Goal: Information Seeking & Learning: Check status

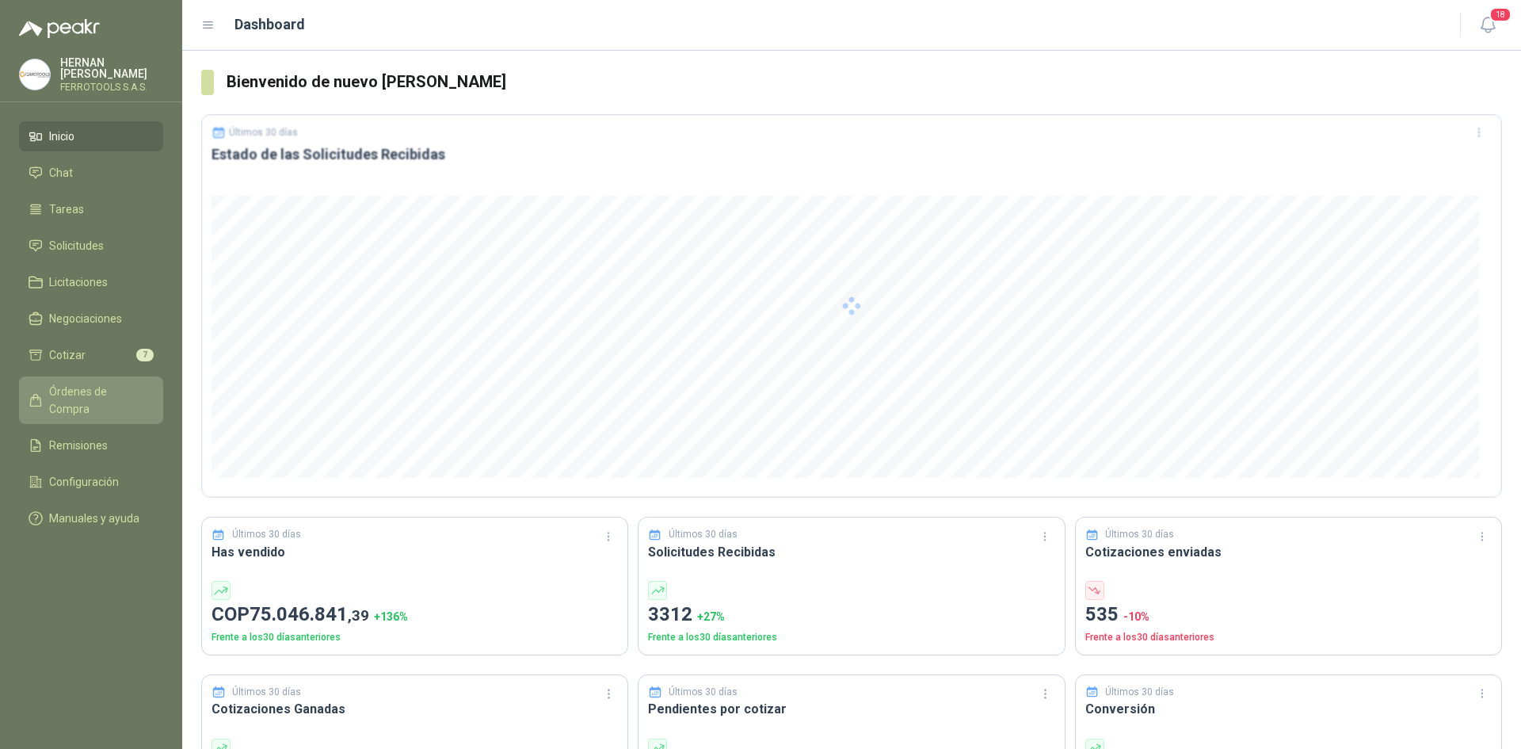
click at [112, 383] on span "Órdenes de Compra" at bounding box center [98, 400] width 99 height 35
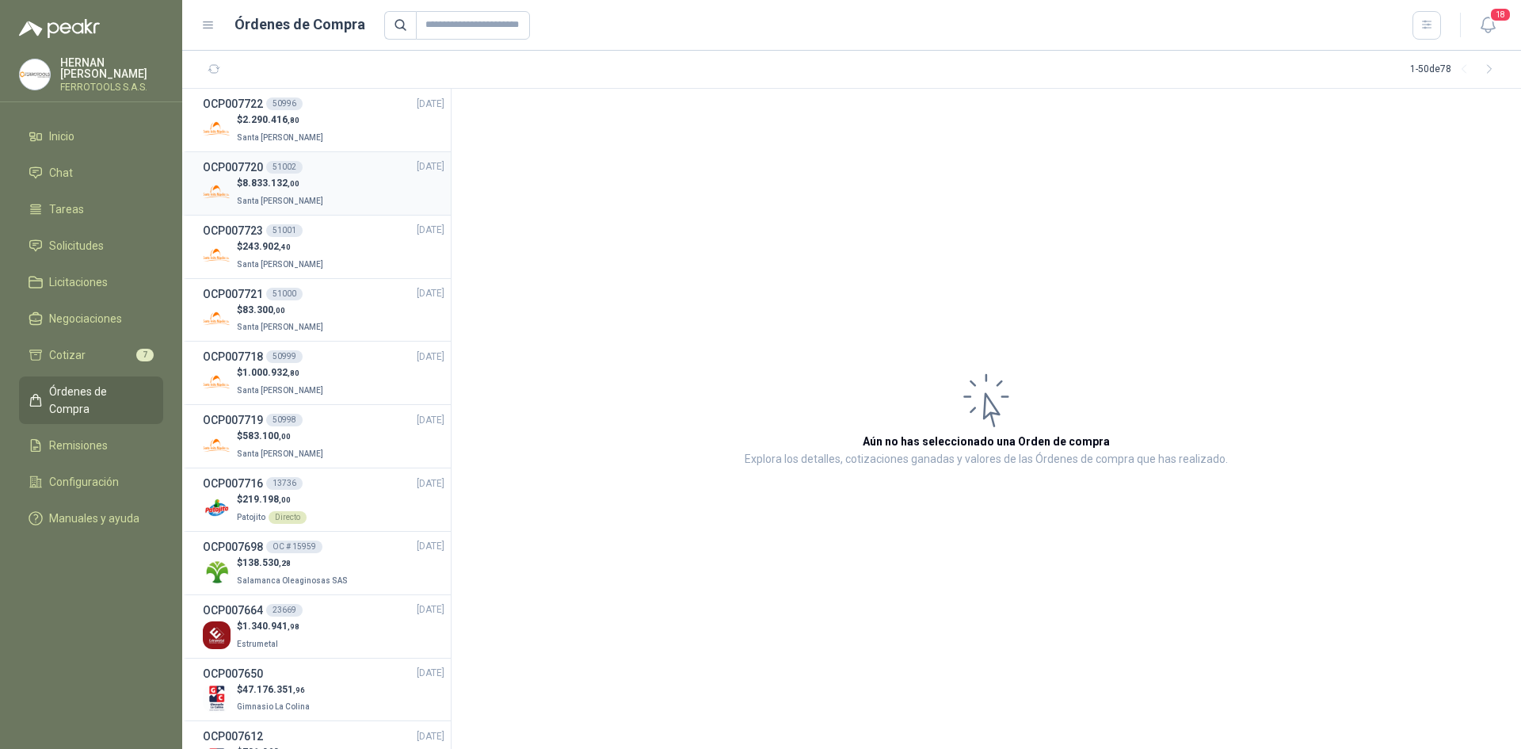
click at [326, 183] on div "$ 8.833.132 ,00 Santa [PERSON_NAME]" at bounding box center [324, 192] width 242 height 32
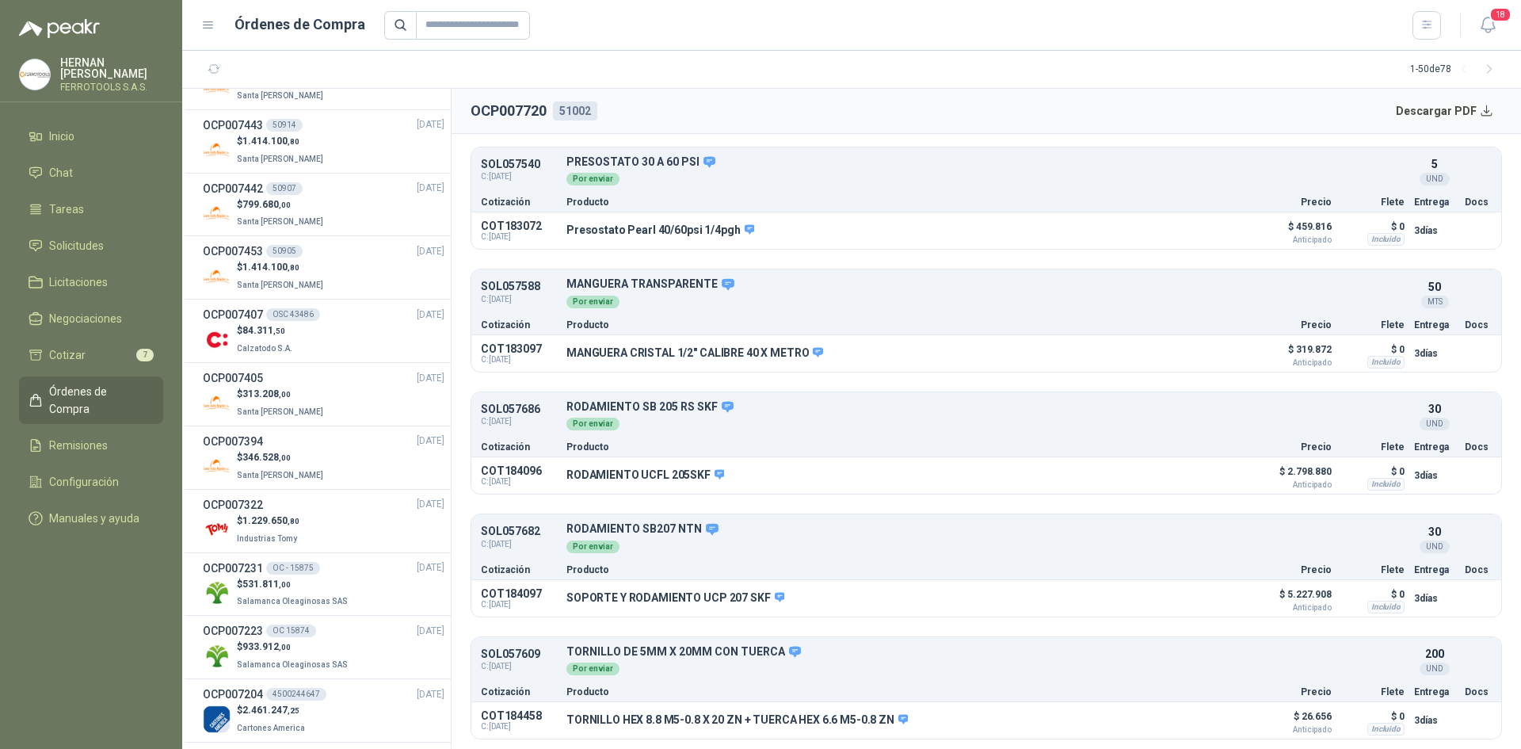
scroll to position [951, 0]
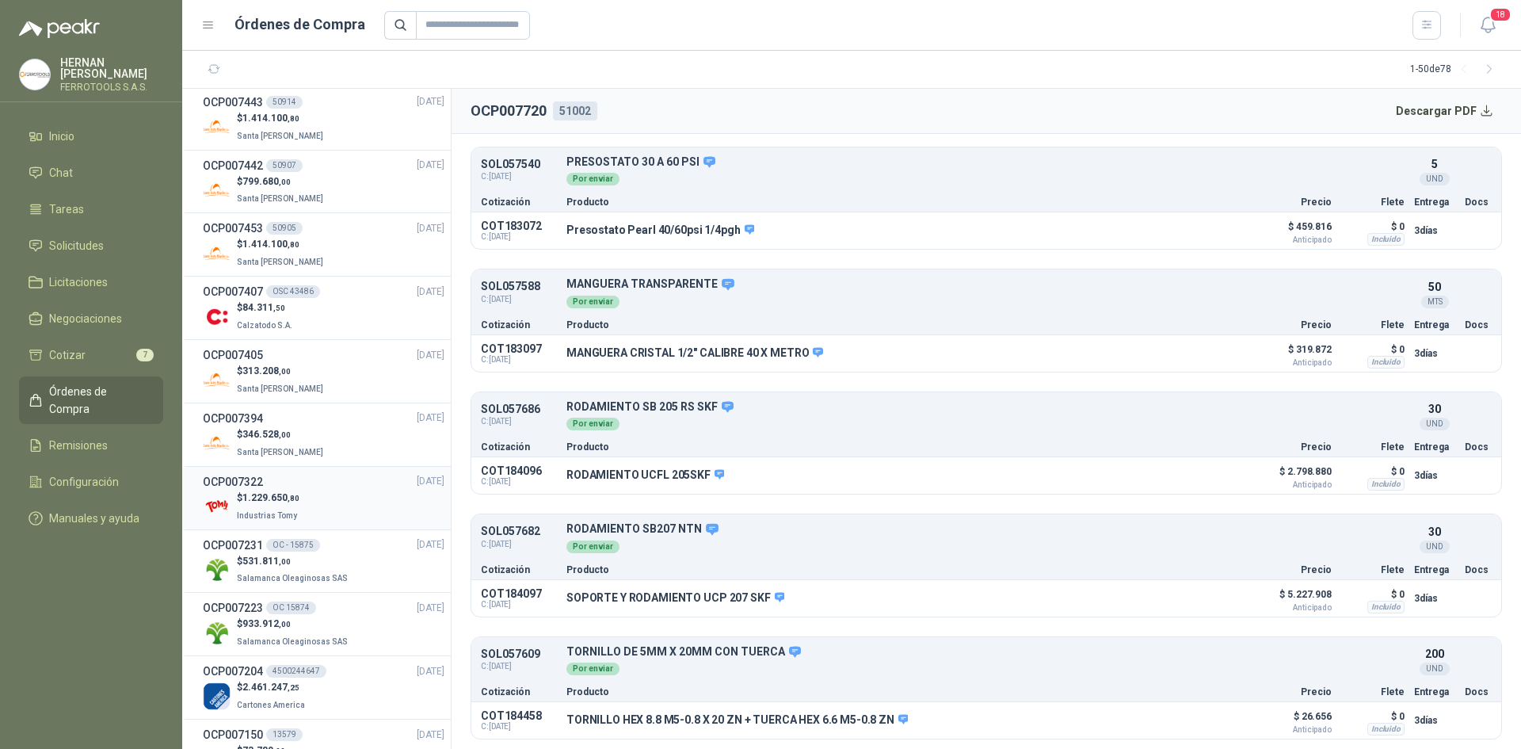
click at [332, 502] on div "$ 1.229.650 ,80 Industrias Tomy" at bounding box center [324, 506] width 242 height 32
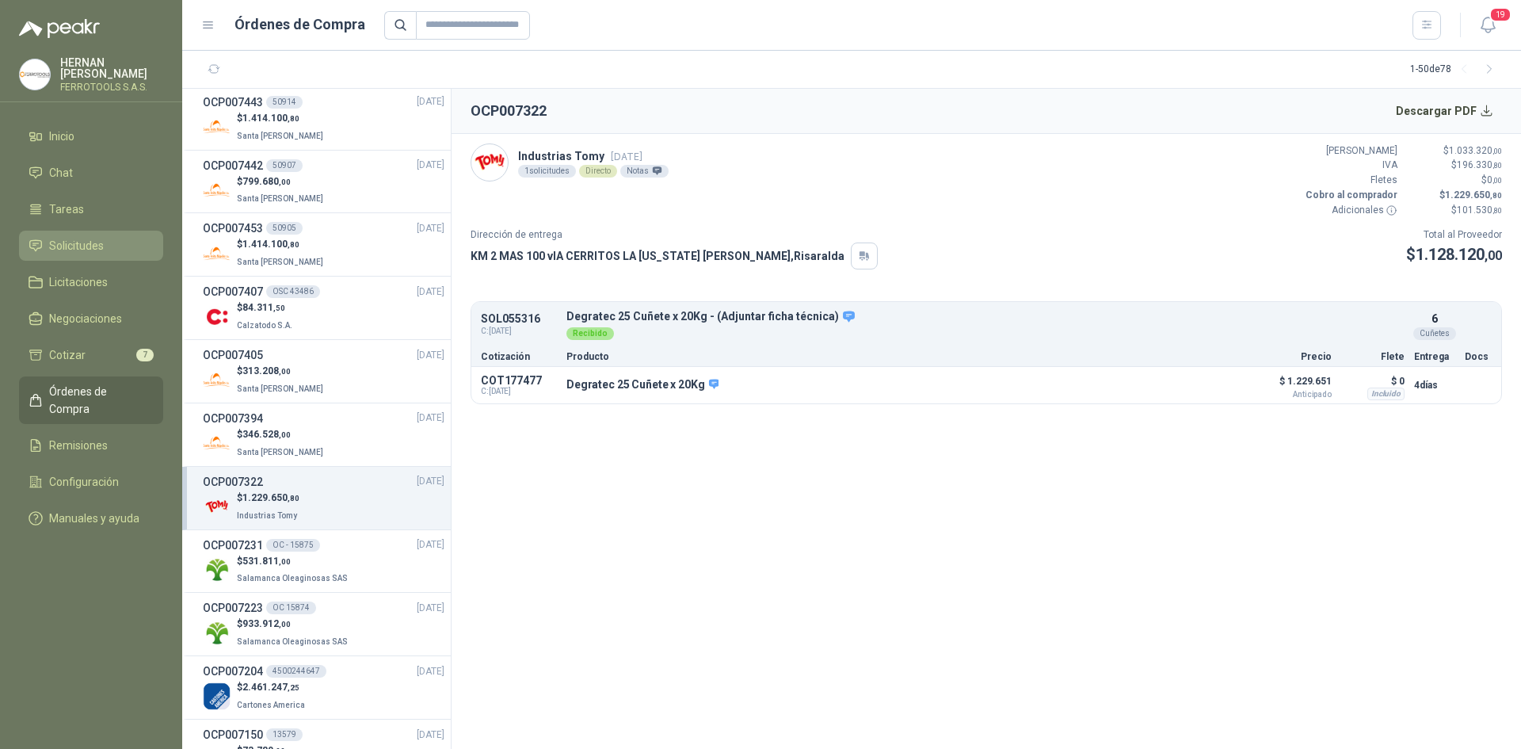
click at [119, 242] on li "Solicitudes" at bounding box center [91, 245] width 125 height 17
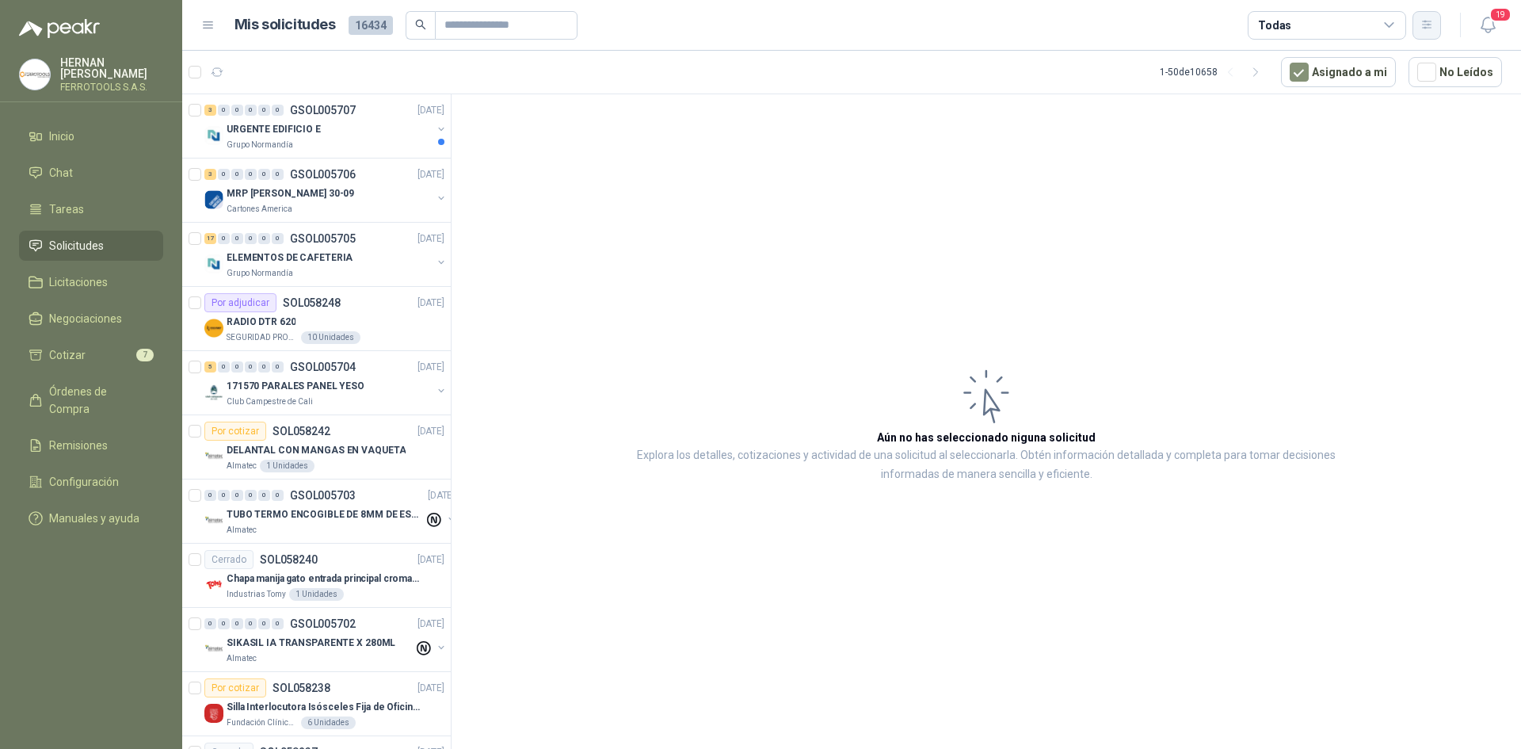
click at [1436, 29] on button "button" at bounding box center [1427, 25] width 29 height 29
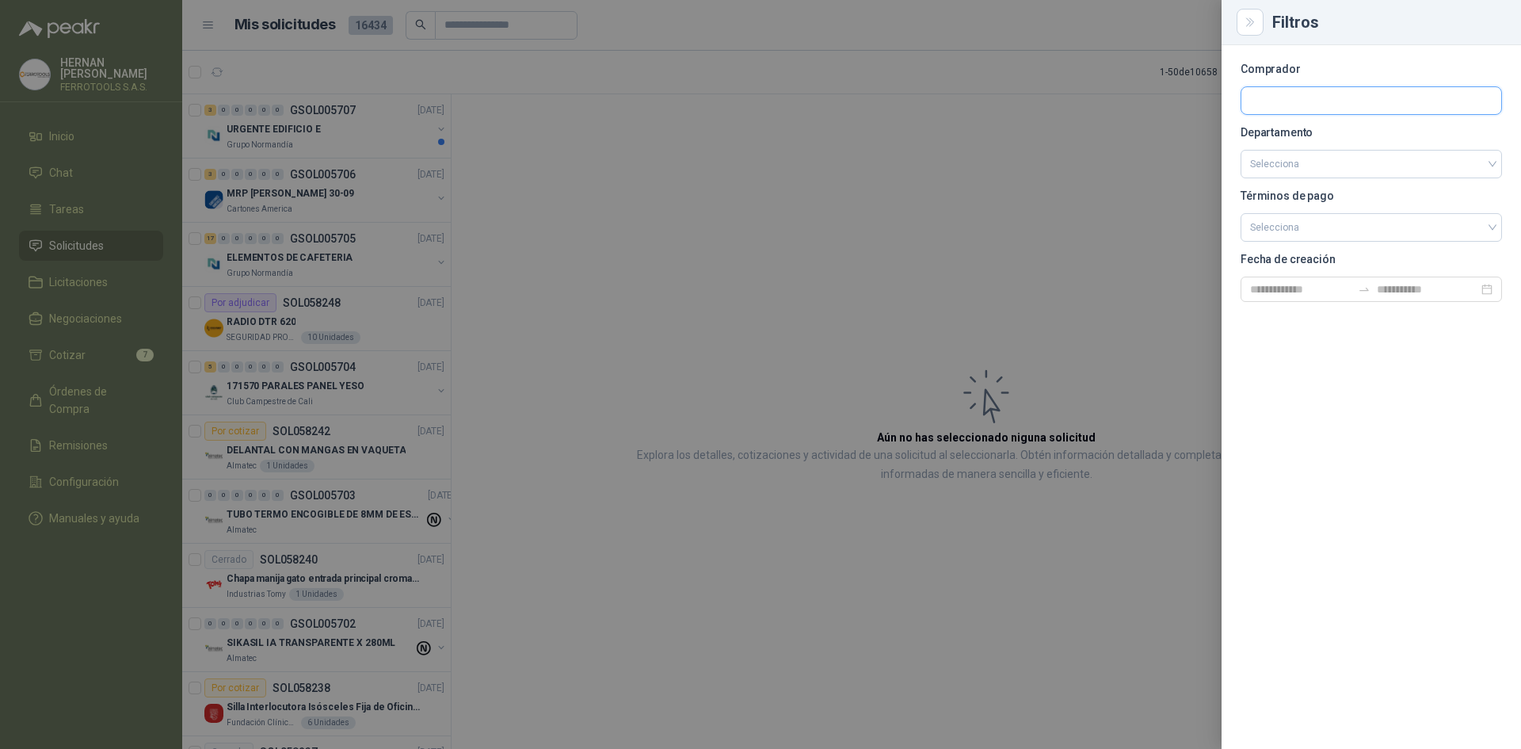
click at [1325, 101] on input "text" at bounding box center [1371, 100] width 260 height 27
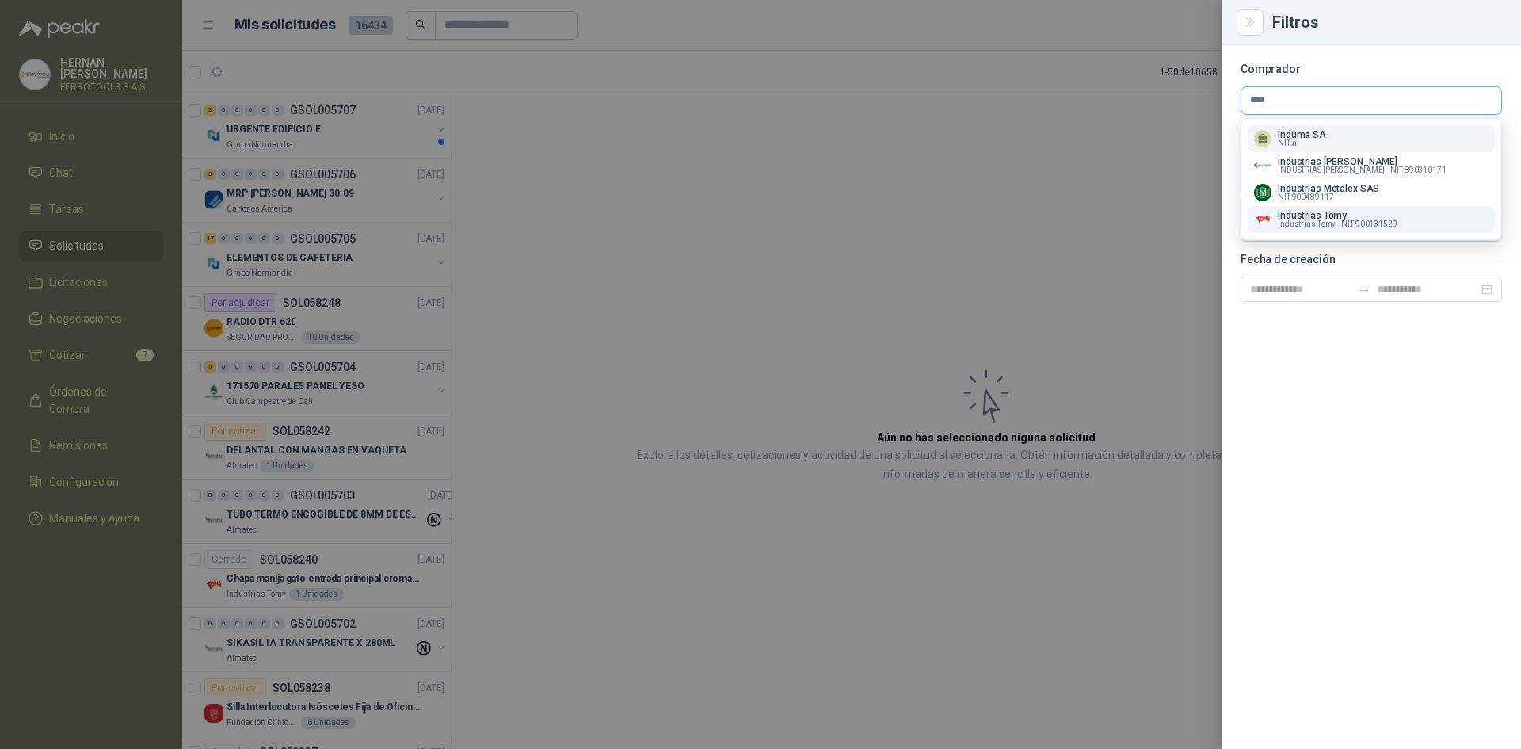
type input "****"
click at [1398, 217] on div "Industrias Tomy Industrias Tomy - NIT : 900131529" at bounding box center [1371, 219] width 235 height 17
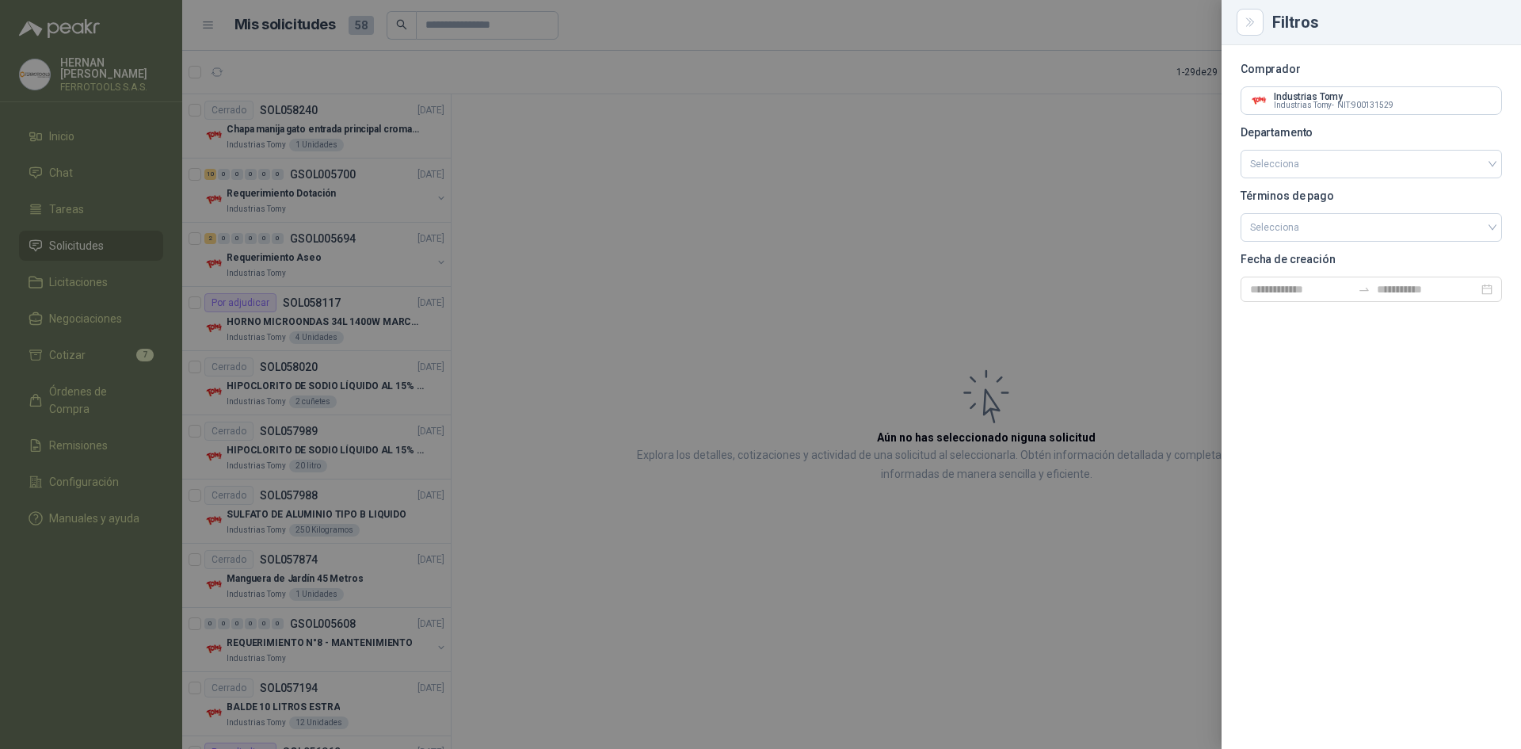
click at [701, 276] on div at bounding box center [760, 374] width 1521 height 749
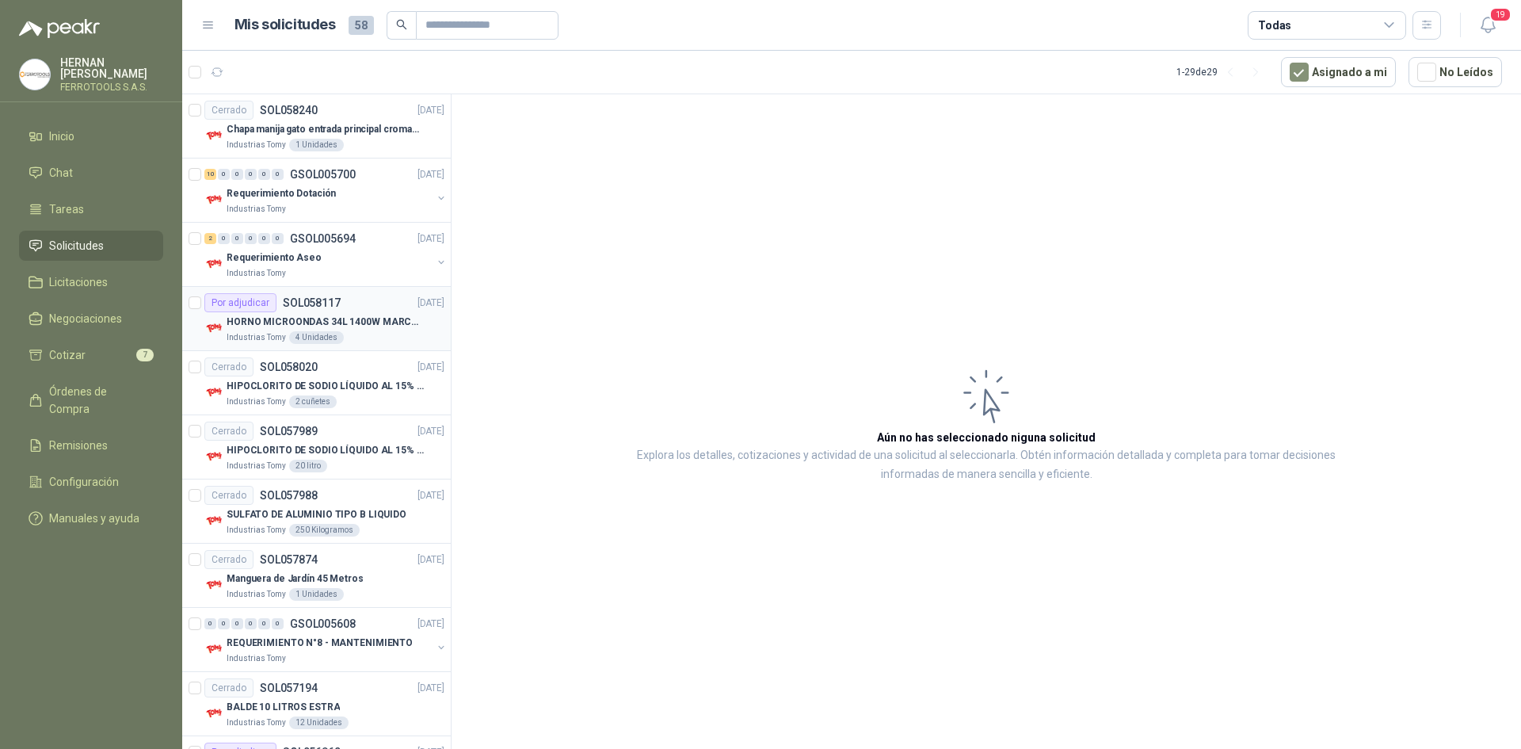
click at [364, 311] on div "Por adjudicar SOL058117 30/09/25" at bounding box center [324, 302] width 240 height 19
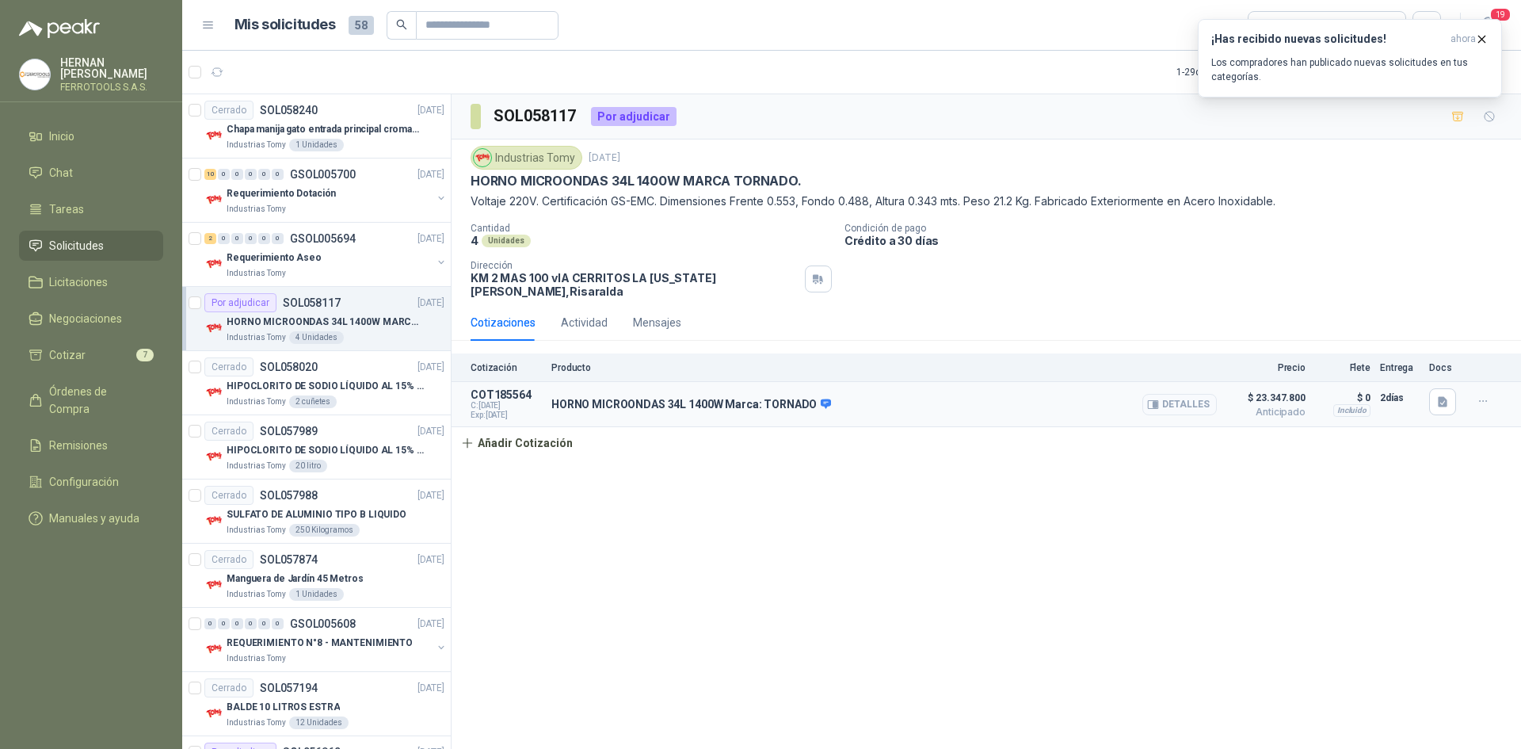
click at [1180, 395] on button "Detalles" at bounding box center [1179, 404] width 74 height 21
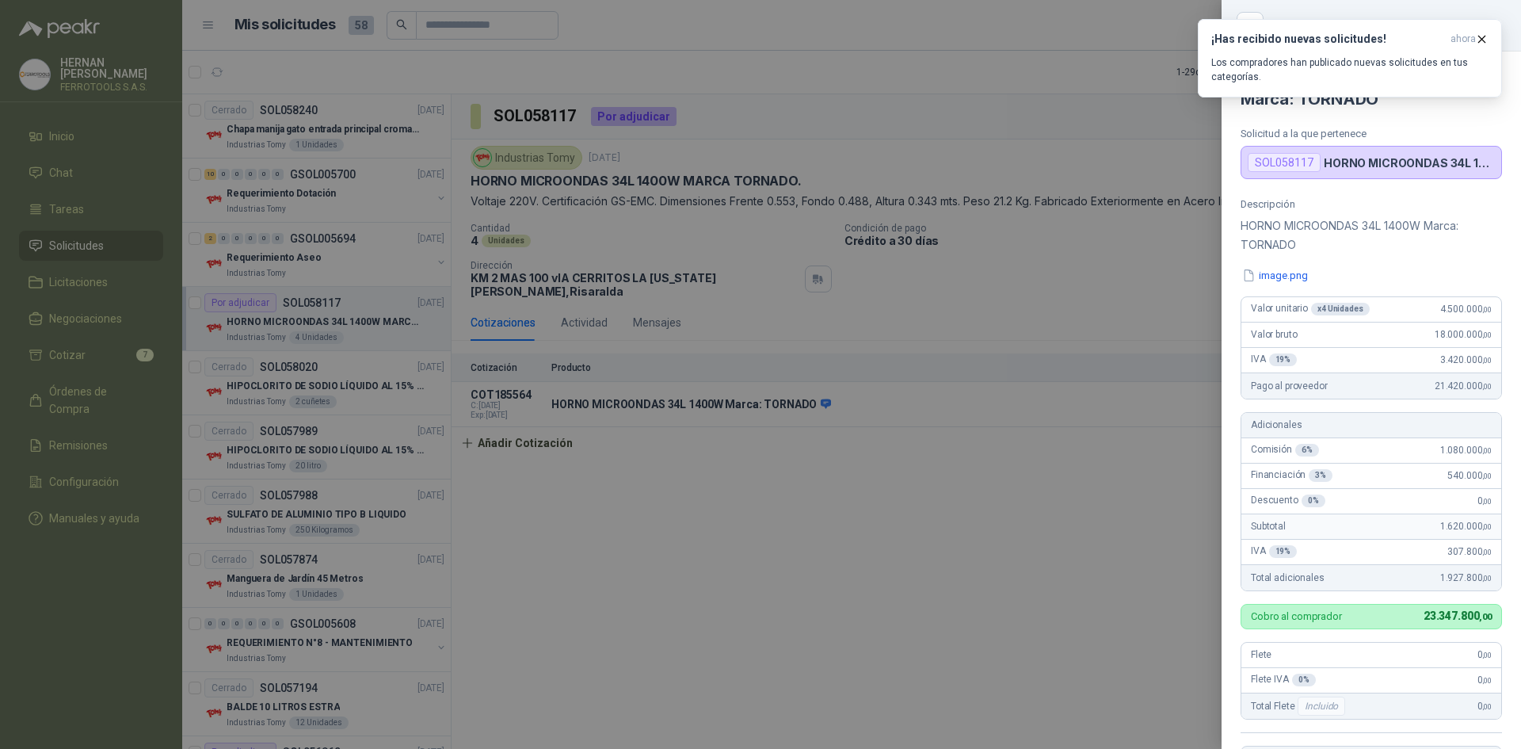
scroll to position [352, 0]
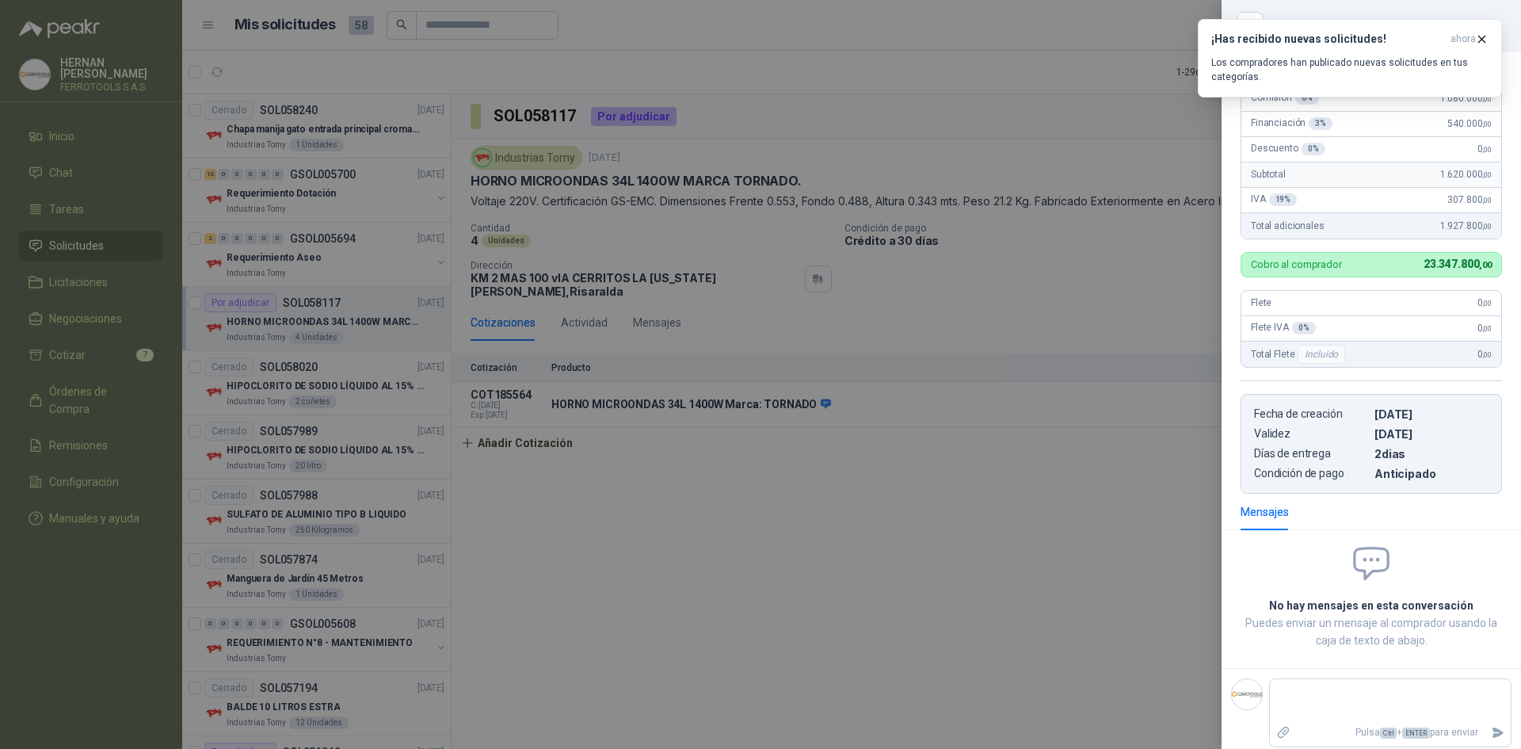
click at [1073, 437] on div at bounding box center [760, 374] width 1521 height 749
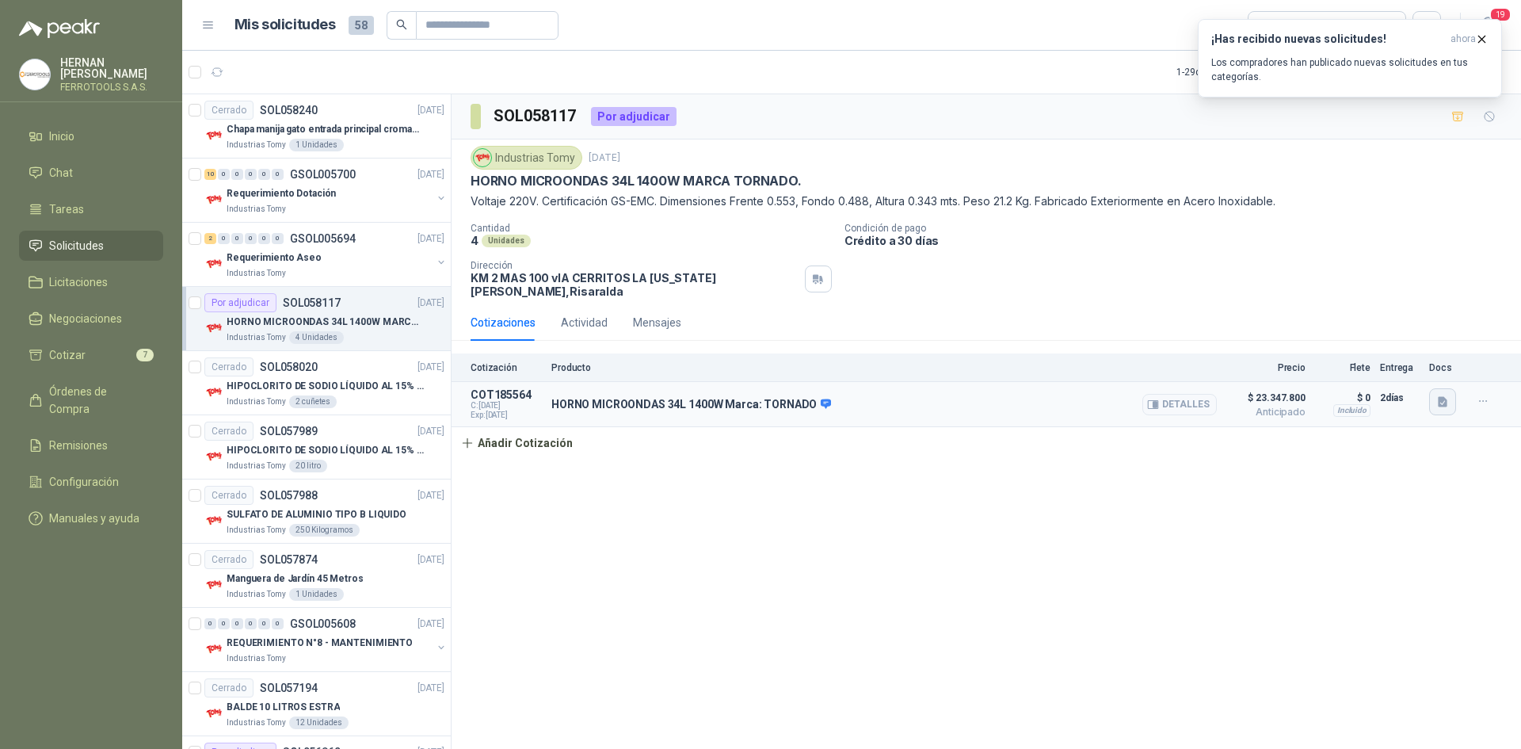
click at [1439, 397] on icon "button" at bounding box center [1443, 402] width 10 height 10
click at [1410, 360] on button "image.png" at bounding box center [1411, 356] width 69 height 17
click at [1481, 42] on icon "button" at bounding box center [1481, 38] width 13 height 13
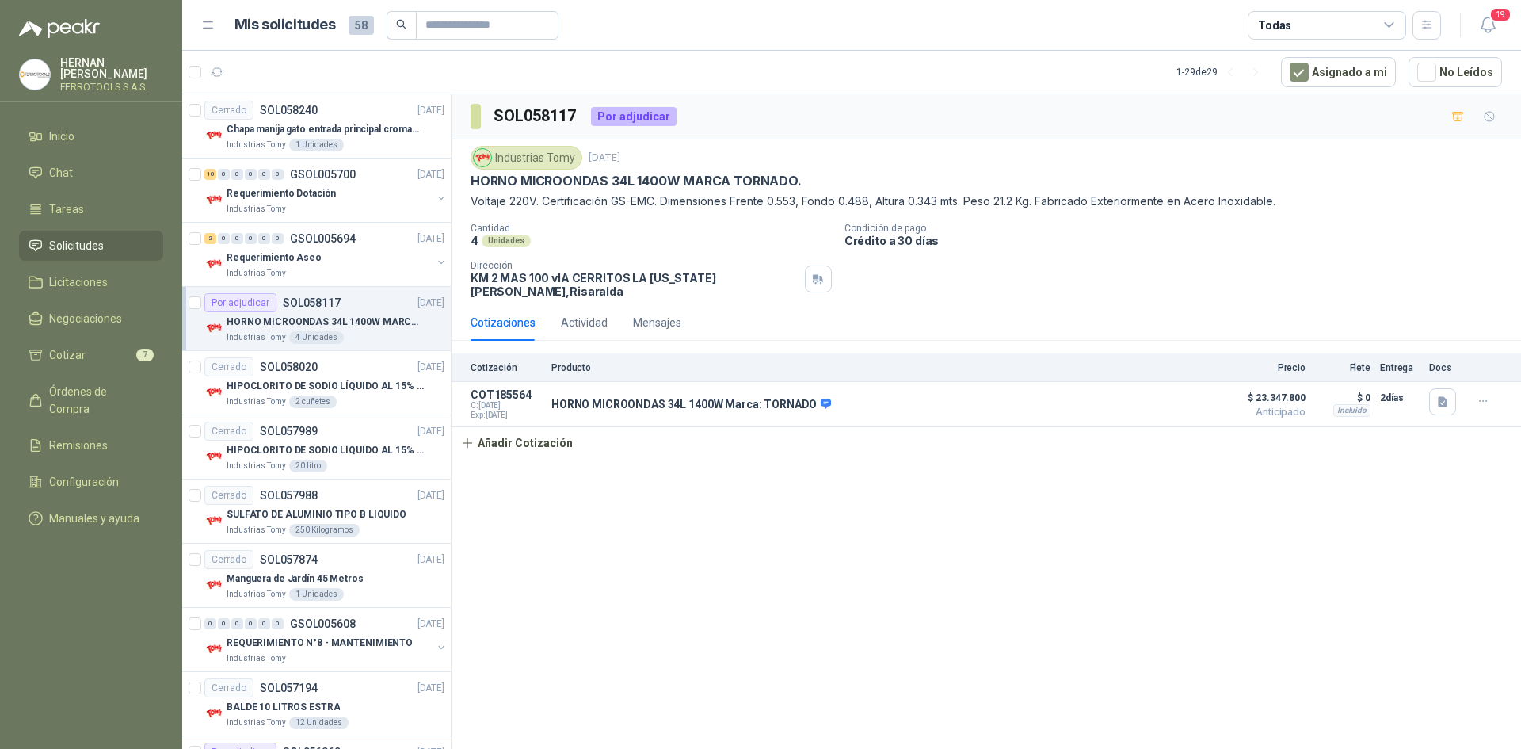
click at [1491, 20] on span "19" at bounding box center [1500, 14] width 22 height 15
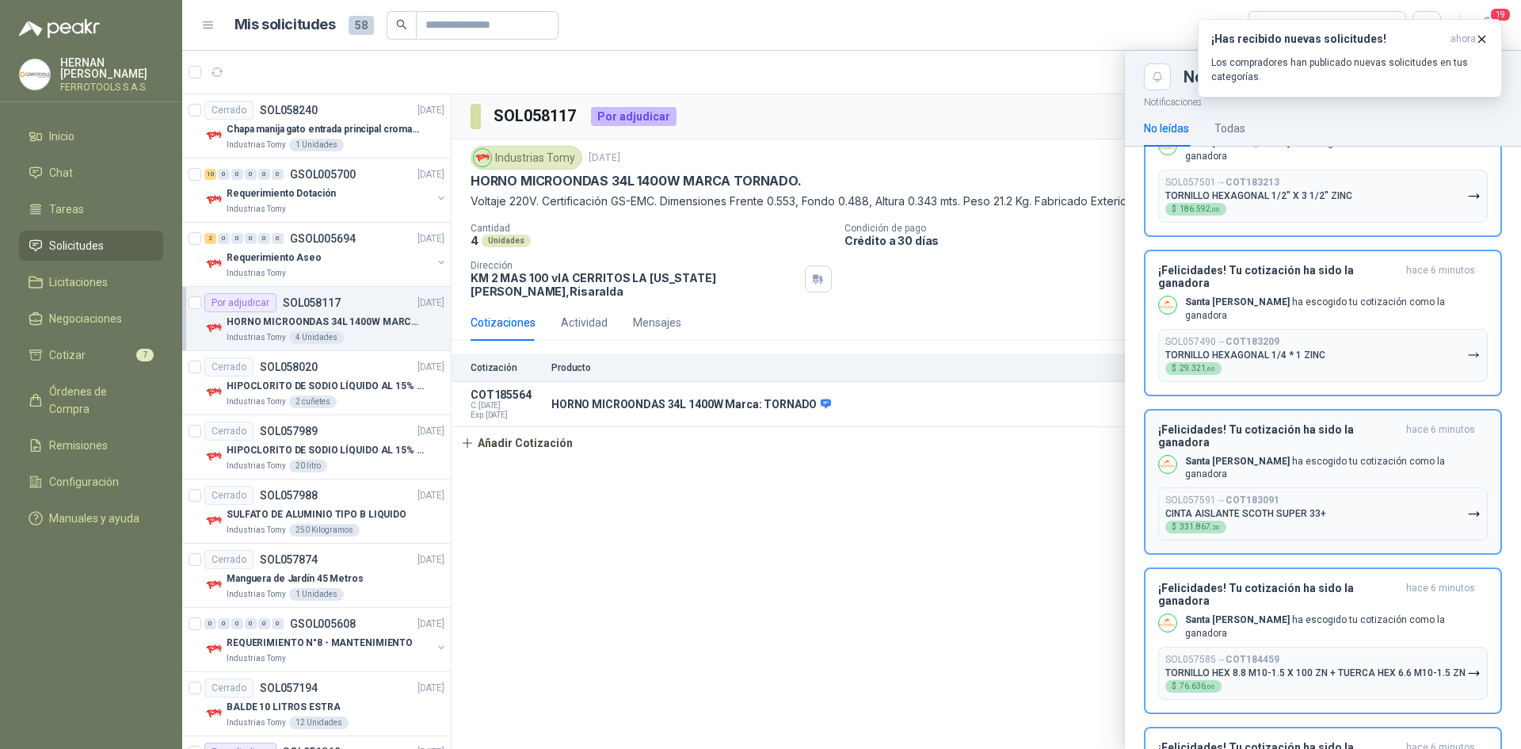
scroll to position [2032, 0]
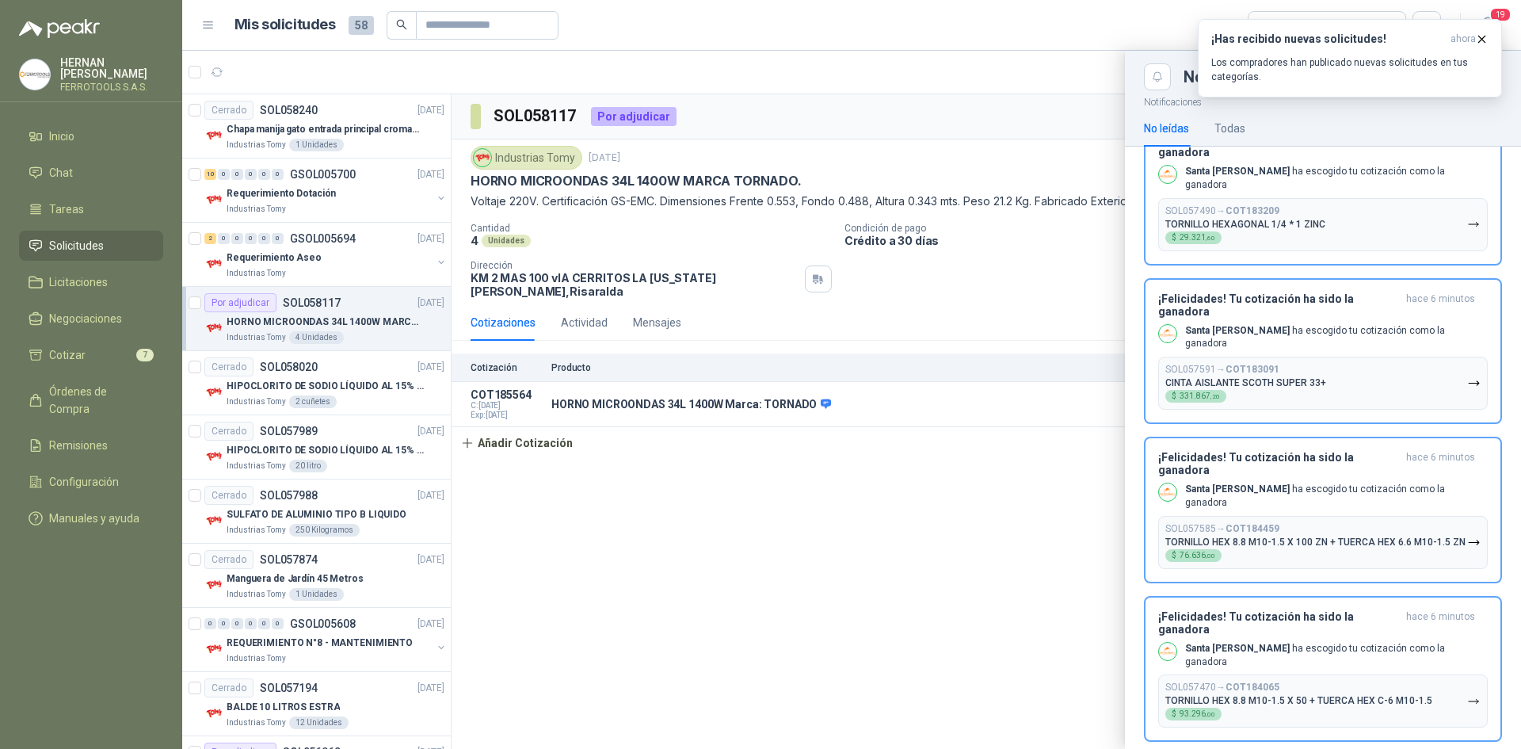
click at [935, 602] on div at bounding box center [851, 400] width 1339 height 698
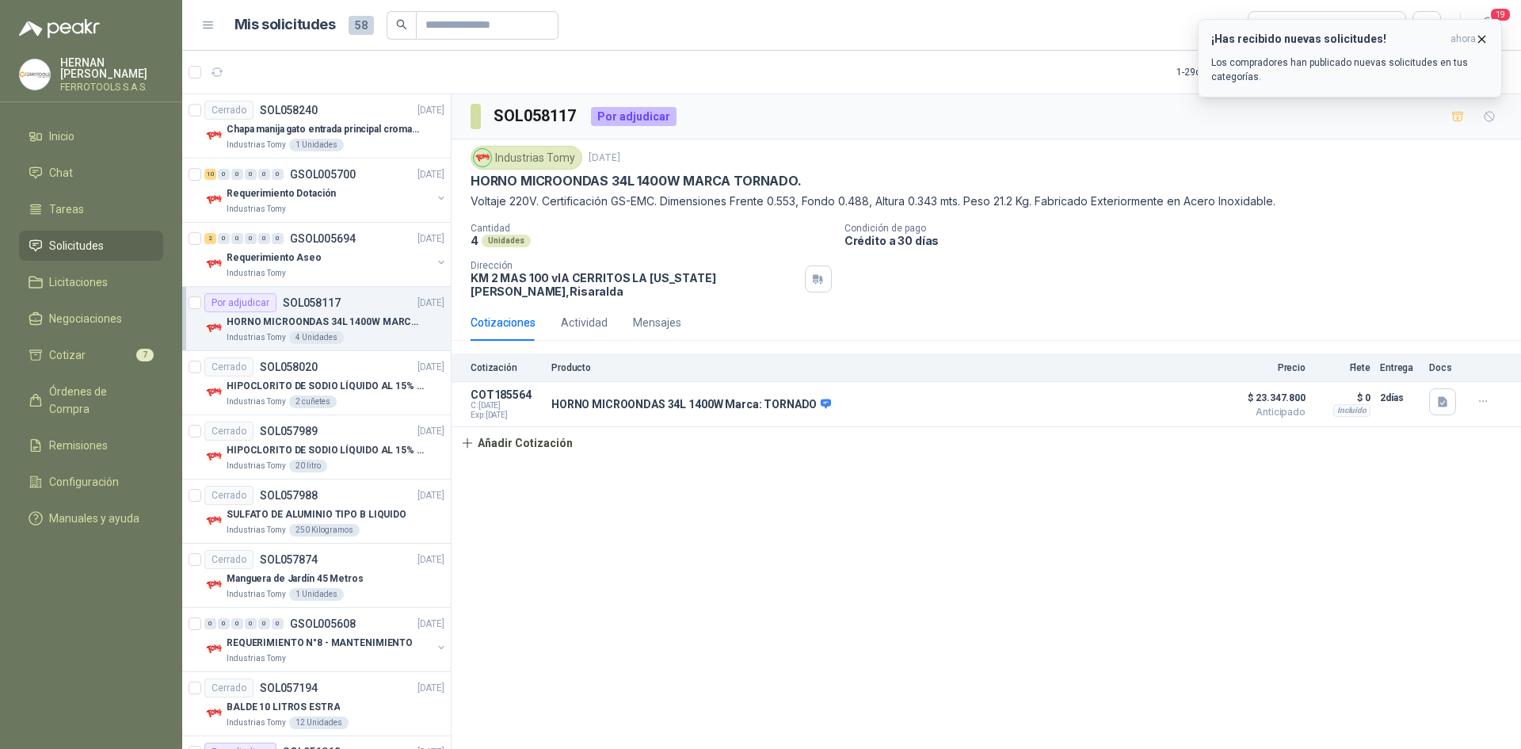
click at [1483, 42] on icon "button" at bounding box center [1481, 38] width 13 height 13
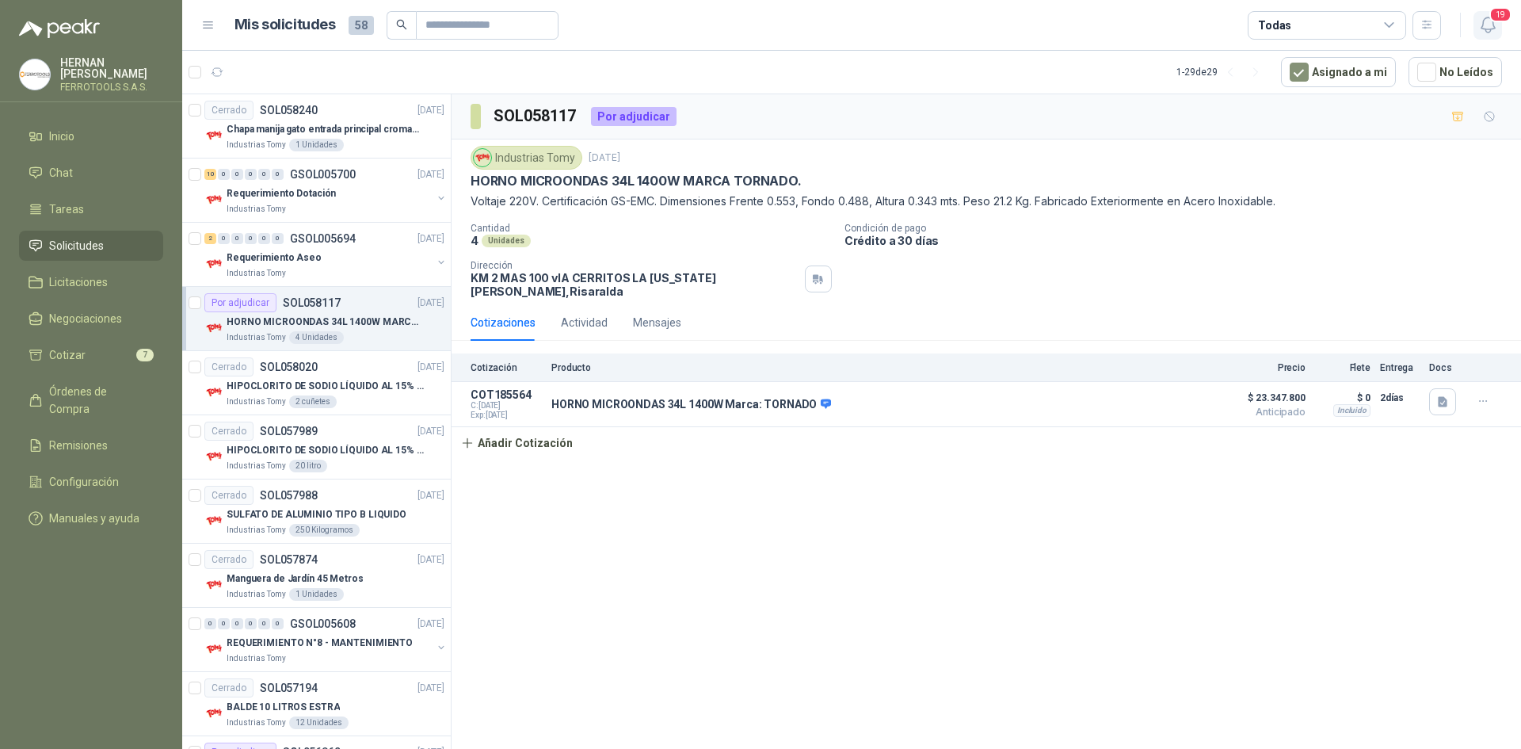
click at [1493, 32] on icon "button" at bounding box center [1488, 25] width 20 height 20
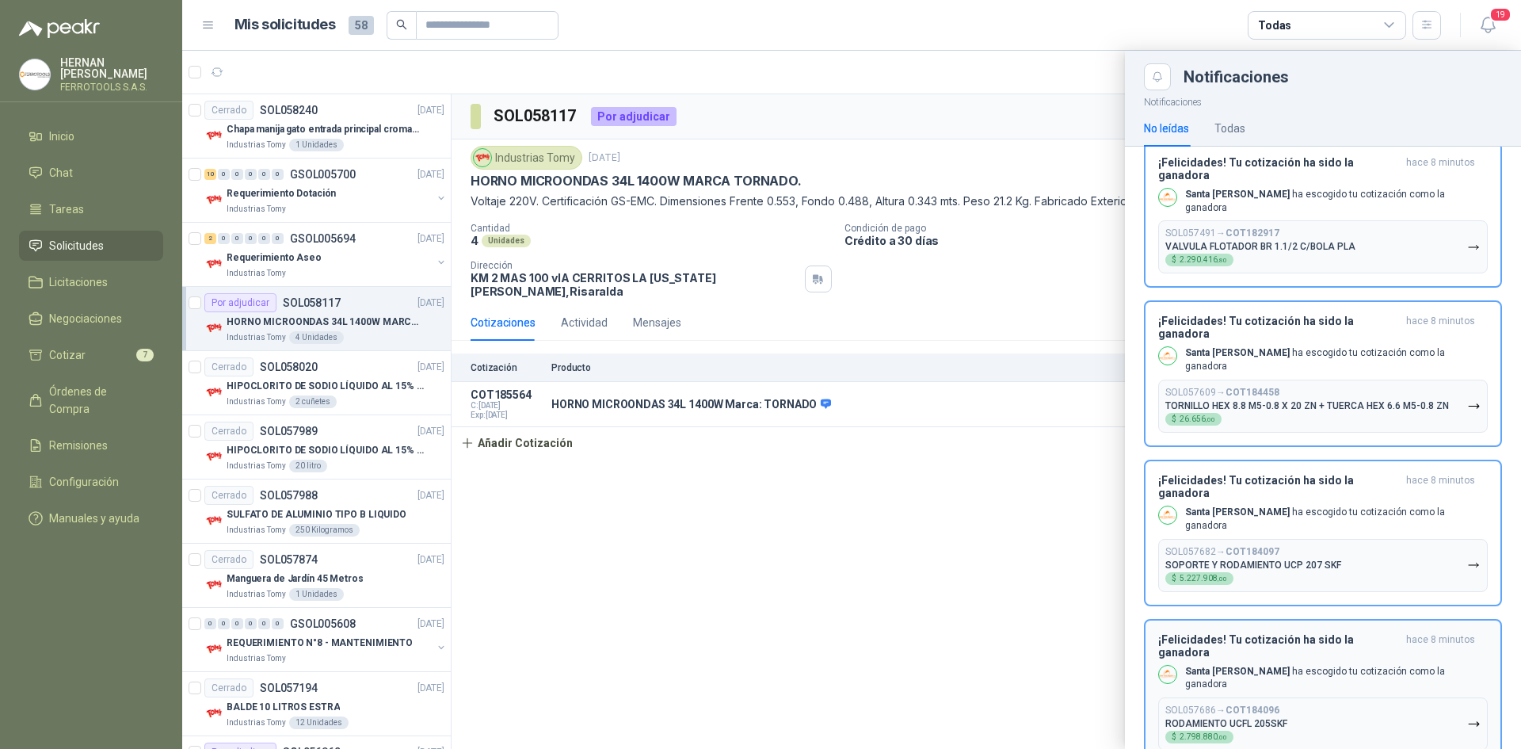
scroll to position [0, 0]
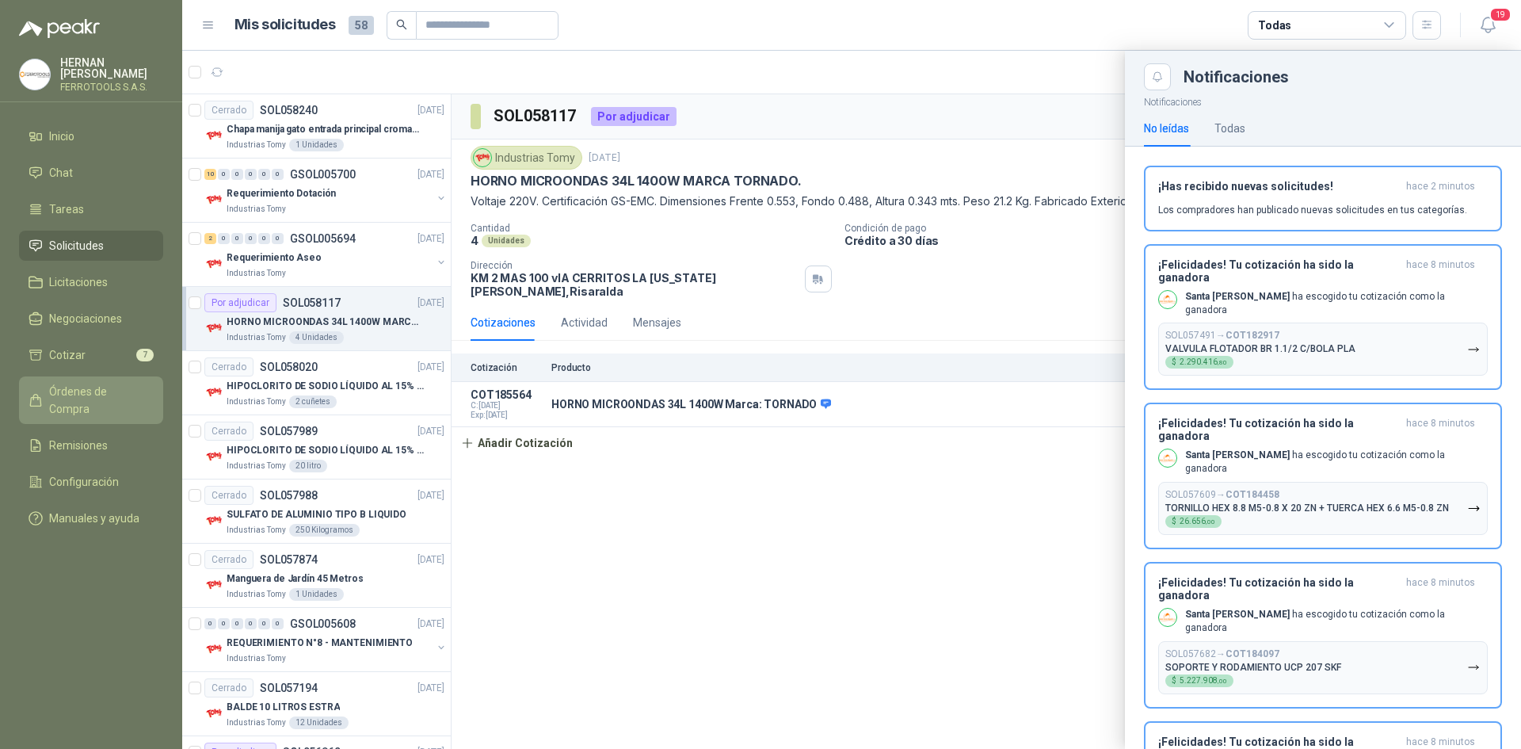
click at [108, 379] on link "Órdenes de Compra" at bounding box center [91, 400] width 144 height 48
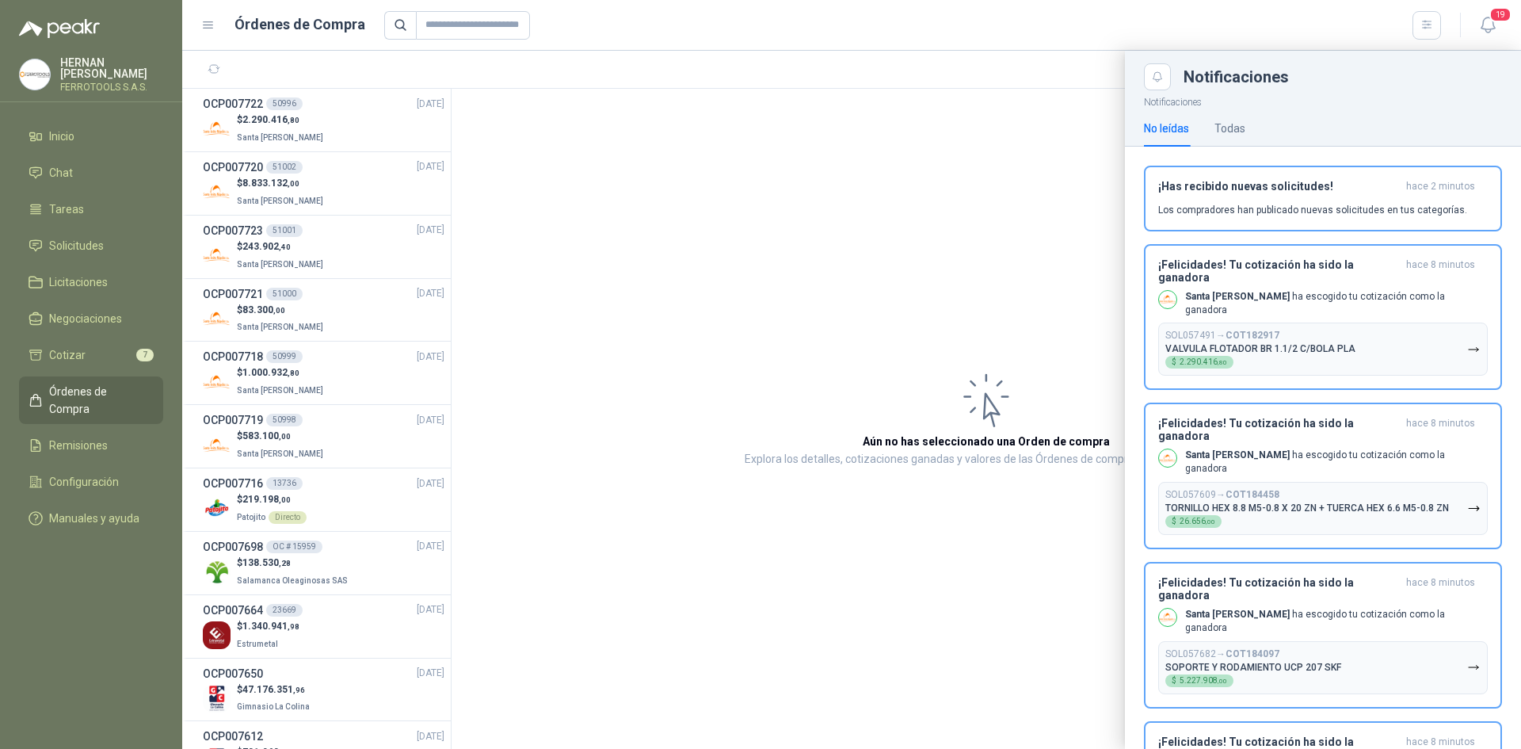
drag, startPoint x: 444, startPoint y: 141, endPoint x: 438, endPoint y: 290, distance: 149.0
click at [438, 290] on div at bounding box center [851, 400] width 1339 height 698
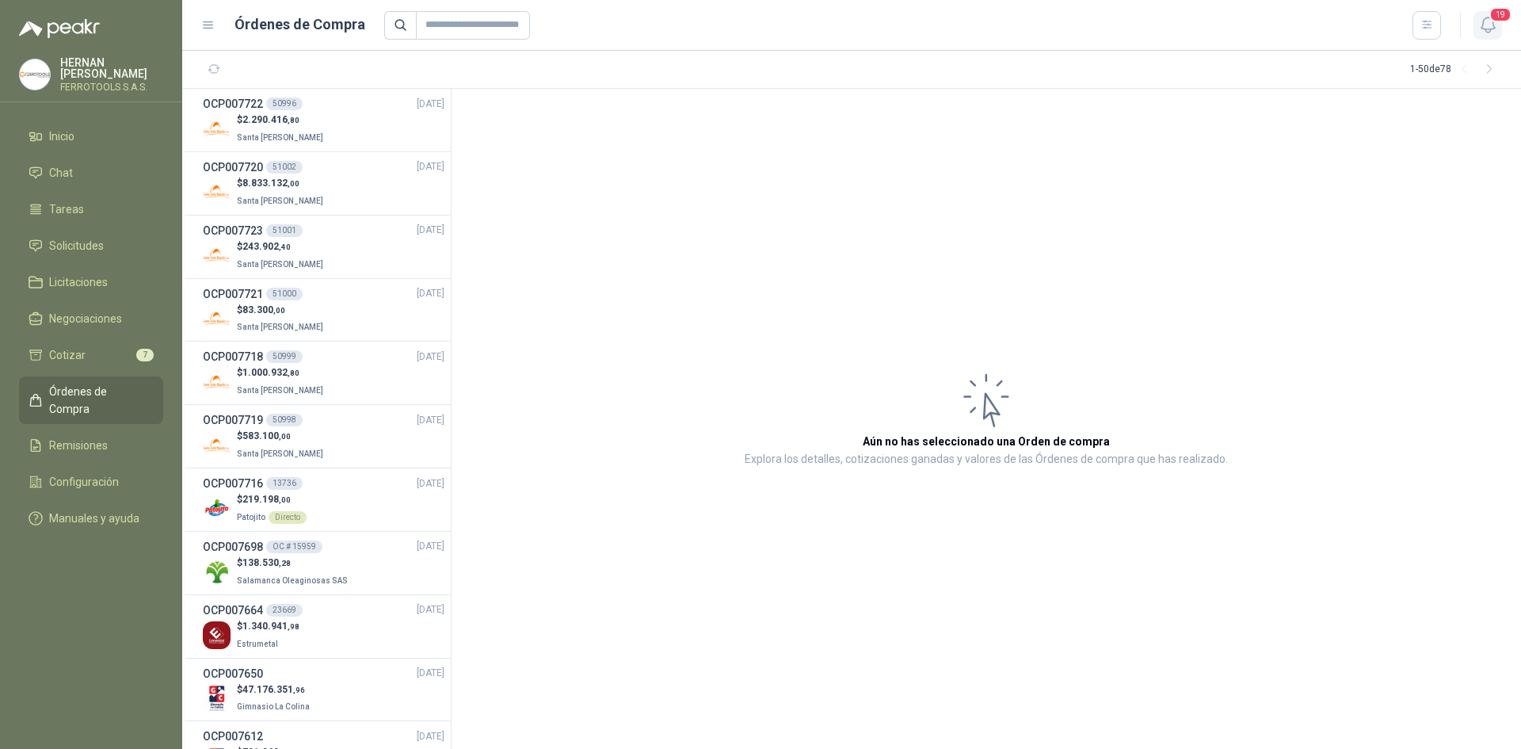
click at [1501, 34] on button "19" at bounding box center [1488, 25] width 29 height 29
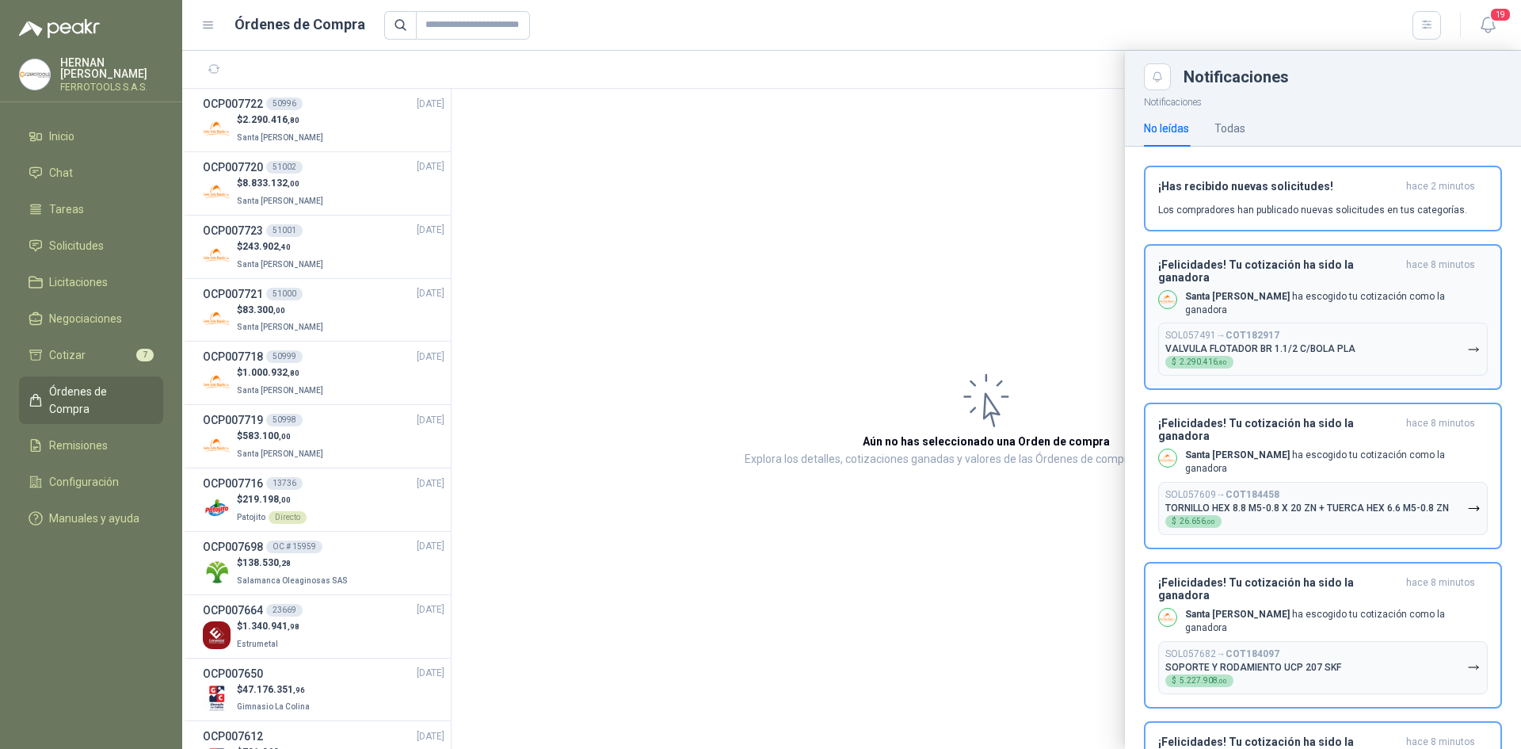
drag, startPoint x: 1392, startPoint y: 185, endPoint x: 1421, endPoint y: 182, distance: 29.4
click at [1403, 185] on header "¡Has recibido nuevas solicitudes! hace 2 minutos" at bounding box center [1323, 186] width 330 height 13
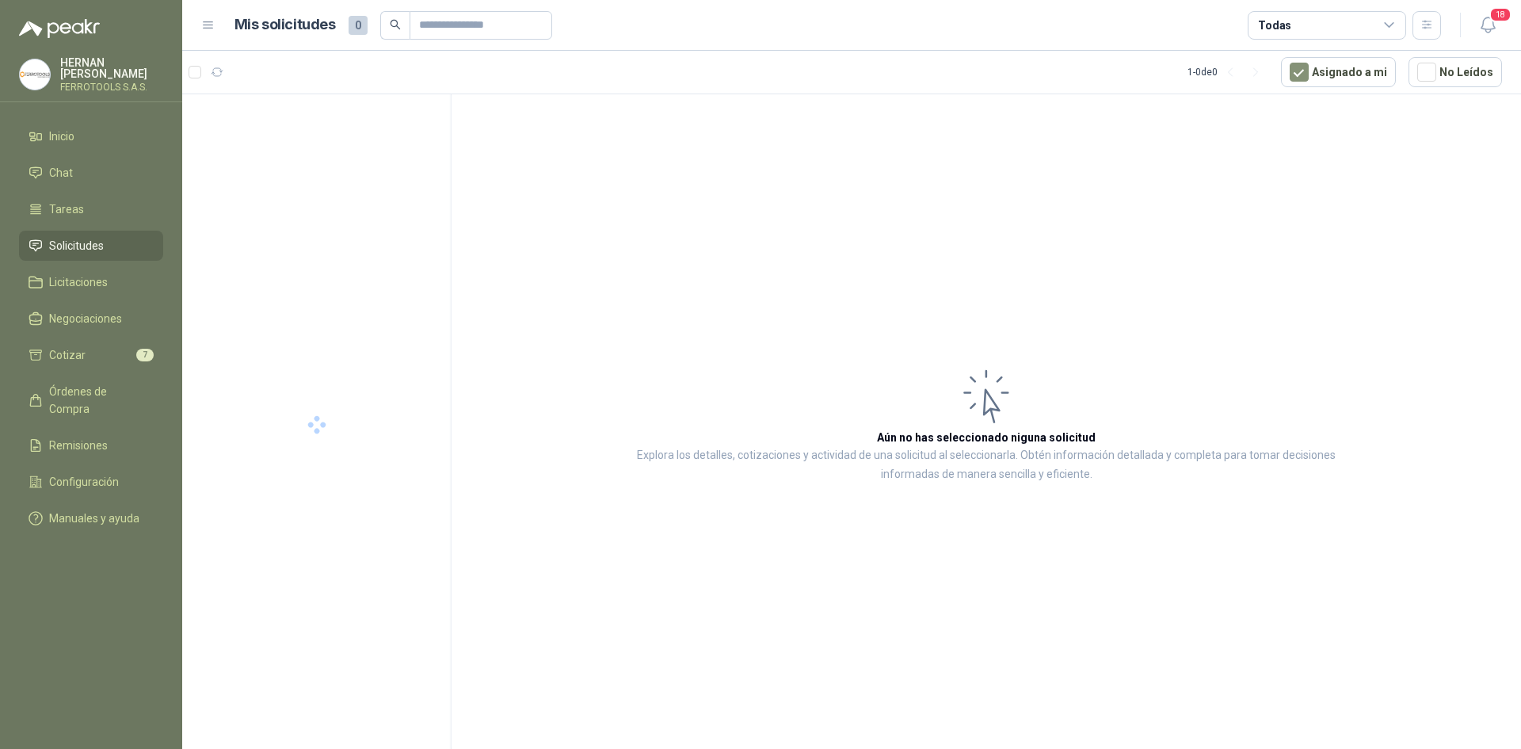
click at [1504, 26] on header "Mis solicitudes 0 Todas 18" at bounding box center [851, 25] width 1339 height 51
click at [1488, 26] on icon "button" at bounding box center [1488, 25] width 20 height 20
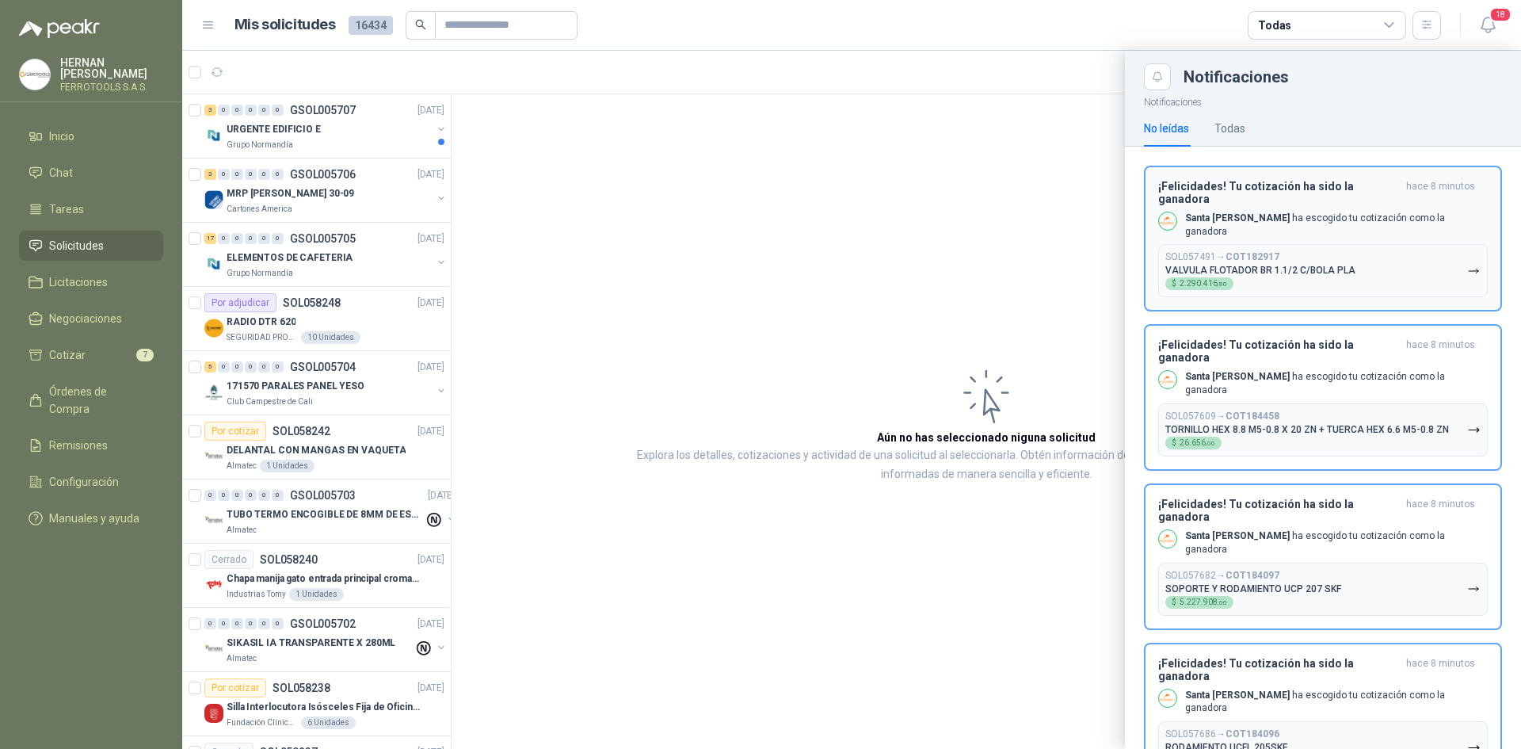
click at [1464, 267] on button "SOL057491 → COT182917 VALVULA FLOTADOR BR 1.1/2 C/BOLA PLA $ 2.290.416 ,80" at bounding box center [1323, 270] width 330 height 53
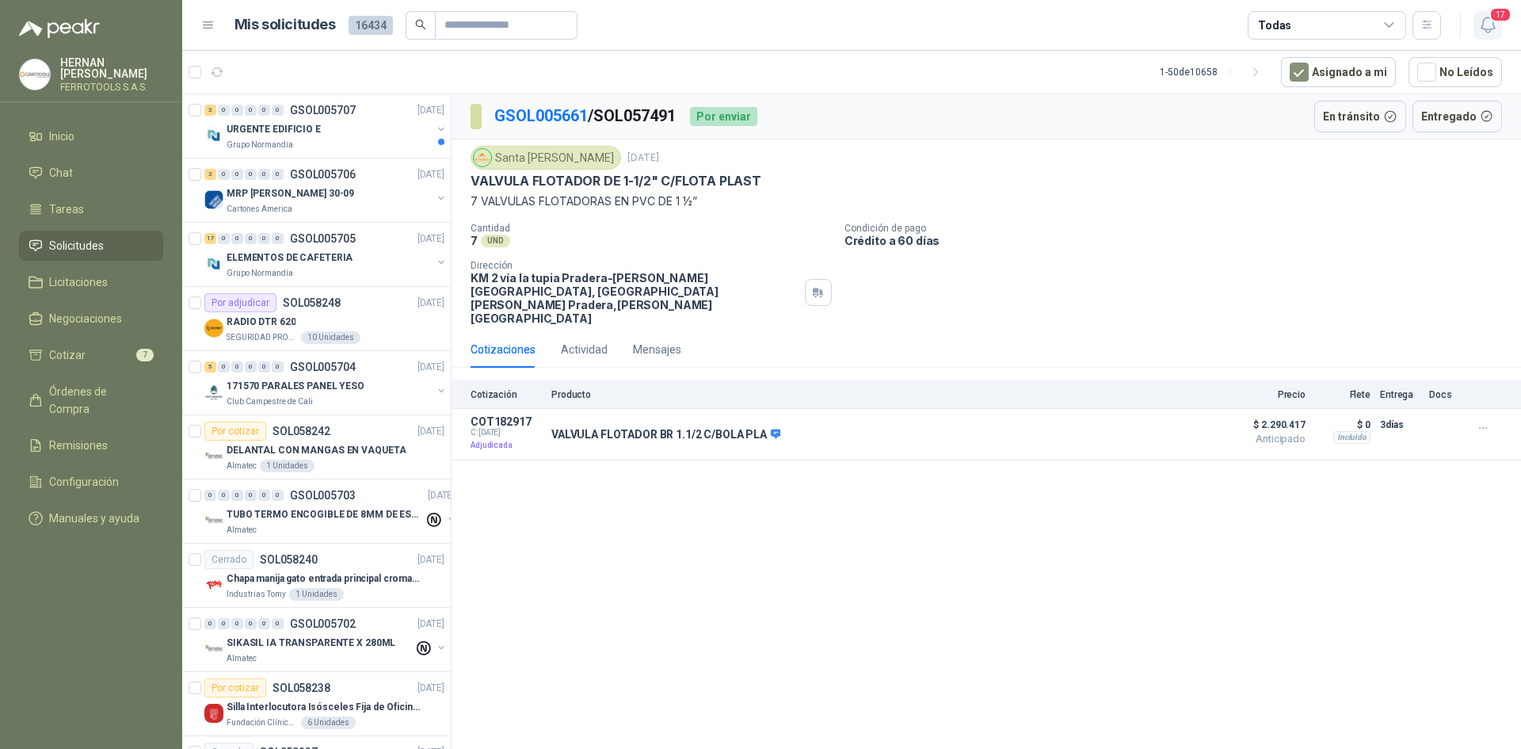
click at [1485, 27] on icon "button" at bounding box center [1488, 25] width 20 height 20
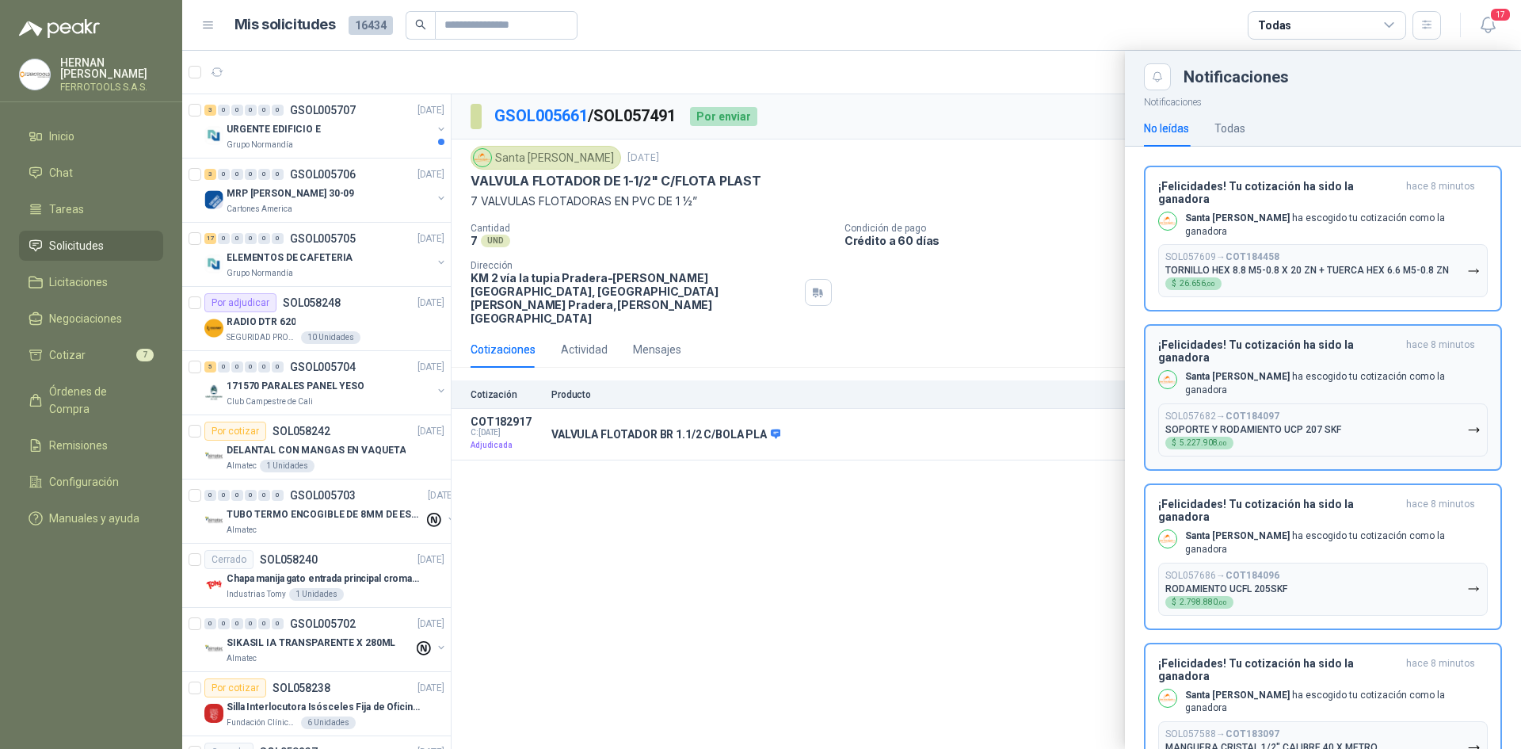
drag, startPoint x: 1450, startPoint y: 269, endPoint x: 1448, endPoint y: 213, distance: 56.3
click at [1454, 266] on button "SOL057609 → COT184458 TORNILLO HEX 8.8 M5-0.8 X 20 ZN + TUERCA HEX 6.6 M5-0.8 Z…" at bounding box center [1323, 270] width 330 height 53
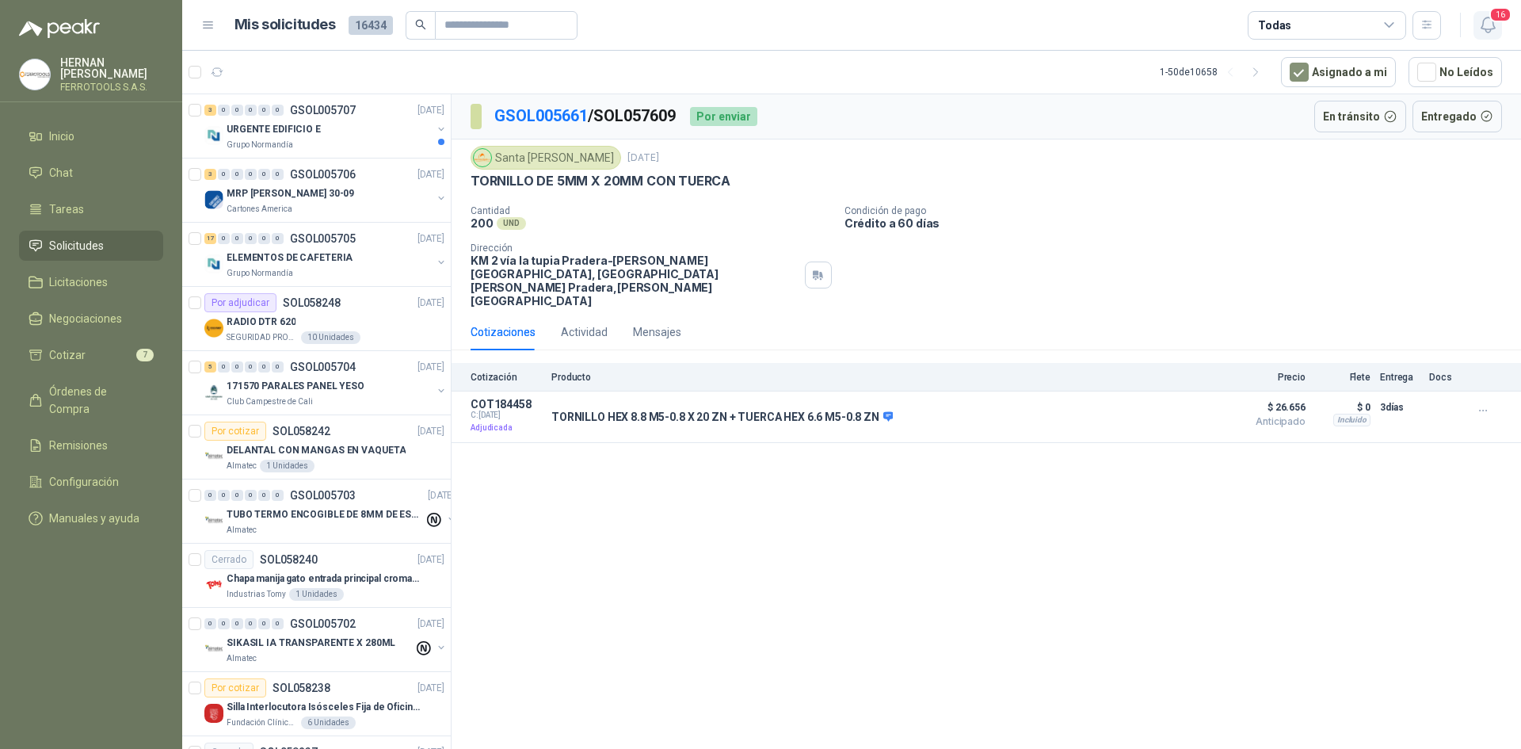
click at [1498, 21] on span "16" at bounding box center [1500, 14] width 22 height 15
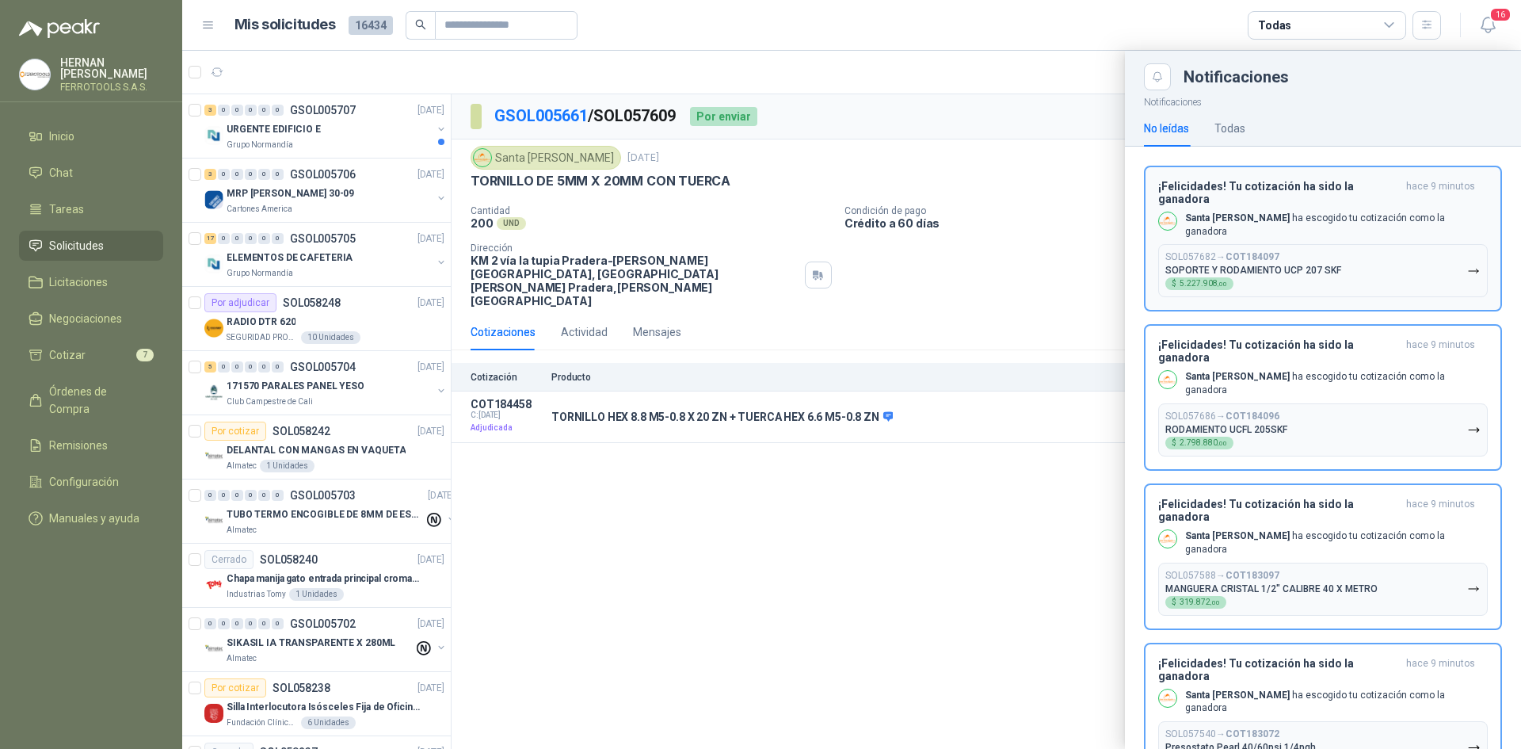
click at [1467, 265] on icon "button" at bounding box center [1473, 271] width 13 height 13
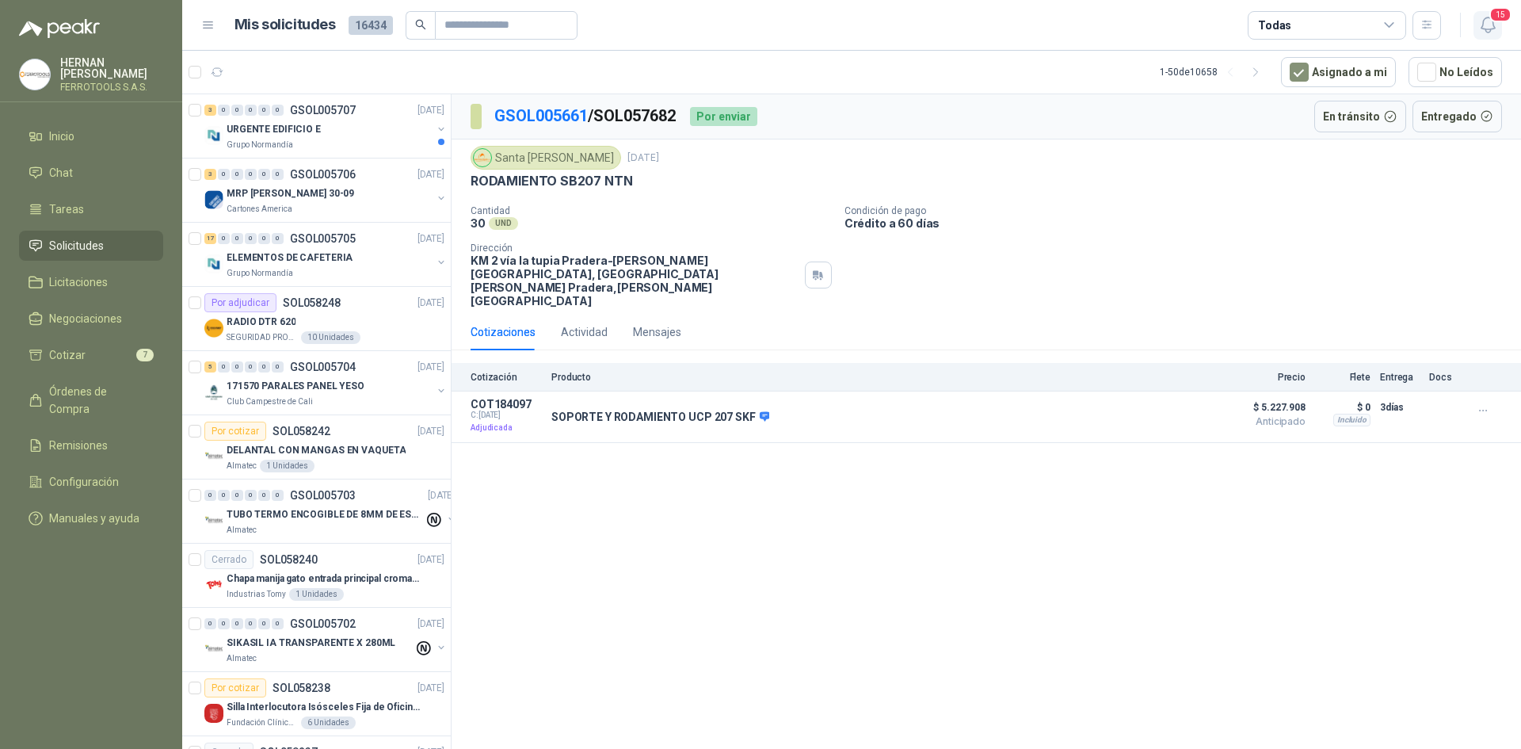
click at [1488, 28] on icon "button" at bounding box center [1488, 25] width 20 height 20
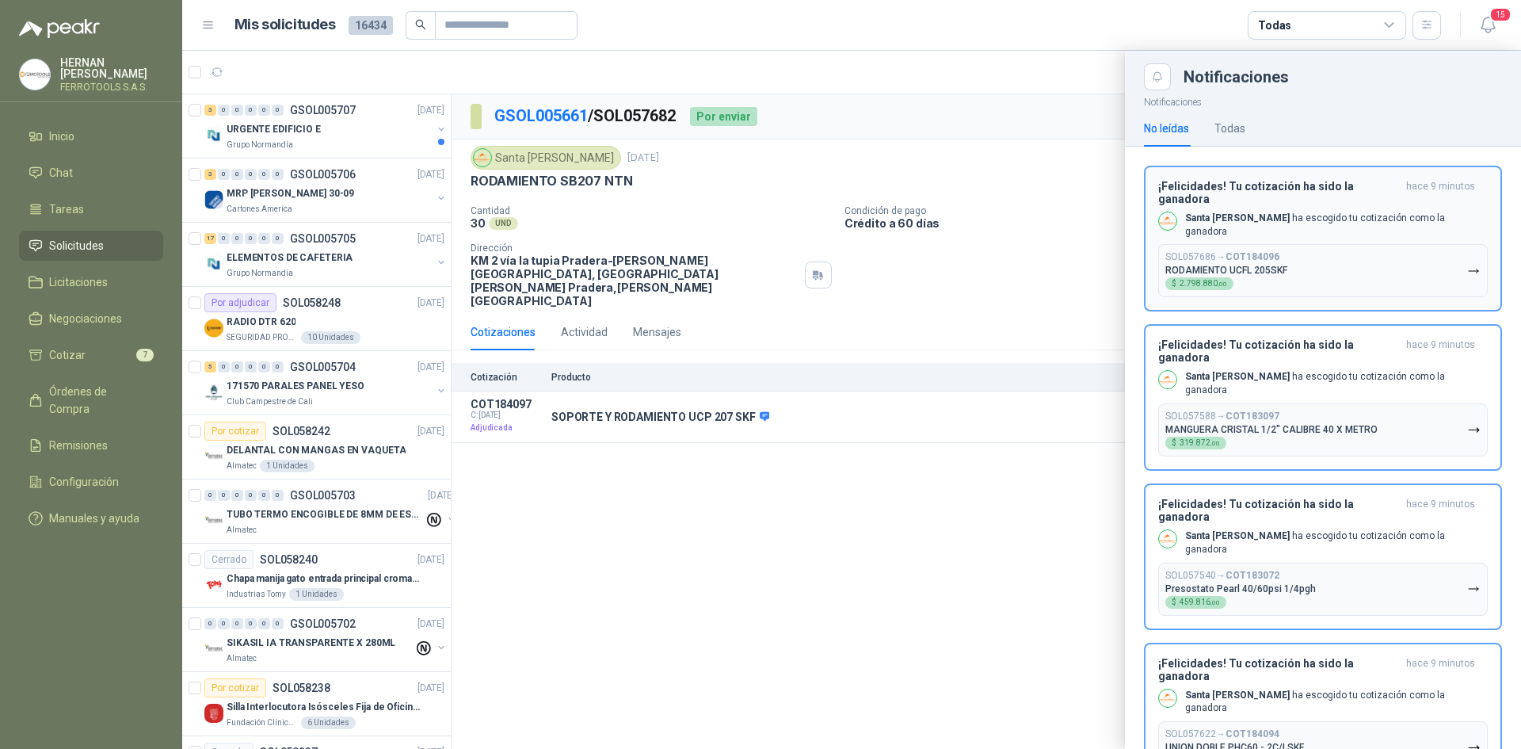
click at [1451, 258] on button "SOL057686 → COT184096 RODAMIENTO UCFL 205SKF $ 2.798.880 ,00" at bounding box center [1323, 270] width 330 height 53
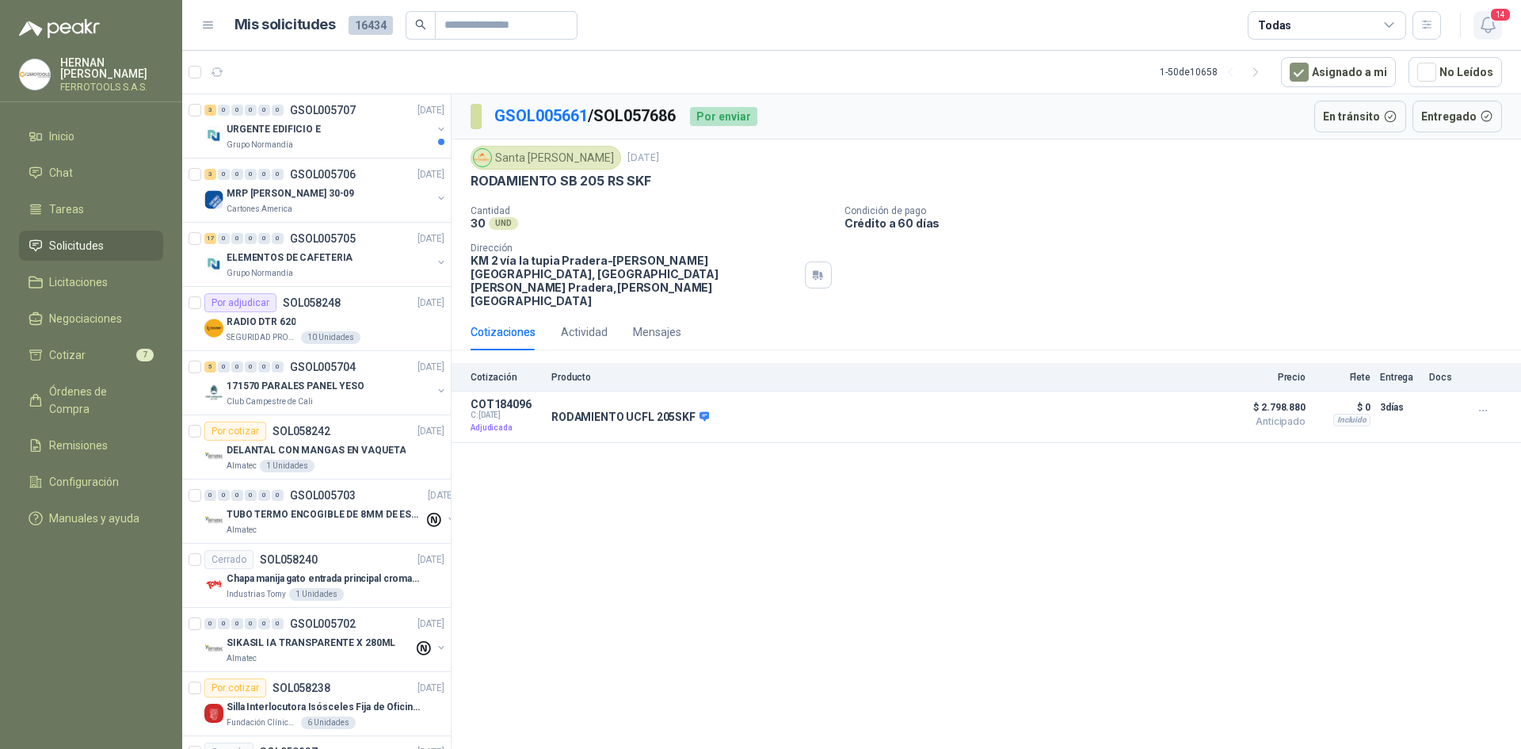
click at [1492, 23] on icon "button" at bounding box center [1488, 25] width 20 height 20
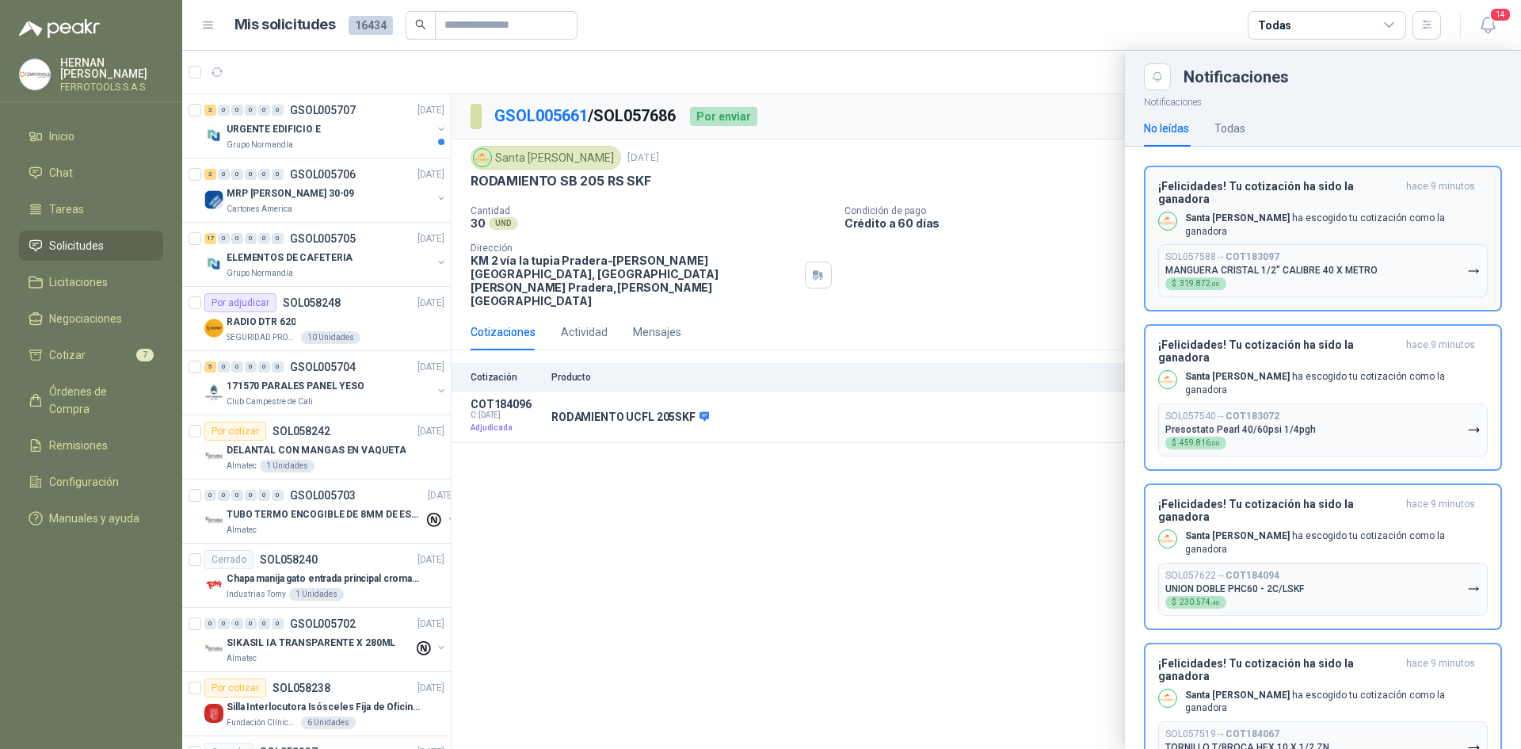
click at [1448, 257] on button "SOL057588 → COT183097 MANGUERA CRISTAL 1/2" CALIBRE 40 X METRO  $ 319.872 ,00" at bounding box center [1323, 270] width 330 height 53
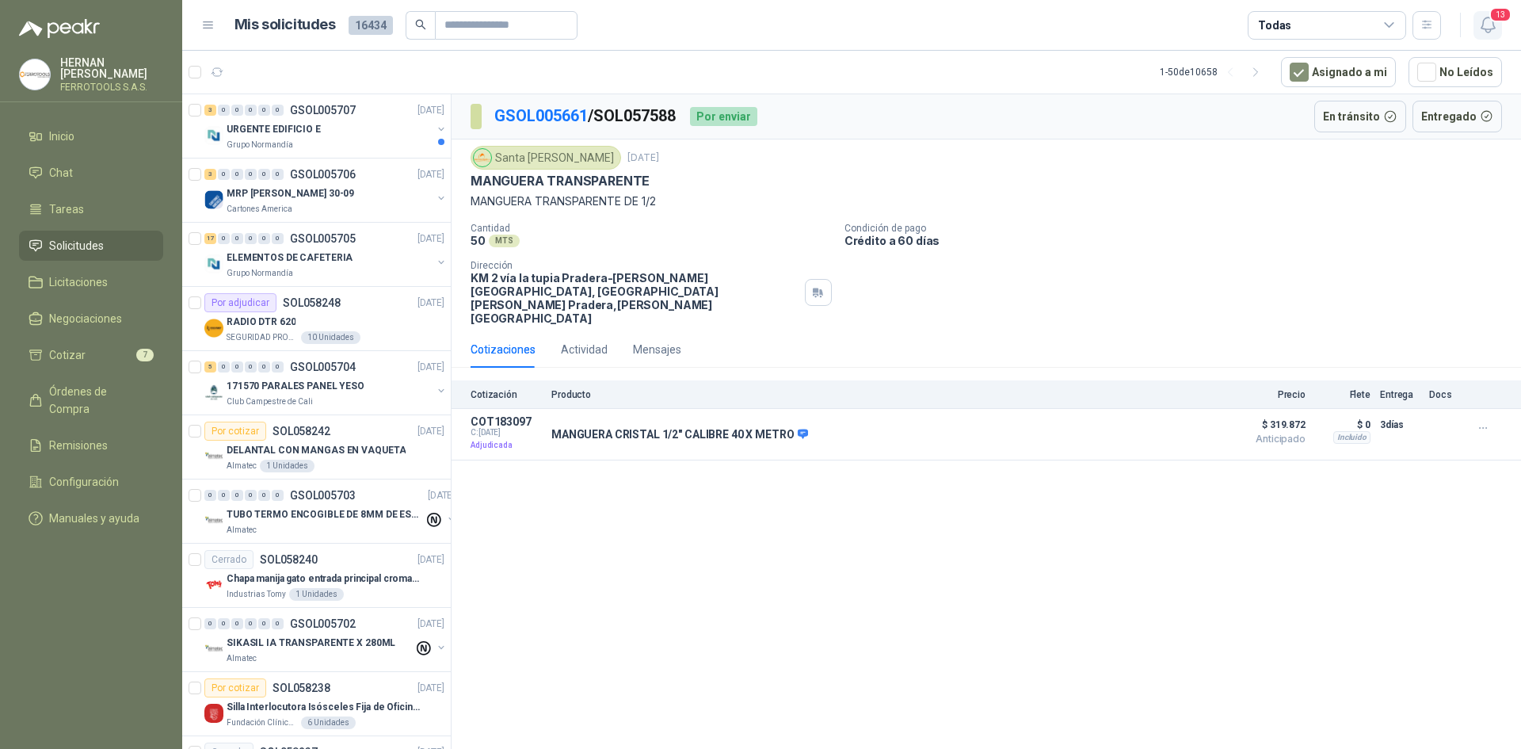
click at [1492, 38] on button "13" at bounding box center [1488, 25] width 29 height 29
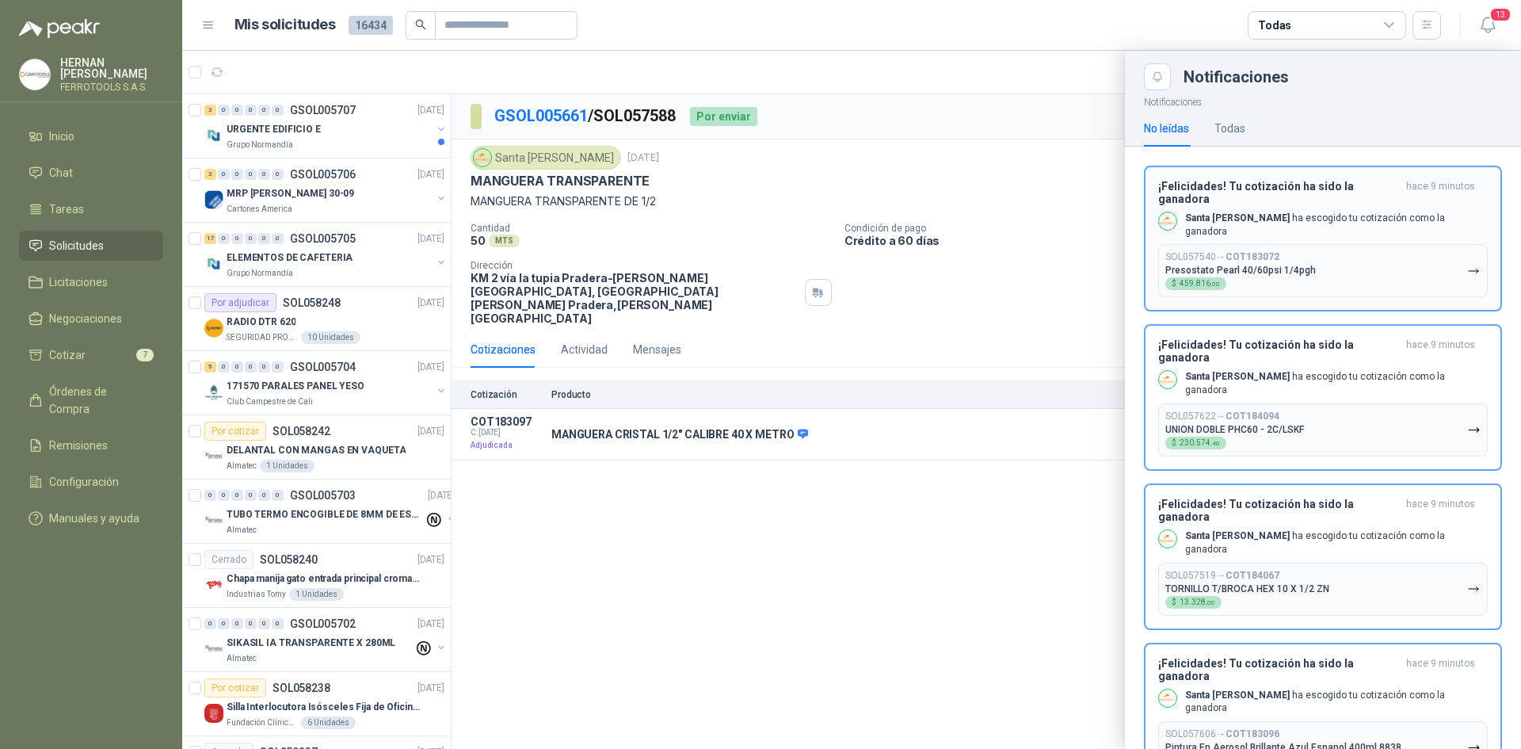
click at [1462, 260] on button "SOL057540 → COT183072 Presostato Pearl 40/60psi 1/4pgh $ 459.816 ,00" at bounding box center [1323, 270] width 330 height 53
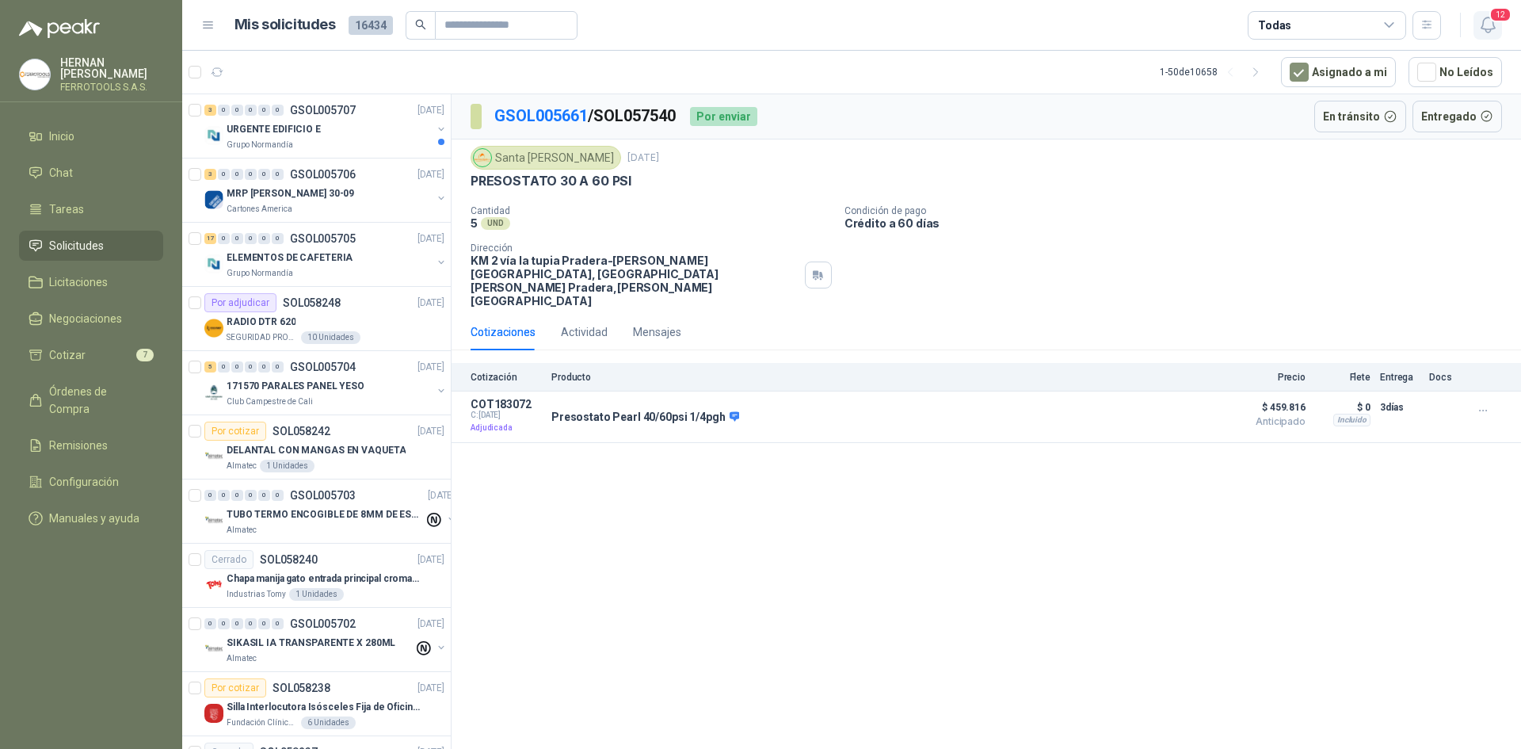
click at [1480, 32] on icon "button" at bounding box center [1488, 25] width 20 height 20
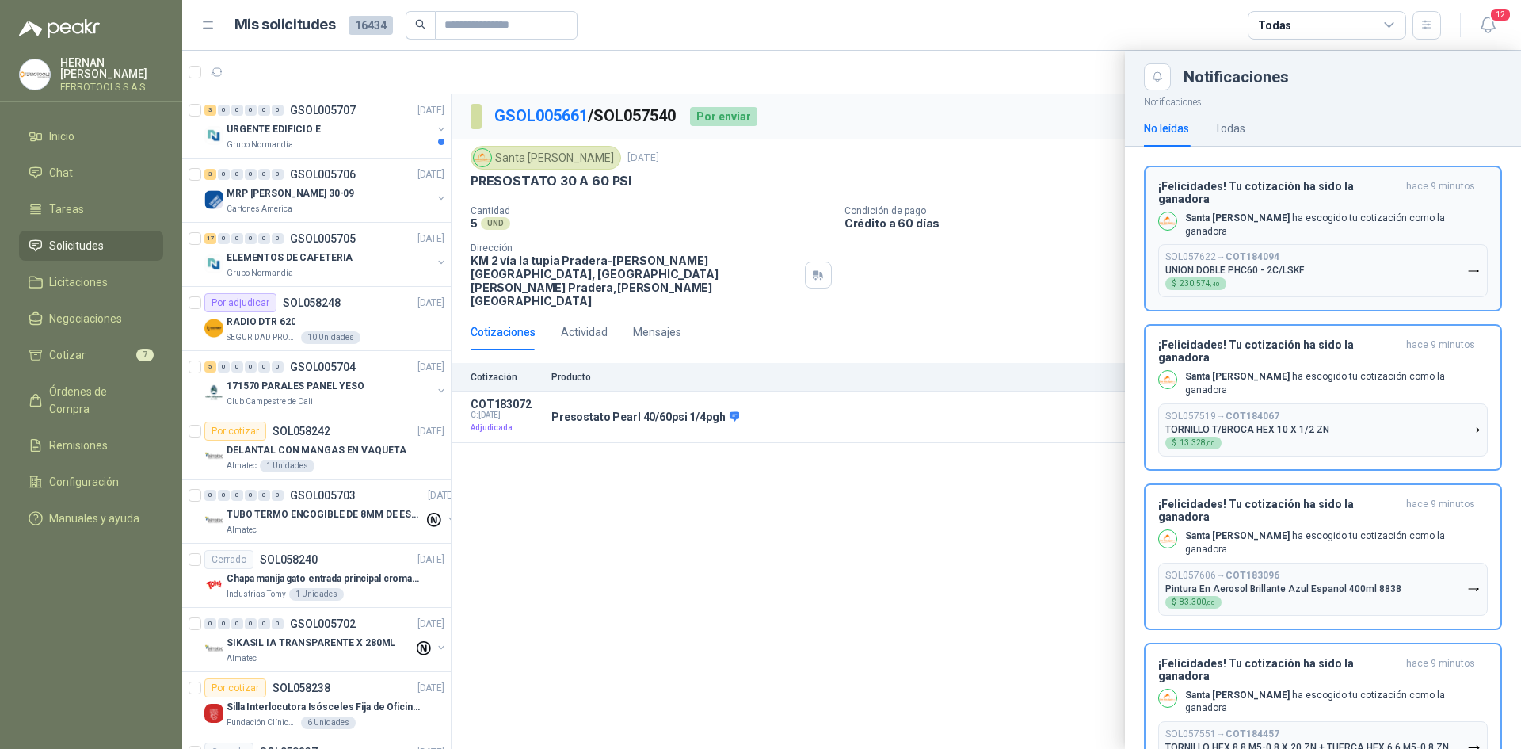
click at [1443, 257] on button "SOL057622 → COT184094 UNION DOBLE PHC60 - 2C/LSKF $ 230.574 ,40" at bounding box center [1323, 270] width 330 height 53
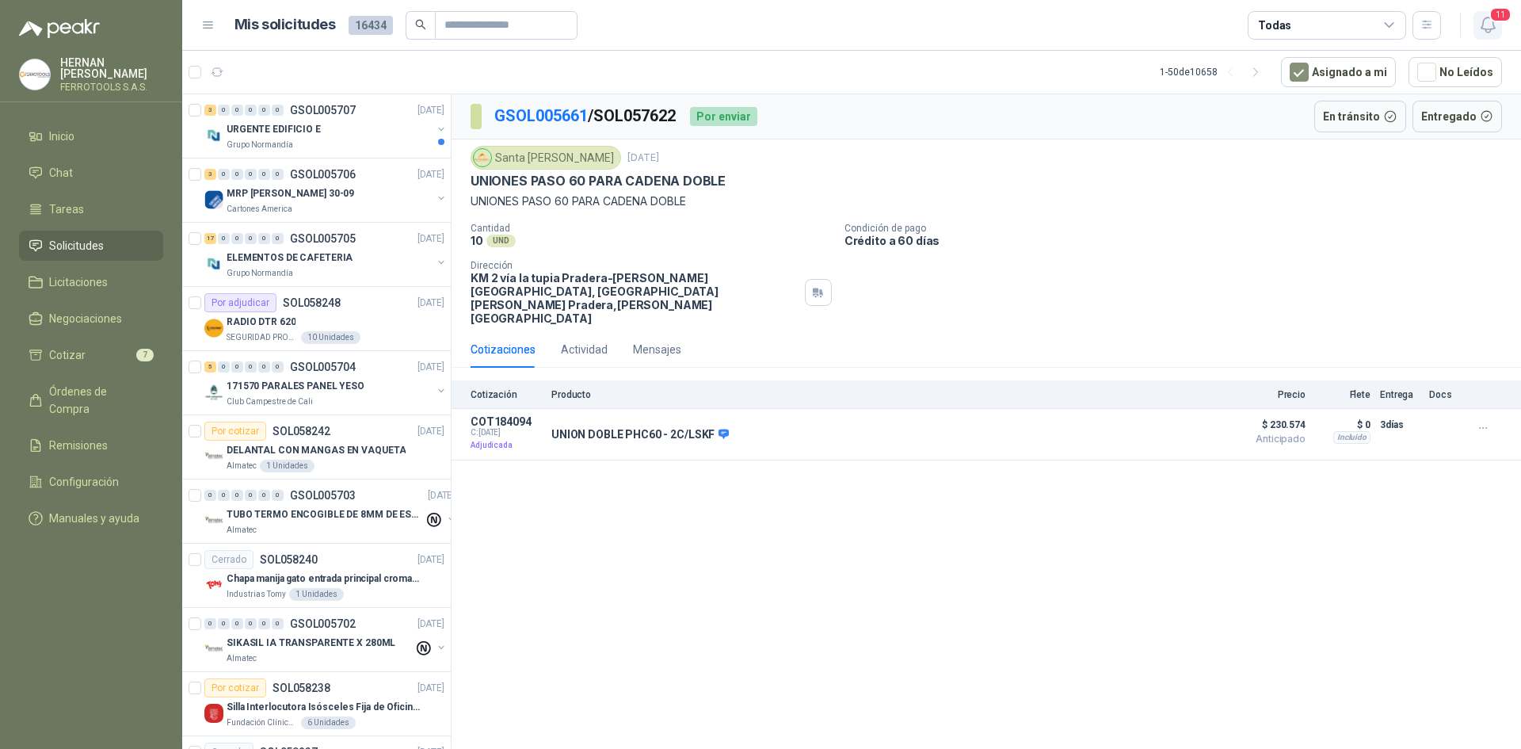
click at [1487, 25] on icon "button" at bounding box center [1488, 25] width 20 height 20
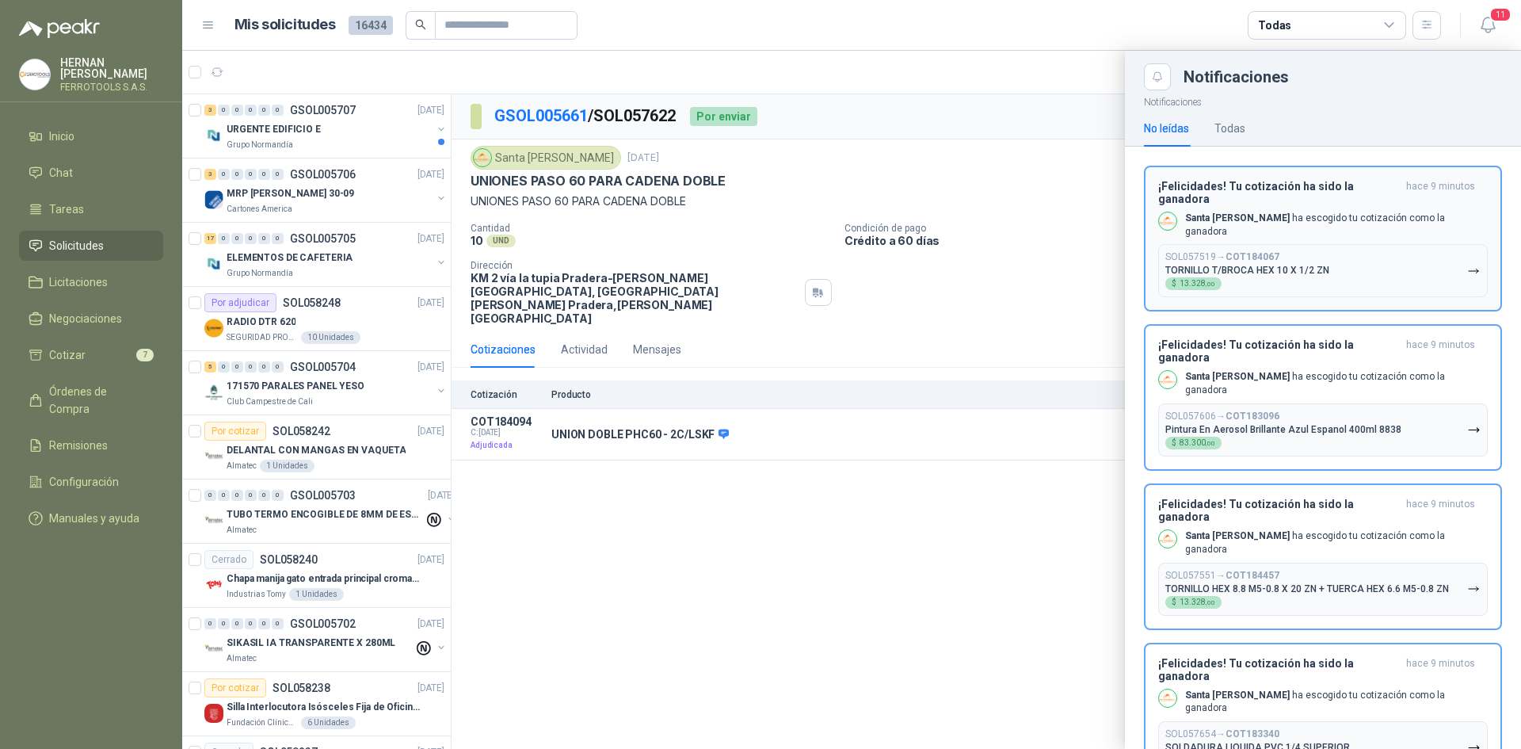
click at [1444, 273] on button "SOL057519 → COT184067 TORNILLO T/BROCA HEX 10 X 1/2 ZN $ 13.328 ,00" at bounding box center [1323, 270] width 330 height 53
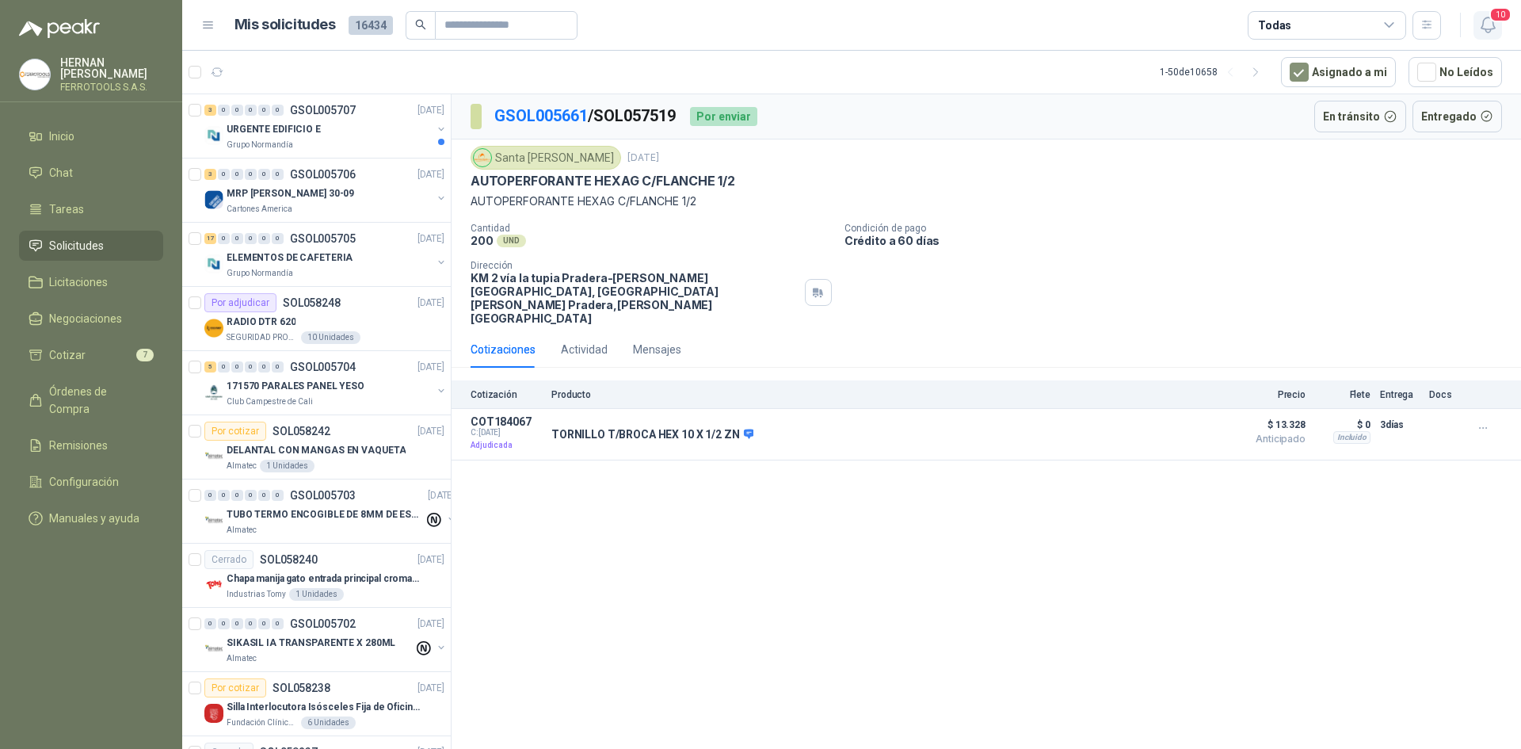
click at [1483, 25] on icon "button" at bounding box center [1487, 24] width 13 height 15
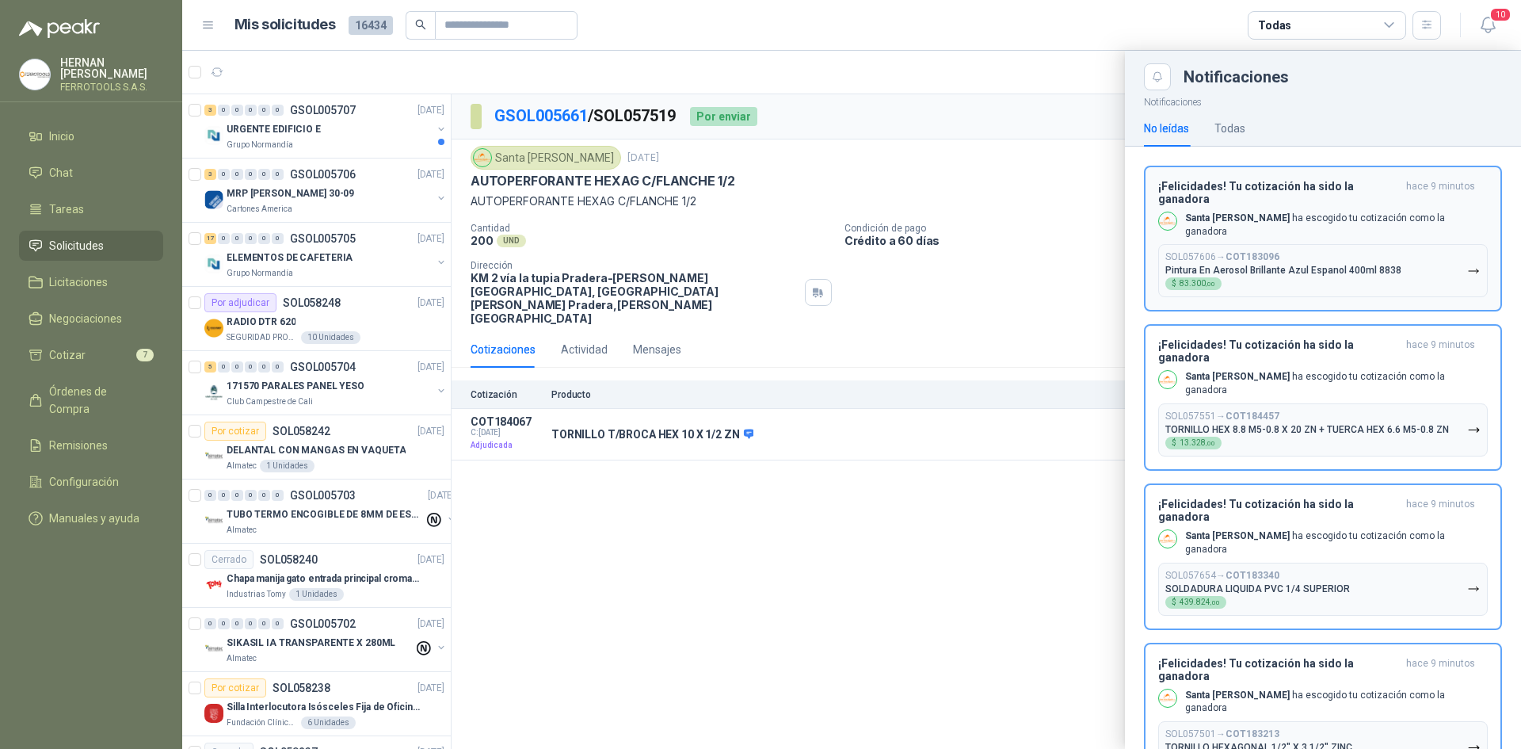
click at [1440, 256] on button "SOL057606 → COT183096 Pintura En Aerosol Brillante Azul Espanol 400ml 8838 $ 83…" at bounding box center [1323, 270] width 330 height 53
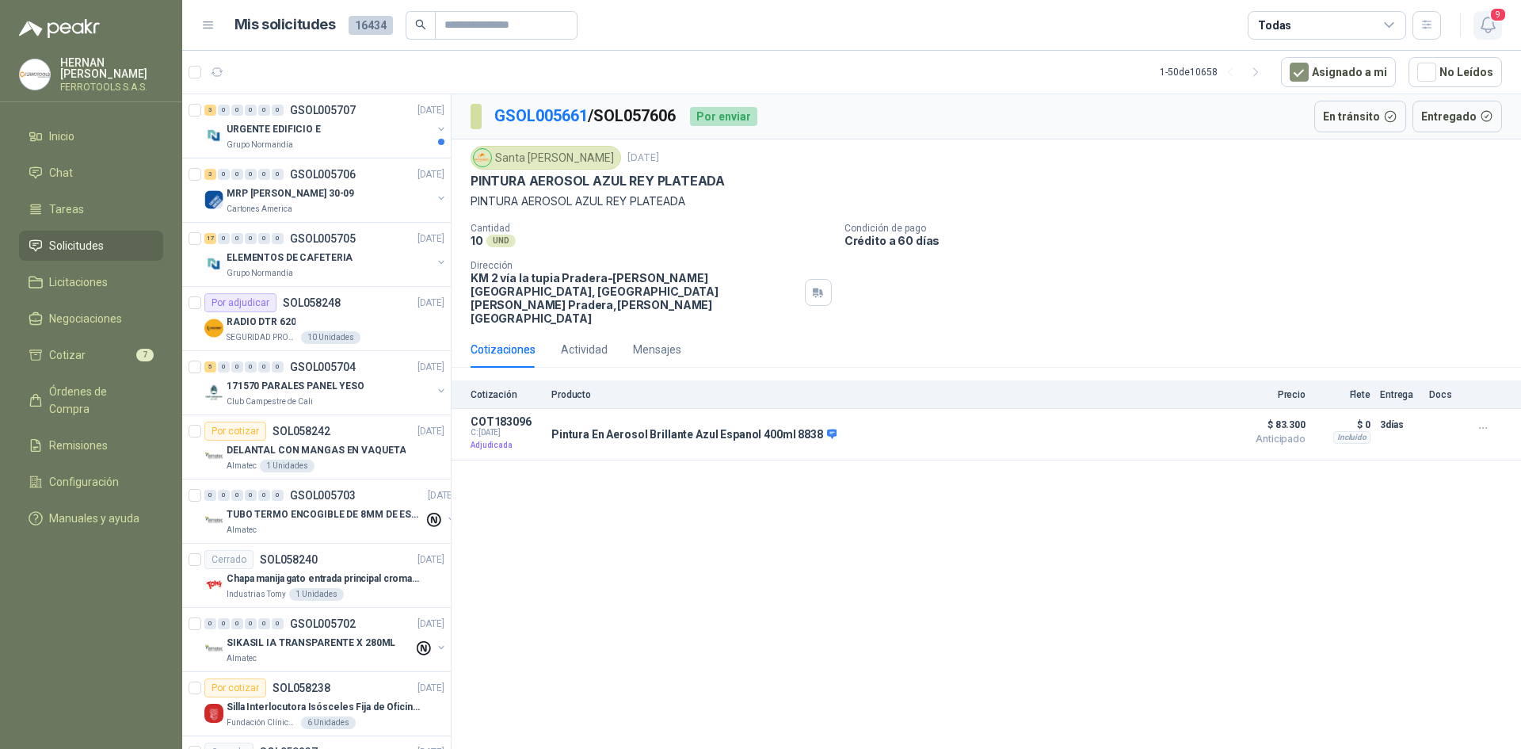
click at [1493, 24] on icon "button" at bounding box center [1487, 24] width 13 height 15
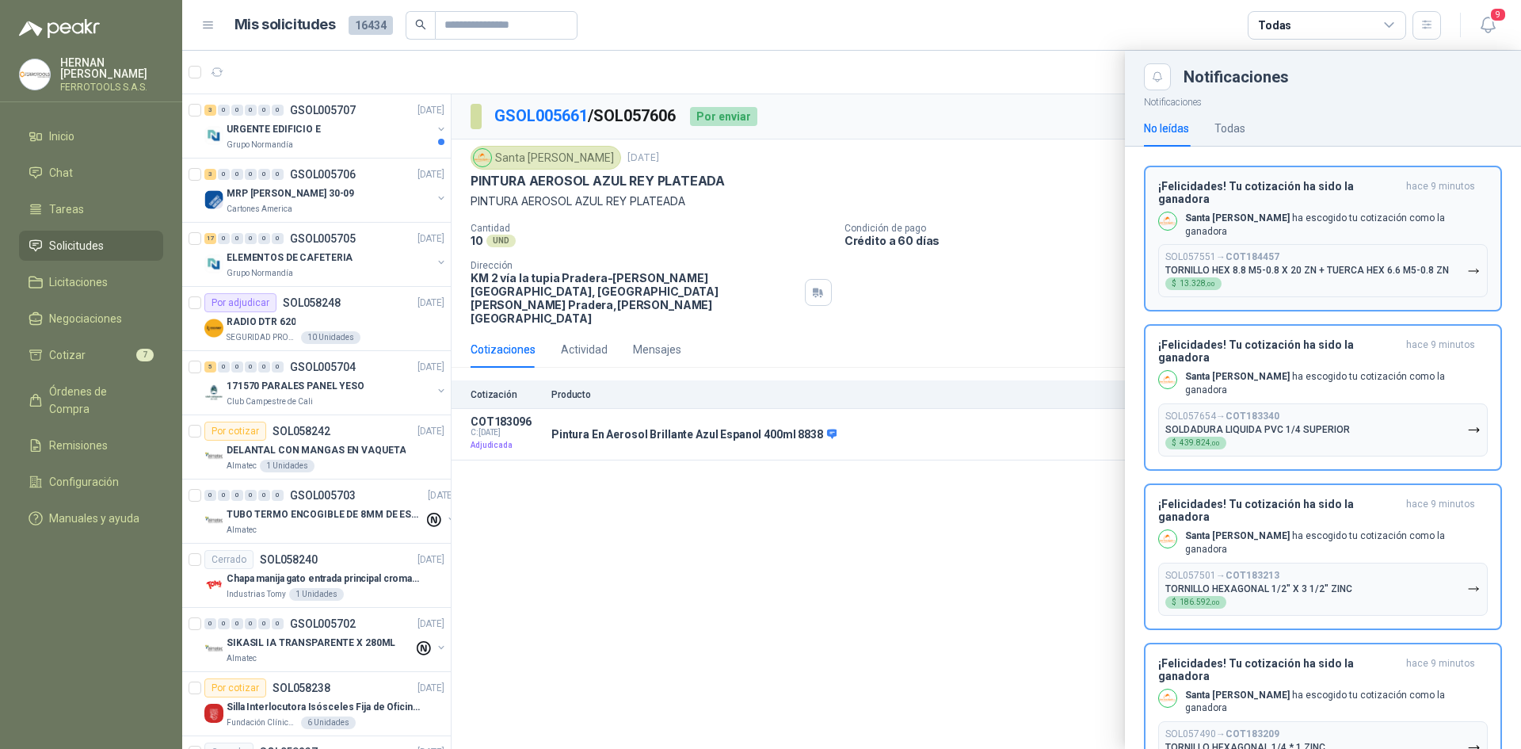
click at [1448, 244] on button "SOL057551 → COT184457 TORNILLO HEX 8.8 M5-0.8 X 20 ZN + TUERCA HEX 6.6 M5-0.8 Z…" at bounding box center [1323, 270] width 330 height 53
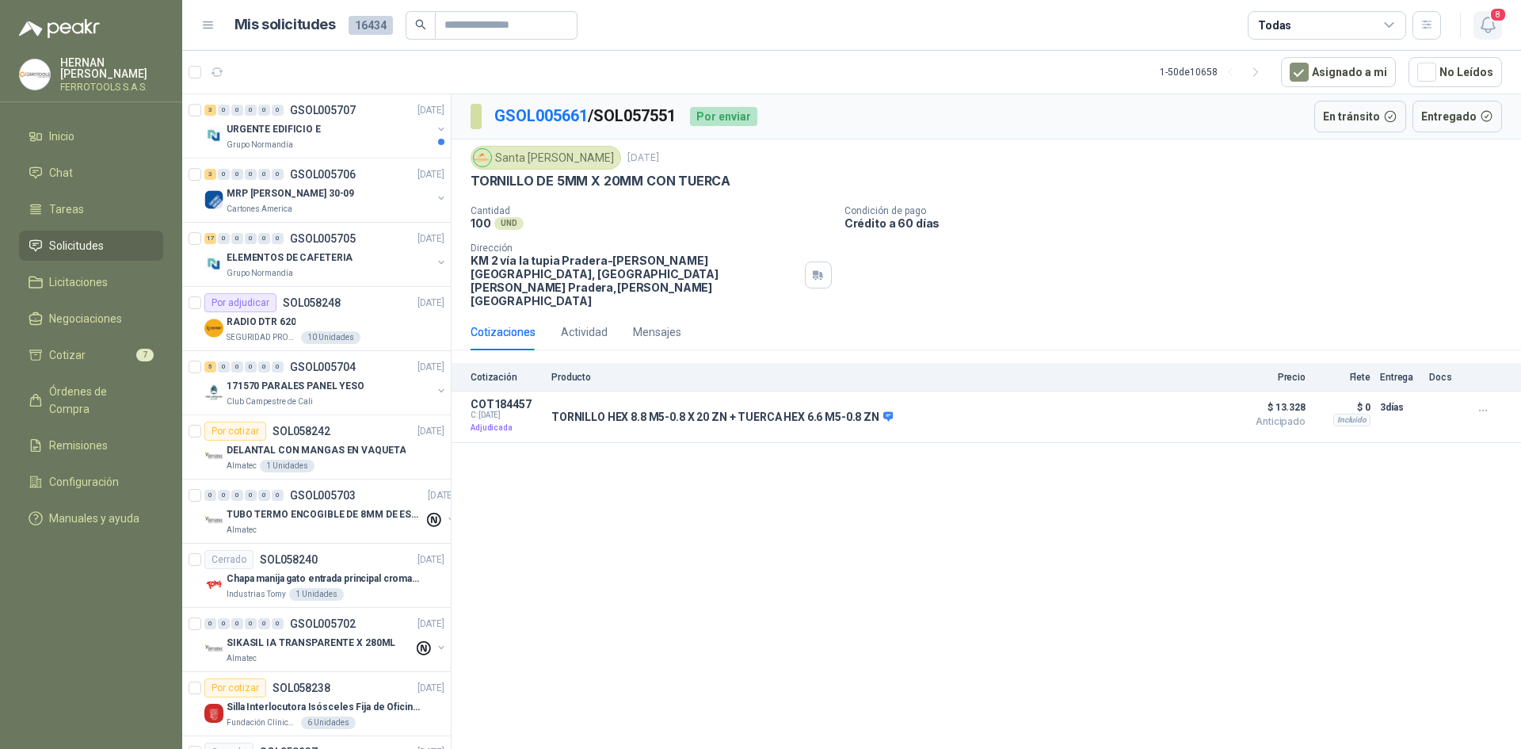
click at [1489, 29] on icon "button" at bounding box center [1487, 24] width 13 height 15
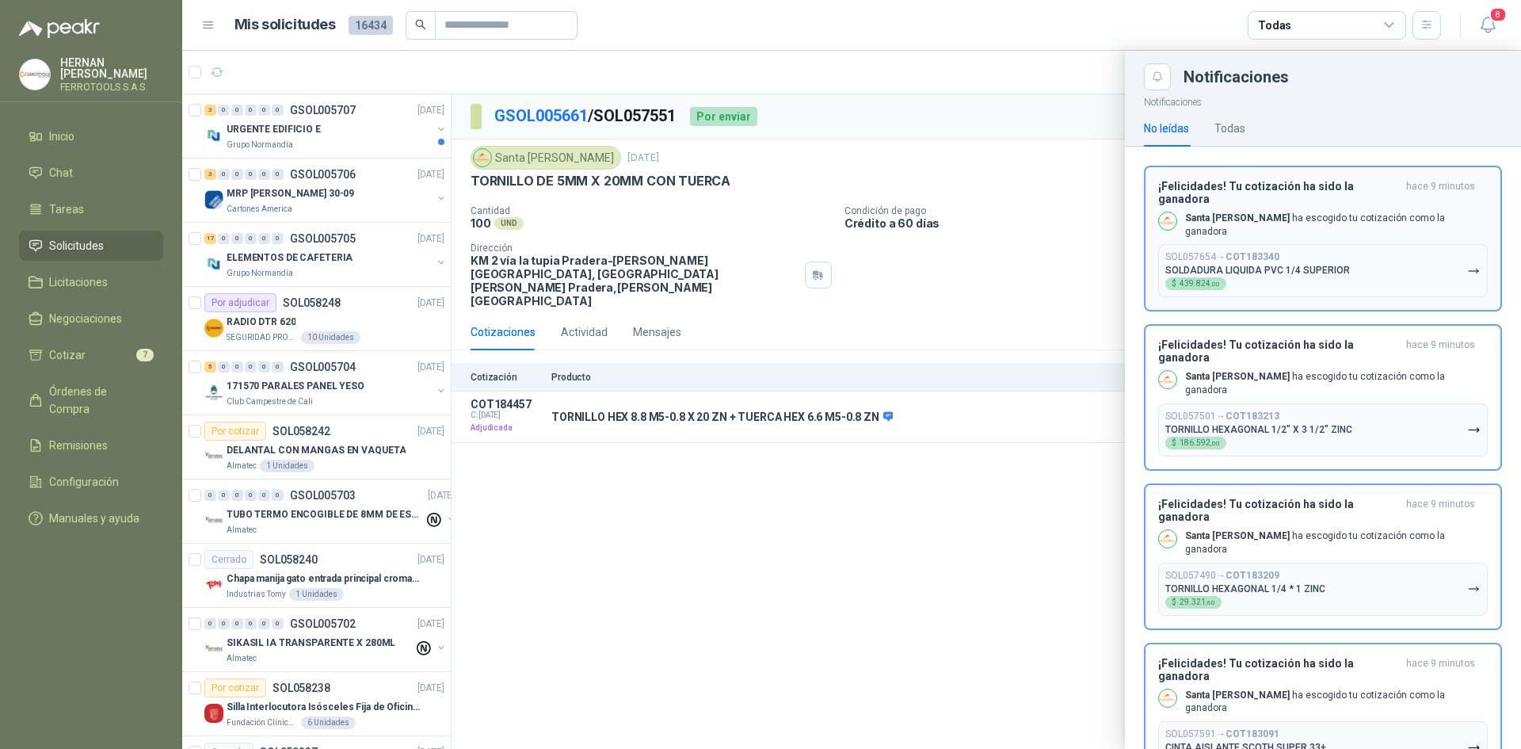
click at [1449, 251] on button "SOL057654 → COT183340 SOLDADURA LIQUIDA PVC 1/4 SUPERIOR $ 439.824 ,00" at bounding box center [1323, 270] width 330 height 53
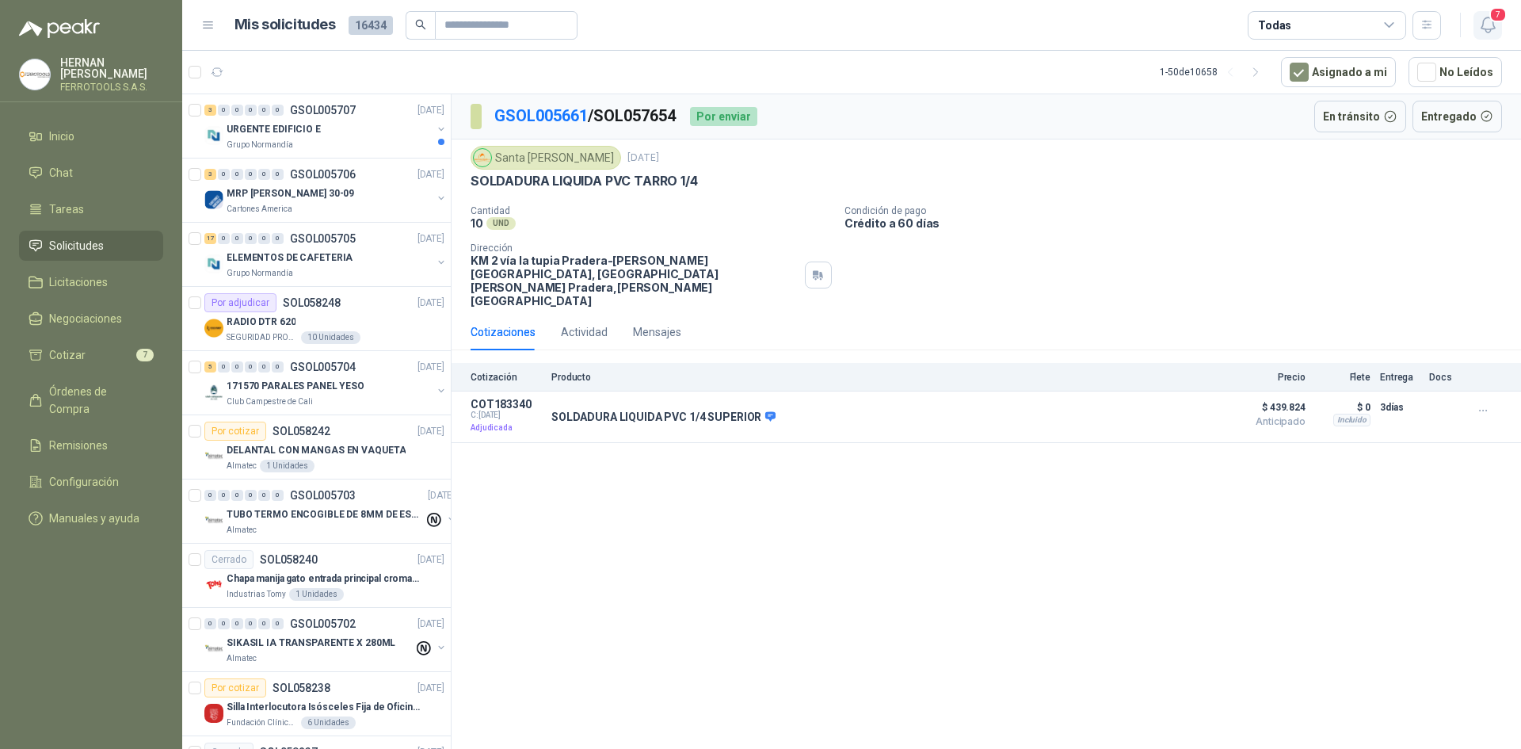
click at [1486, 28] on icon "button" at bounding box center [1488, 25] width 20 height 20
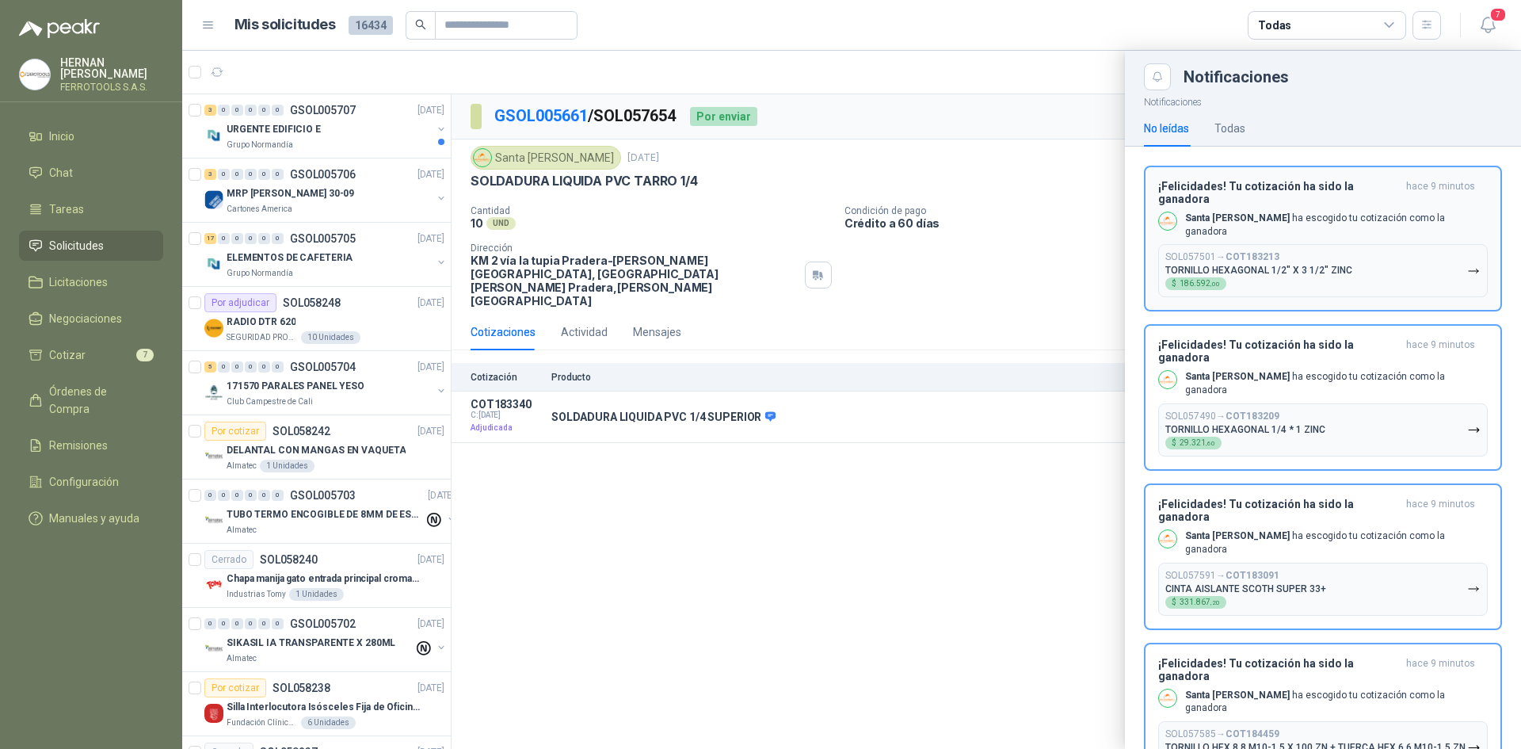
click at [1437, 273] on button "SOL057501 → COT183213 TORNILLO HEXAGONAL 1/2" X 3 1/2" ZINC $ 186.592 ,00" at bounding box center [1323, 270] width 330 height 53
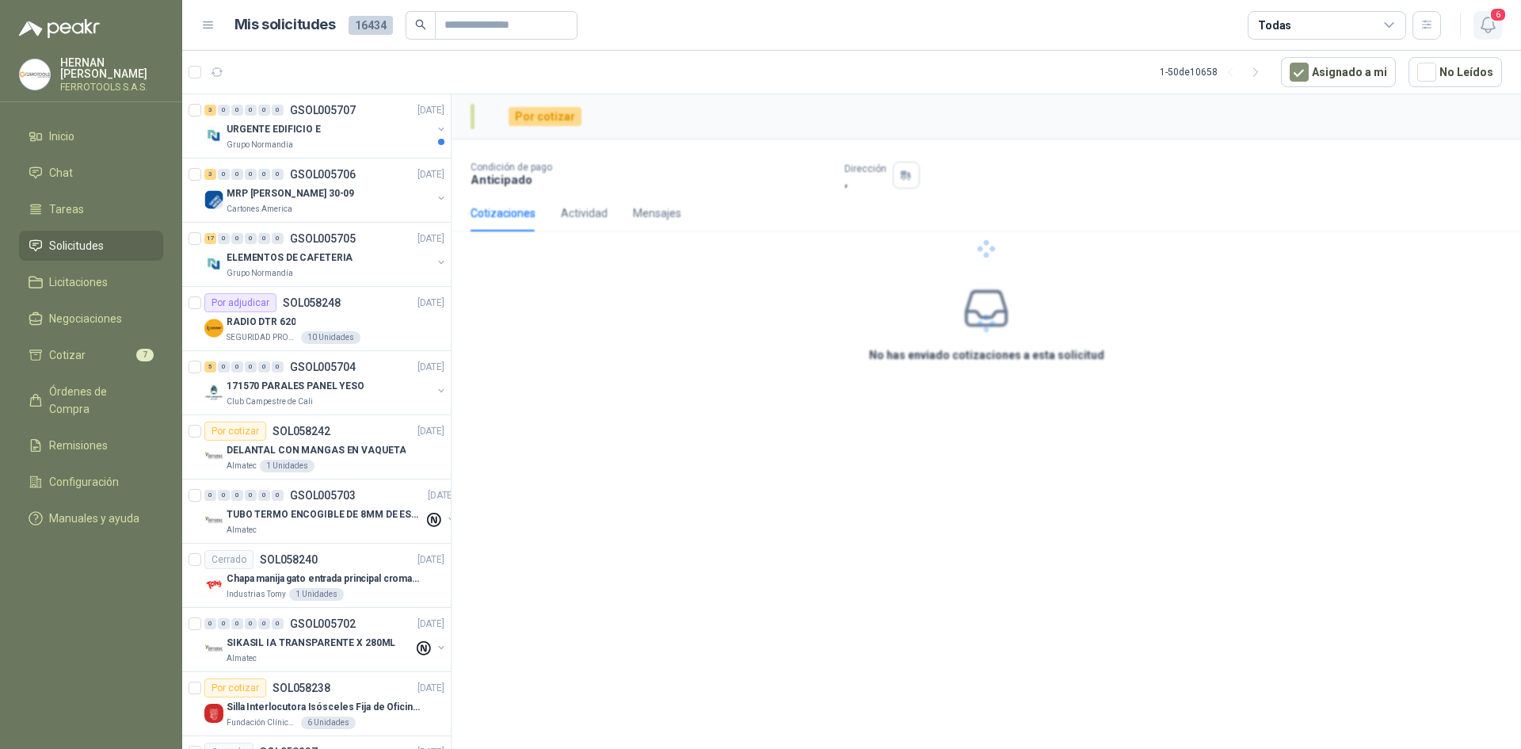
click at [1489, 32] on icon "button" at bounding box center [1487, 24] width 13 height 15
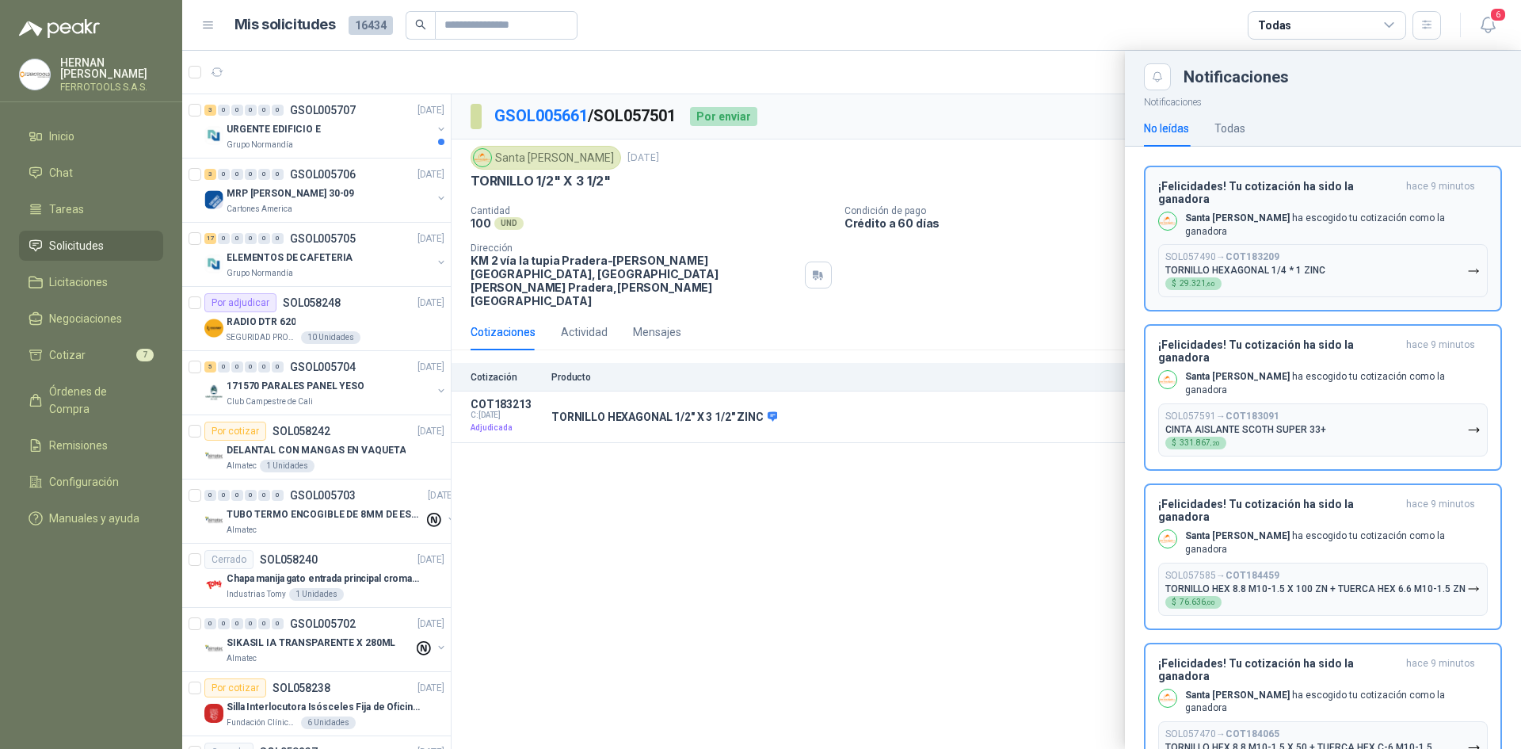
click at [1467, 265] on icon "button" at bounding box center [1473, 271] width 13 height 13
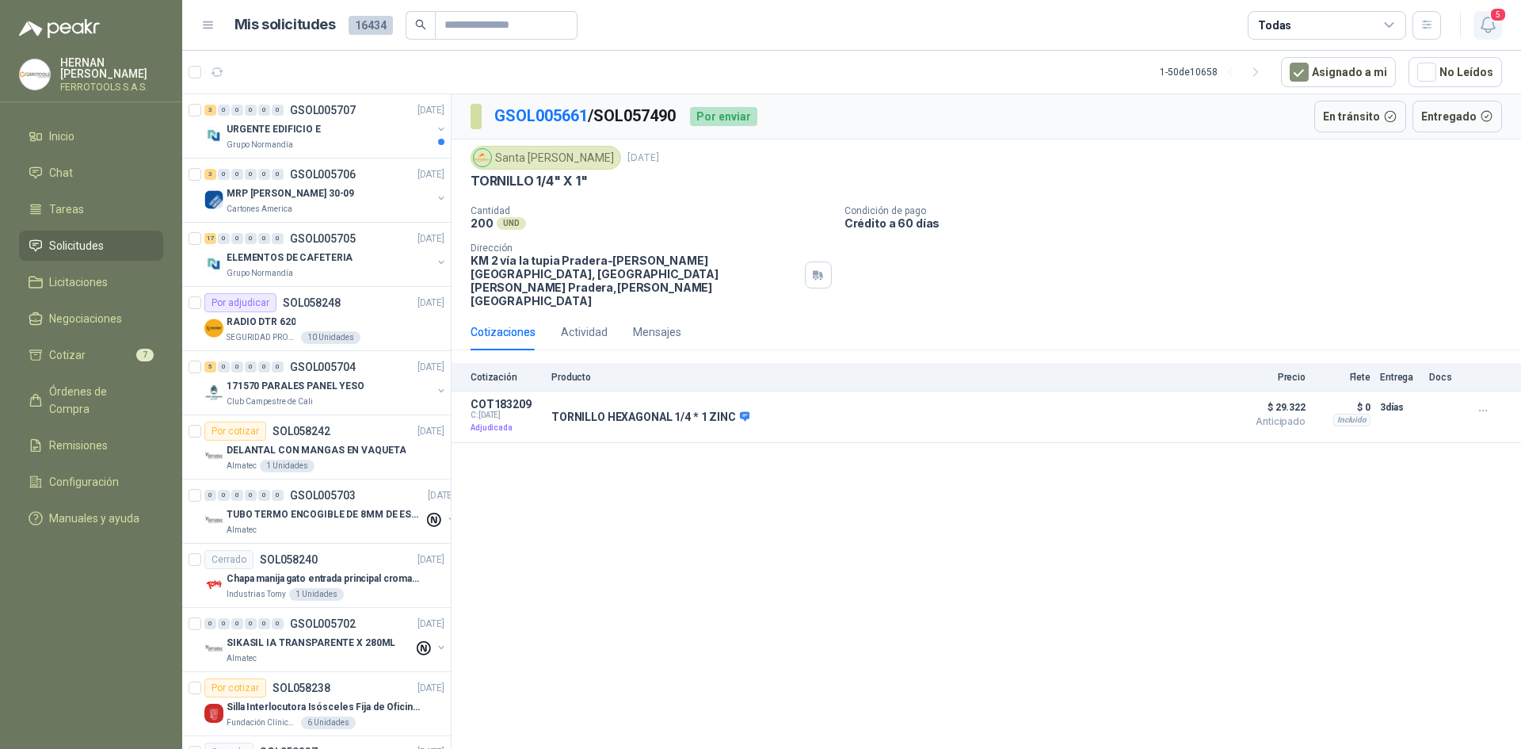
click at [1485, 31] on icon "button" at bounding box center [1488, 25] width 20 height 20
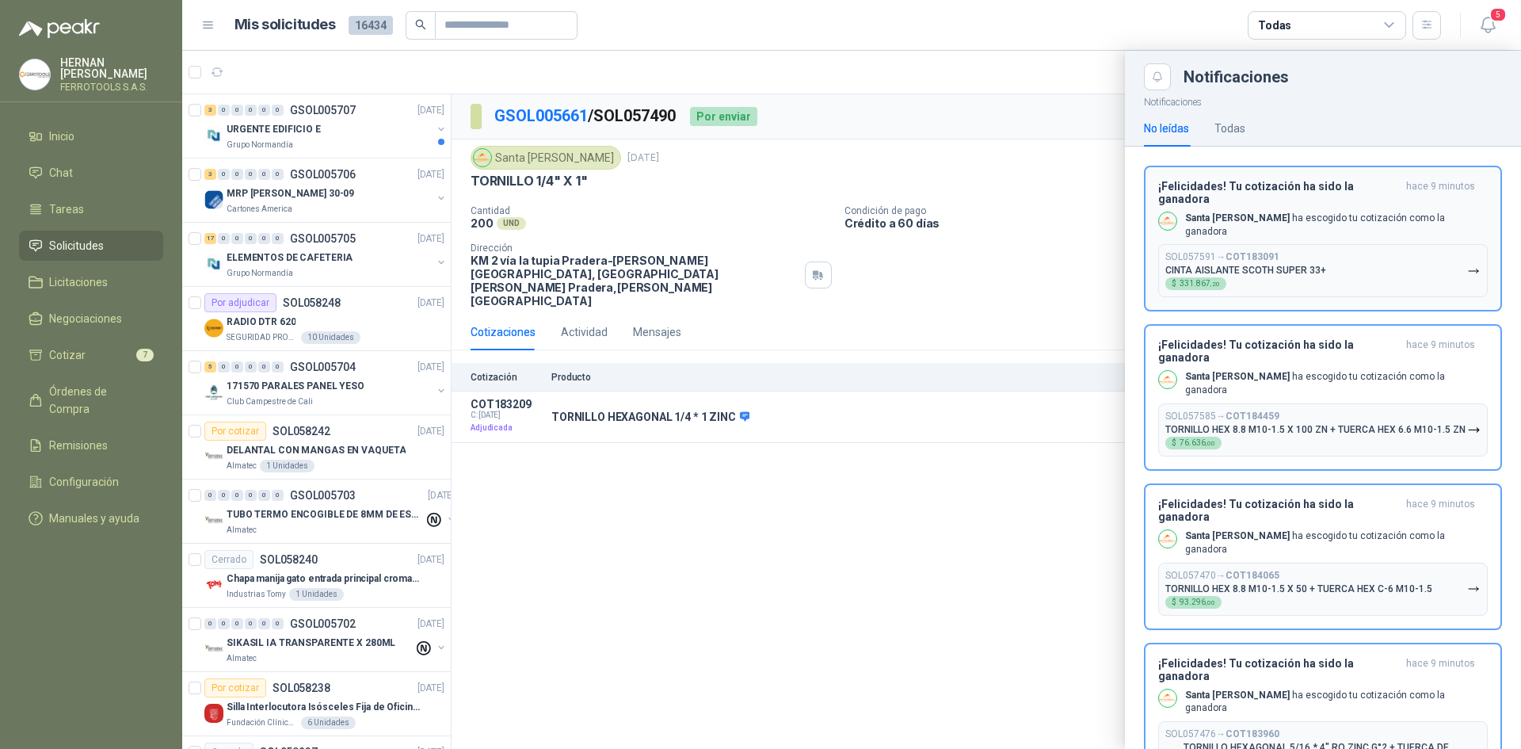
click at [1435, 256] on button "SOL057591 → COT183091 CINTA AISLANTE SCOTH SUPER 33+ $ 331.867 ,20" at bounding box center [1323, 270] width 330 height 53
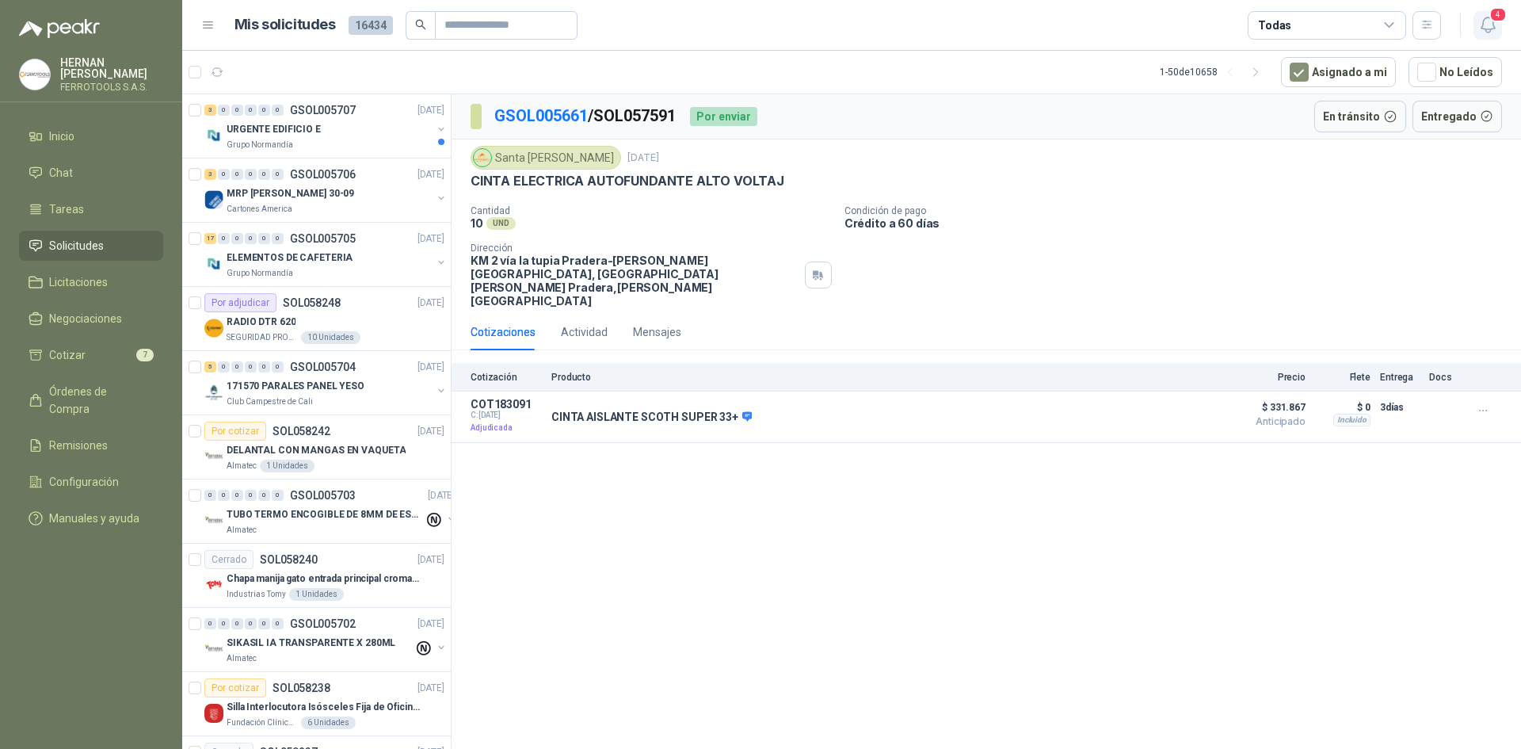
click at [1481, 25] on icon "button" at bounding box center [1488, 25] width 20 height 20
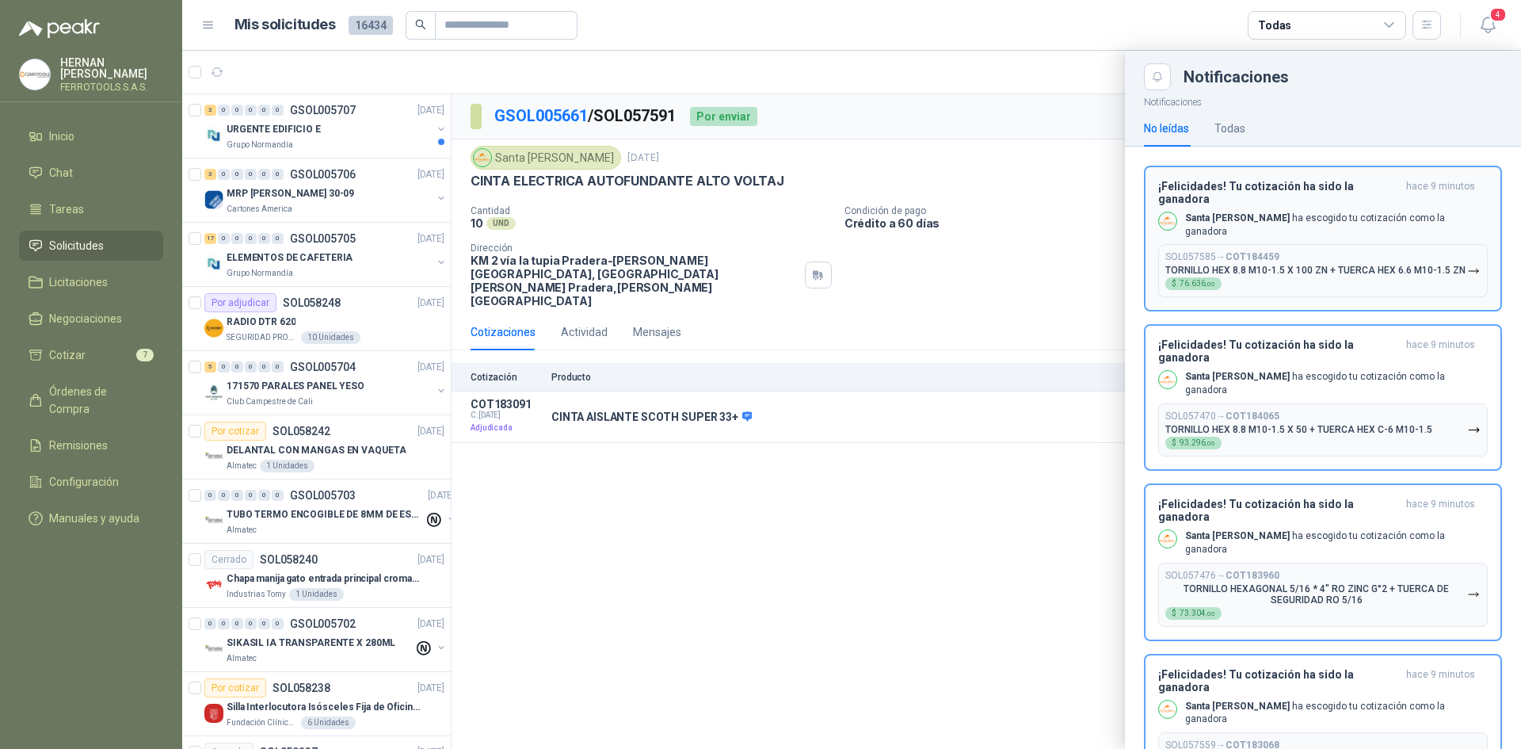
click at [1387, 265] on p "TORNILLO HEX 8.8 M10-1.5 X 100 ZN + TUERCA HEX 6.6 M10-1.5 ZN" at bounding box center [1315, 270] width 300 height 11
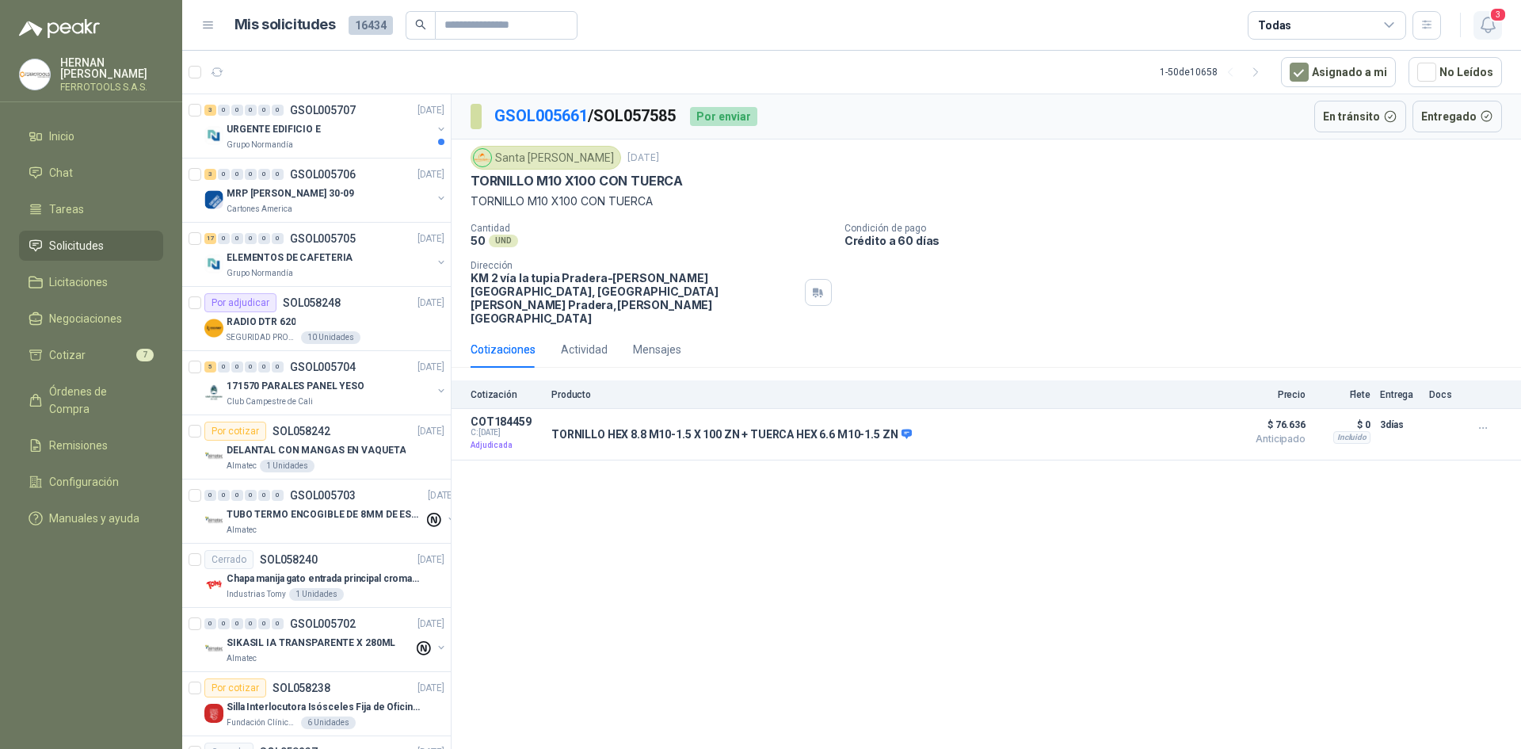
click at [1489, 27] on icon "button" at bounding box center [1488, 25] width 20 height 20
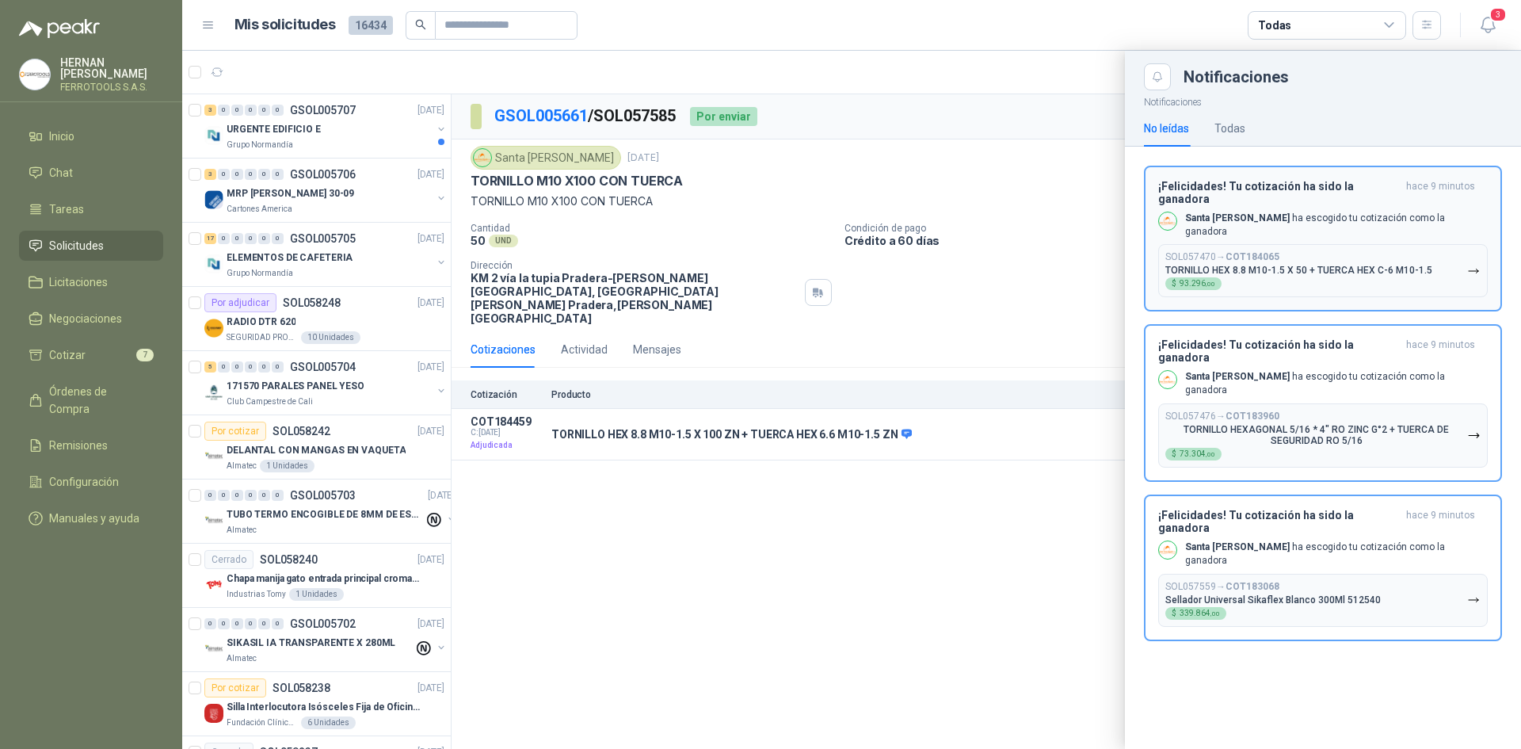
click at [1439, 261] on button "SOL057470 → COT184065 TORNILLO HEX 8.8 M10-1.5 X 50 + TUERCA HEX C-6 M10-1.5 $ …" at bounding box center [1323, 270] width 330 height 53
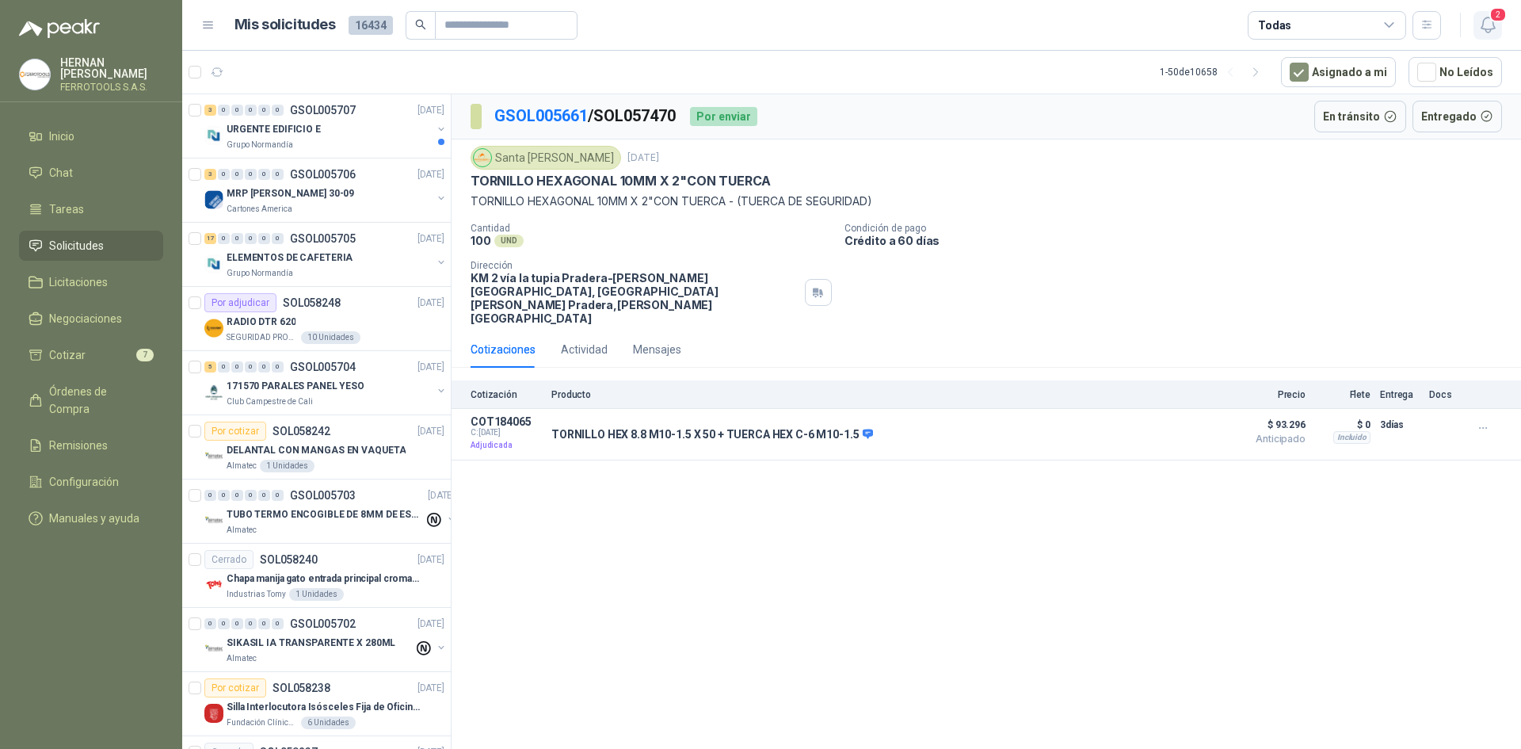
click at [1491, 30] on icon "button" at bounding box center [1488, 25] width 20 height 20
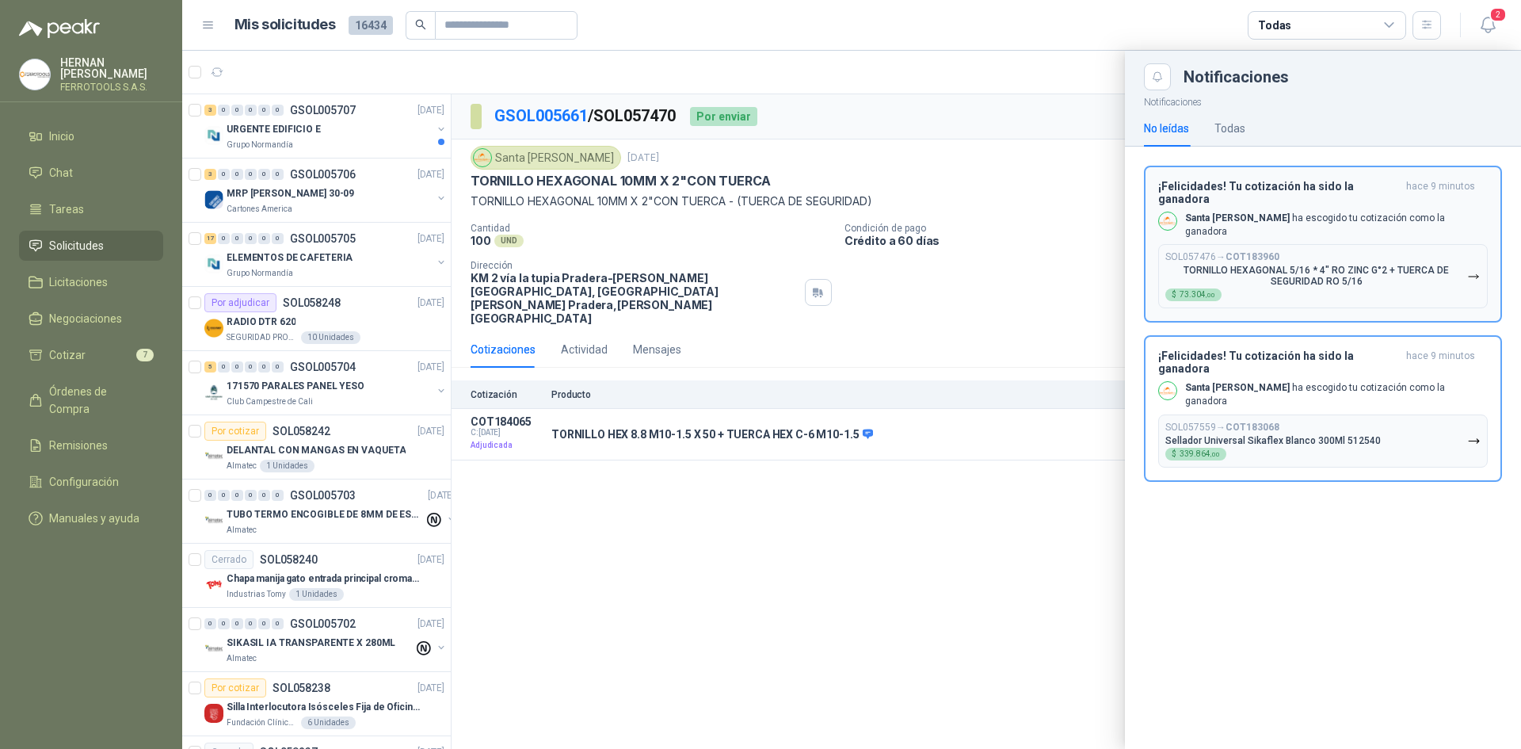
click at [1437, 265] on p "TORNILLO HEXAGONAL 5/16 * 4" RO ZINC G°2 + TUERCA DE SEGURIDAD RO 5/16" at bounding box center [1316, 276] width 302 height 22
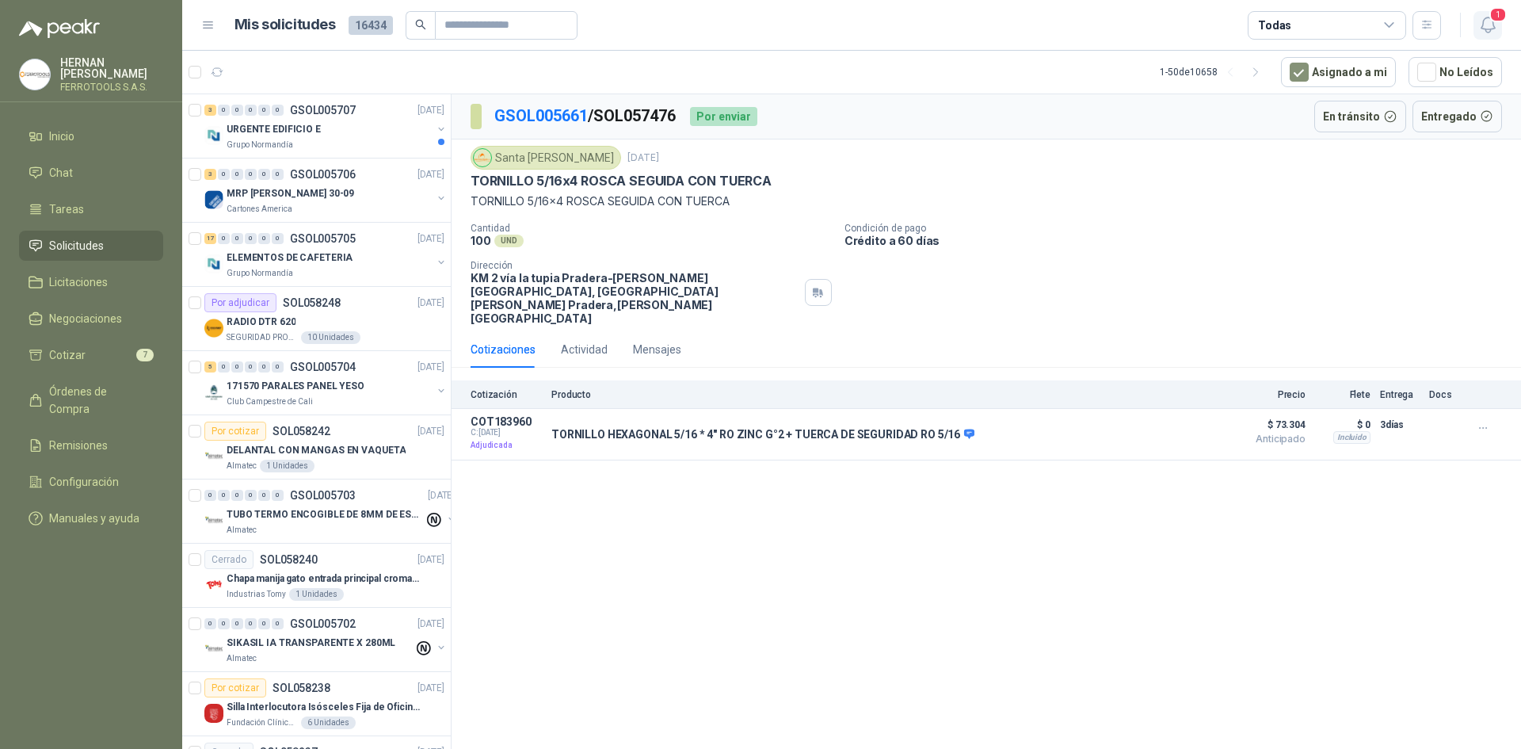
click at [1491, 26] on icon "button" at bounding box center [1488, 25] width 20 height 20
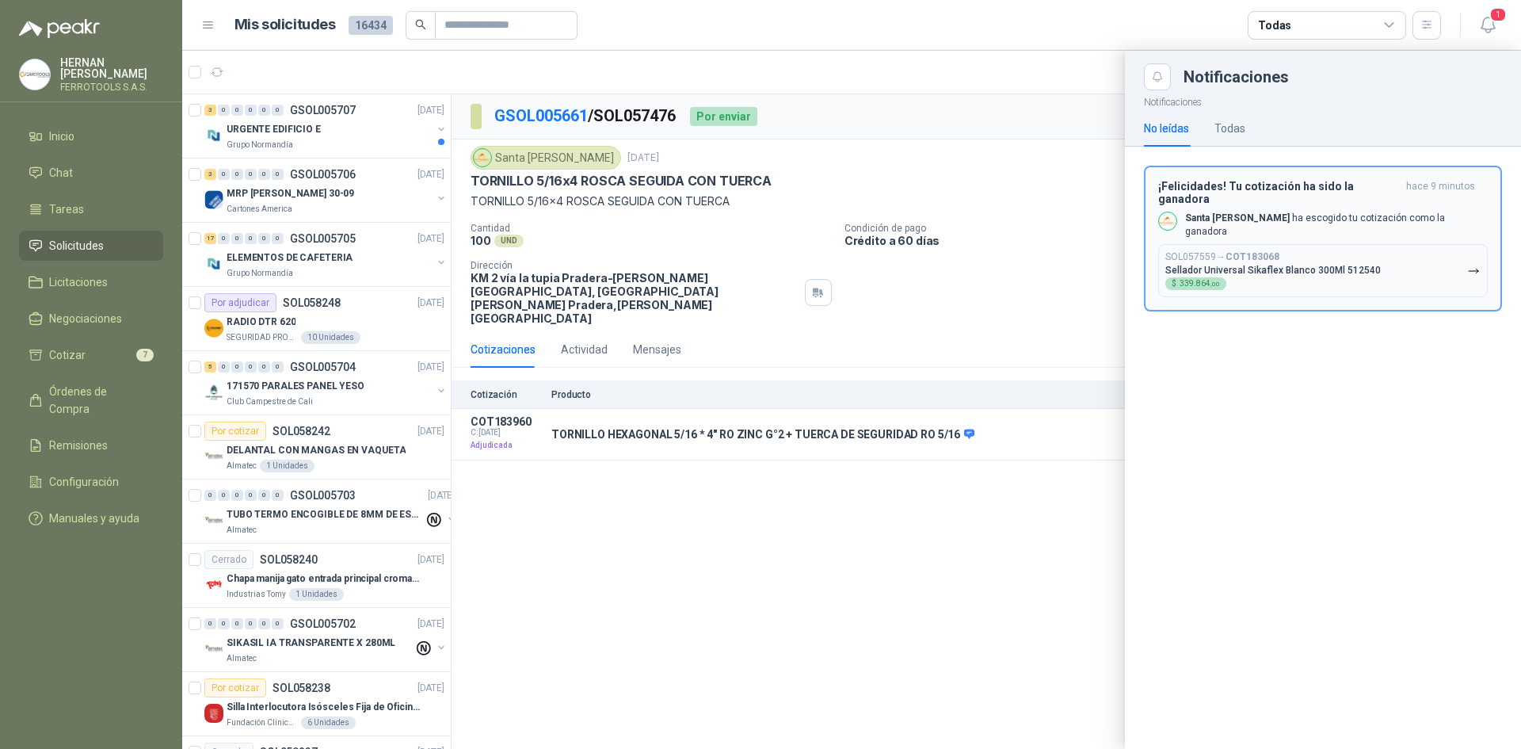
click at [1422, 253] on button "SOL057559 → COT183068 Sellador Universal Sikaflex Blanco 300Ml 512540 $ 339.864…" at bounding box center [1323, 270] width 330 height 53
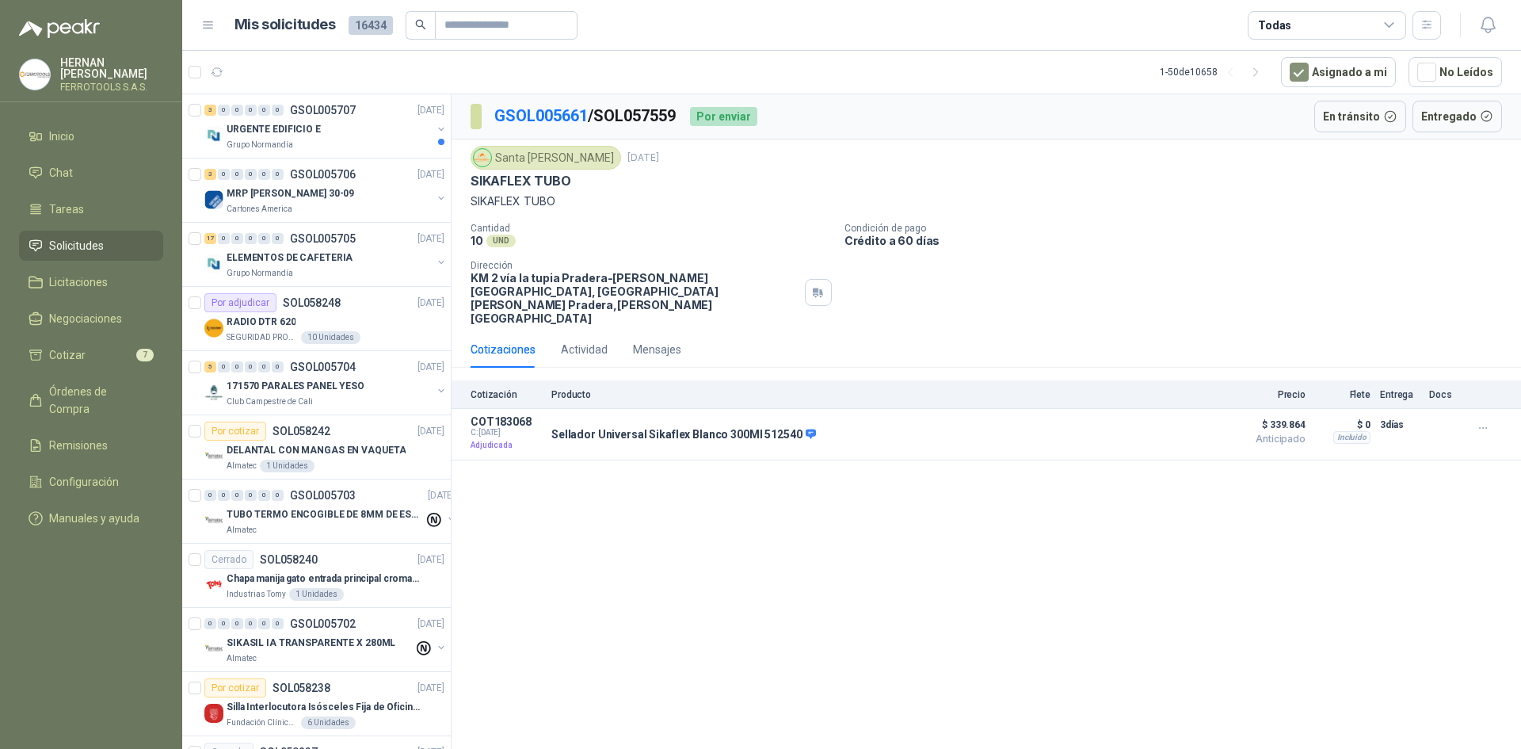
click at [1420, 40] on header "Mis solicitudes 16434 Todas" at bounding box center [851, 25] width 1339 height 51
click at [1421, 33] on button "button" at bounding box center [1427, 25] width 29 height 29
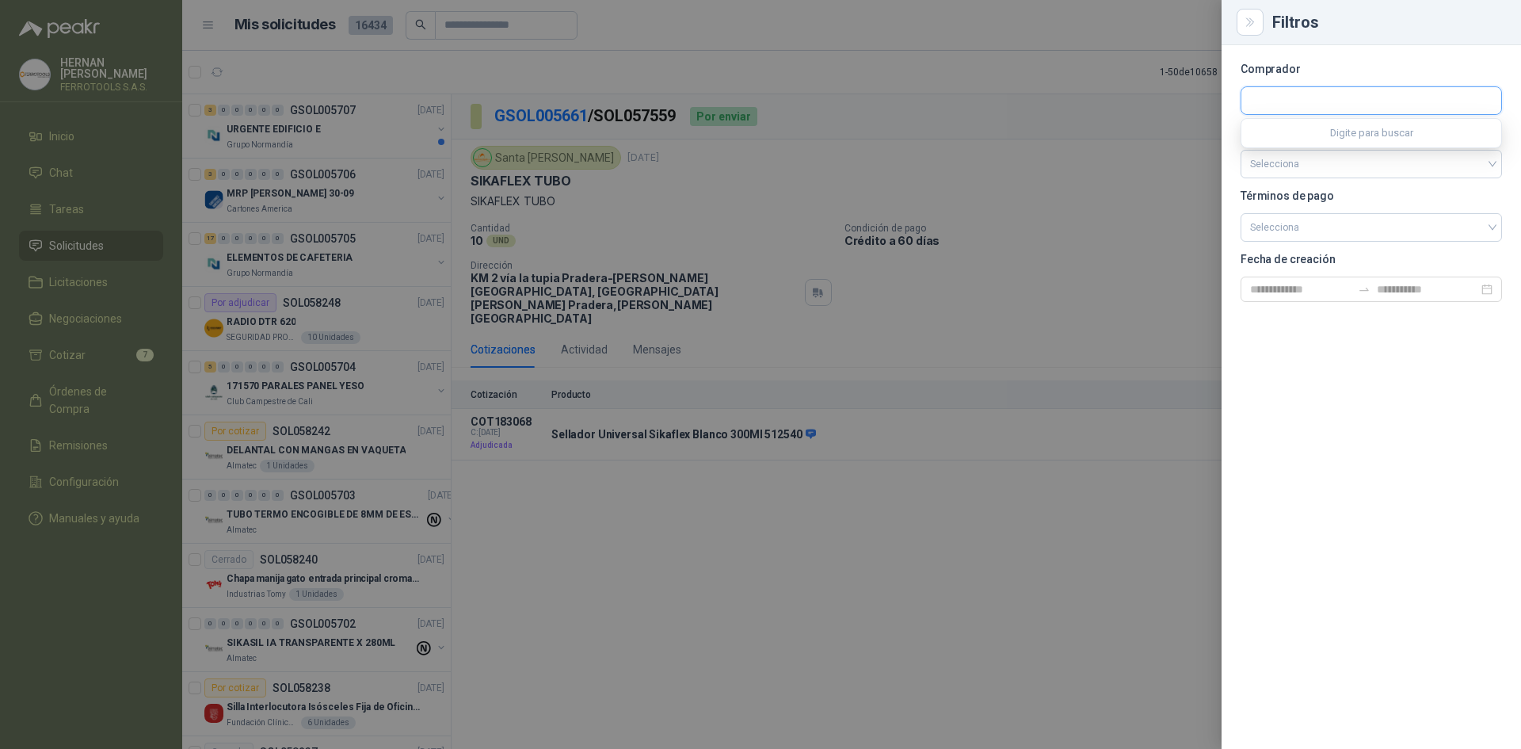
click at [1291, 95] on input "text" at bounding box center [1371, 100] width 260 height 27
type input "**********"
click at [1298, 135] on p "Santa [PERSON_NAME]" at bounding box center [1329, 135] width 102 height 10
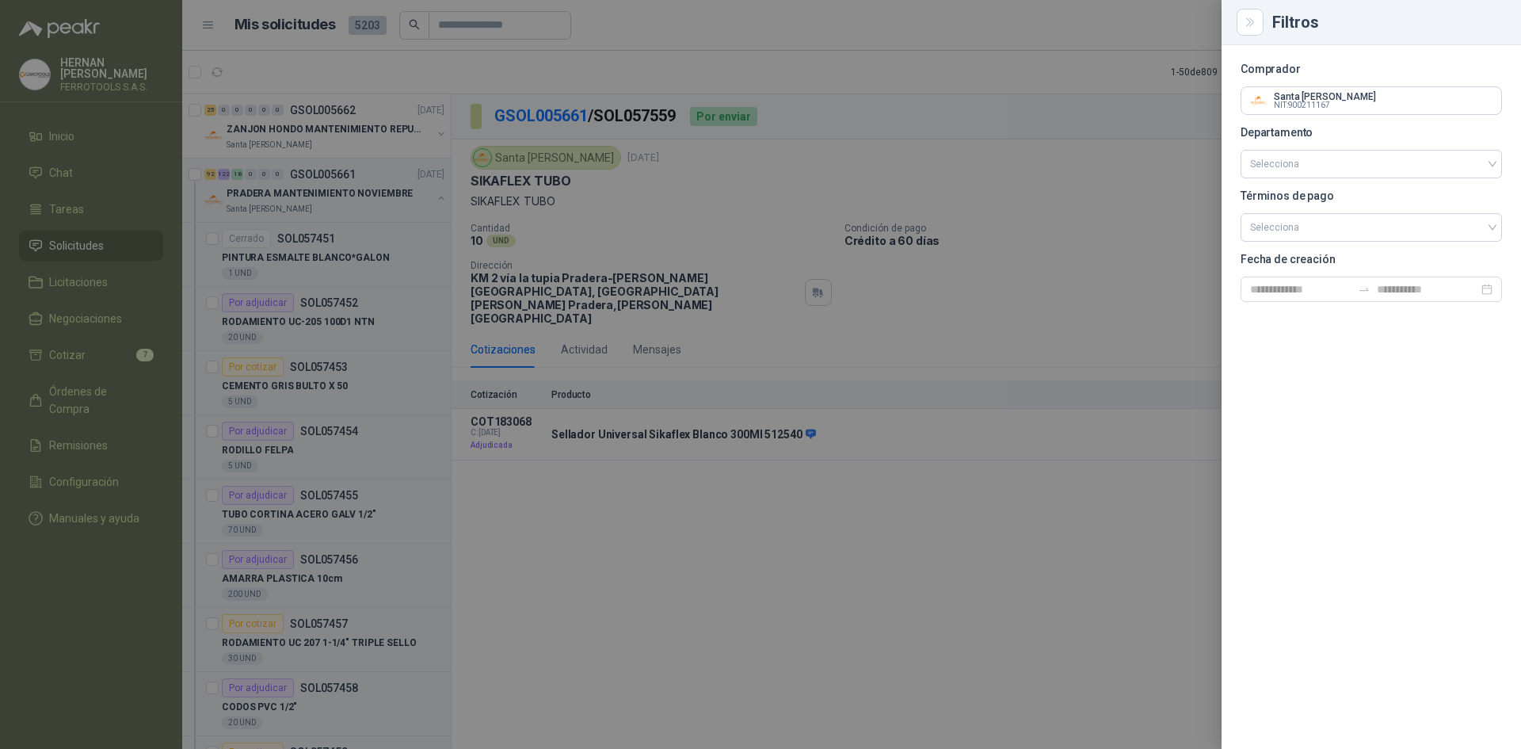
click at [659, 455] on div at bounding box center [760, 374] width 1521 height 749
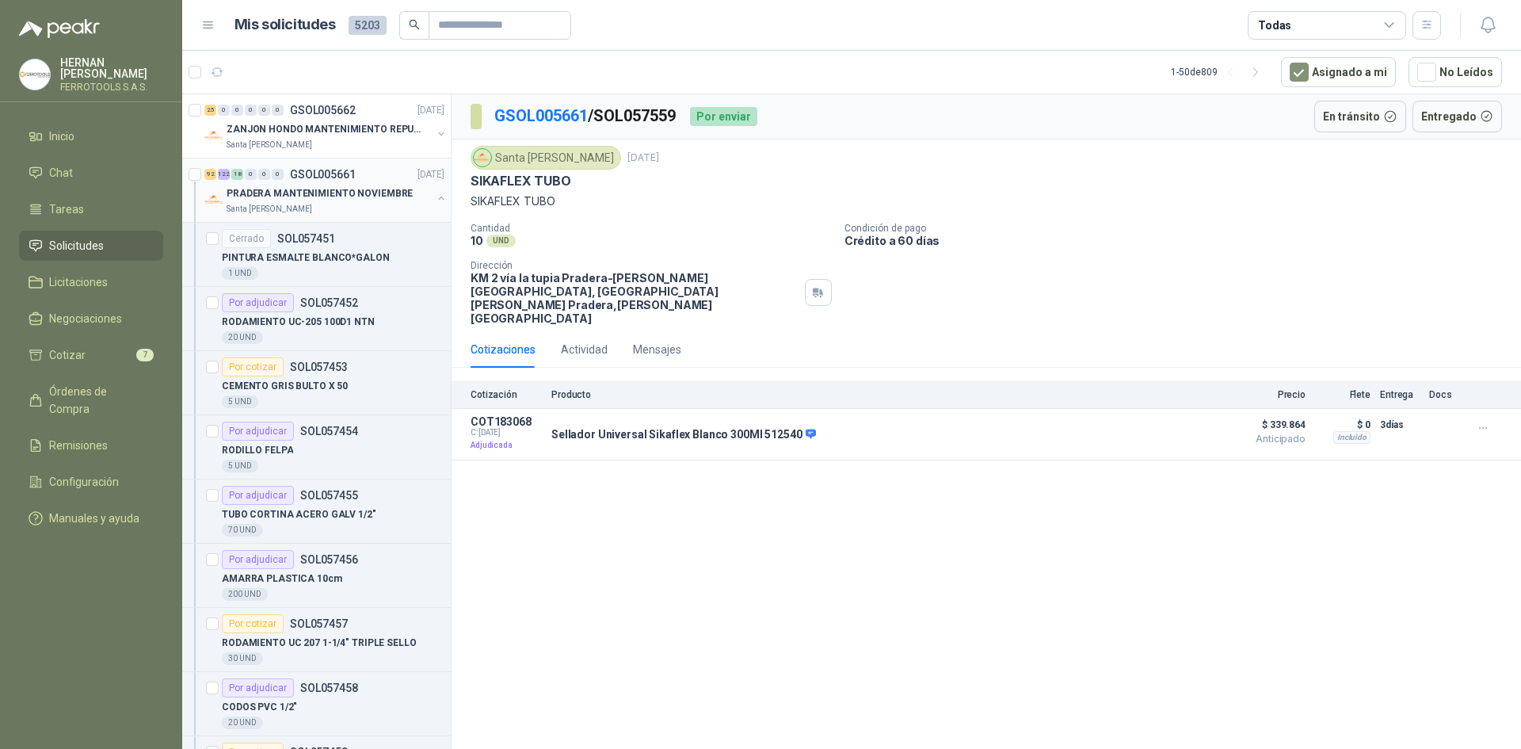
click at [377, 173] on div "92 122 18 0 0 0 GSOL005661 [DATE]" at bounding box center [325, 174] width 243 height 19
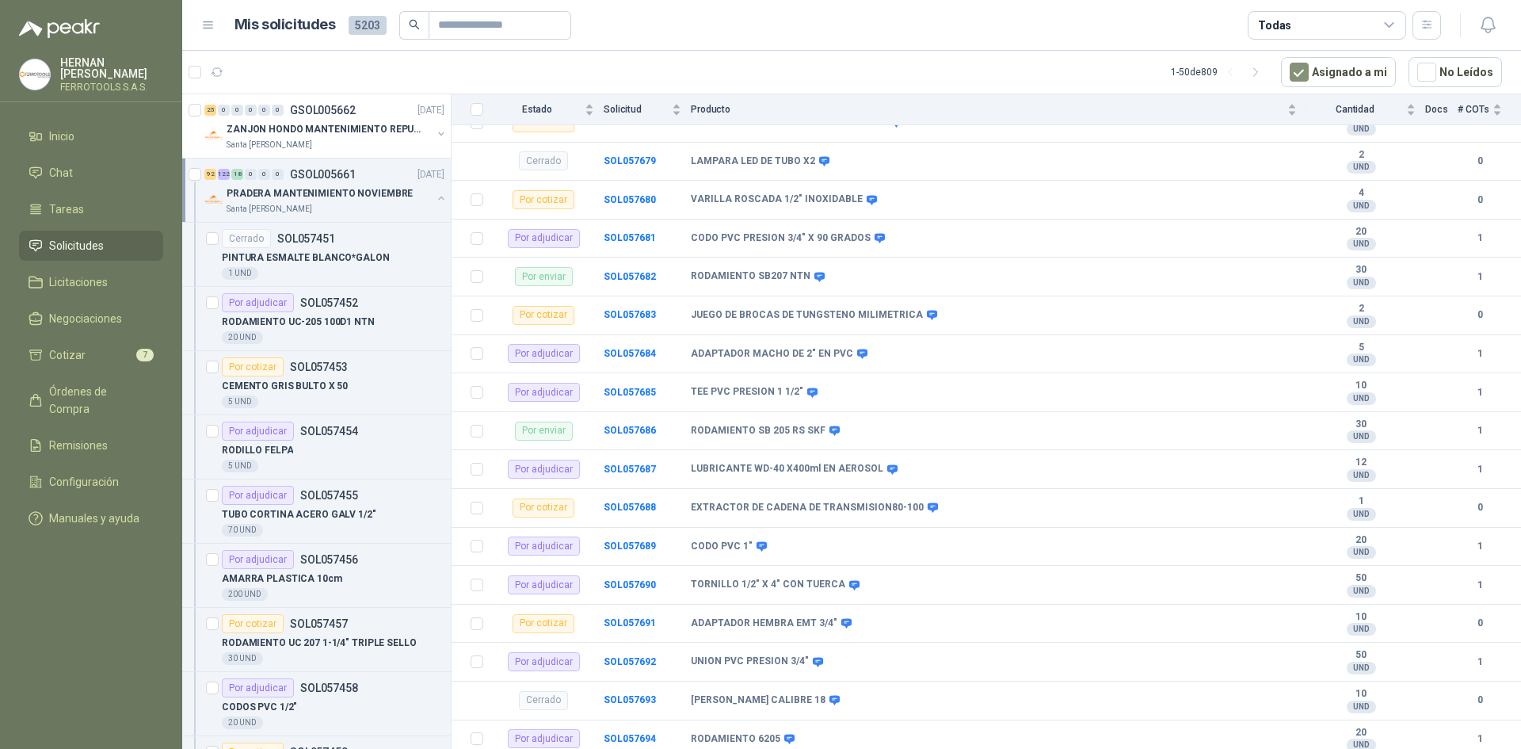
scroll to position [9022, 0]
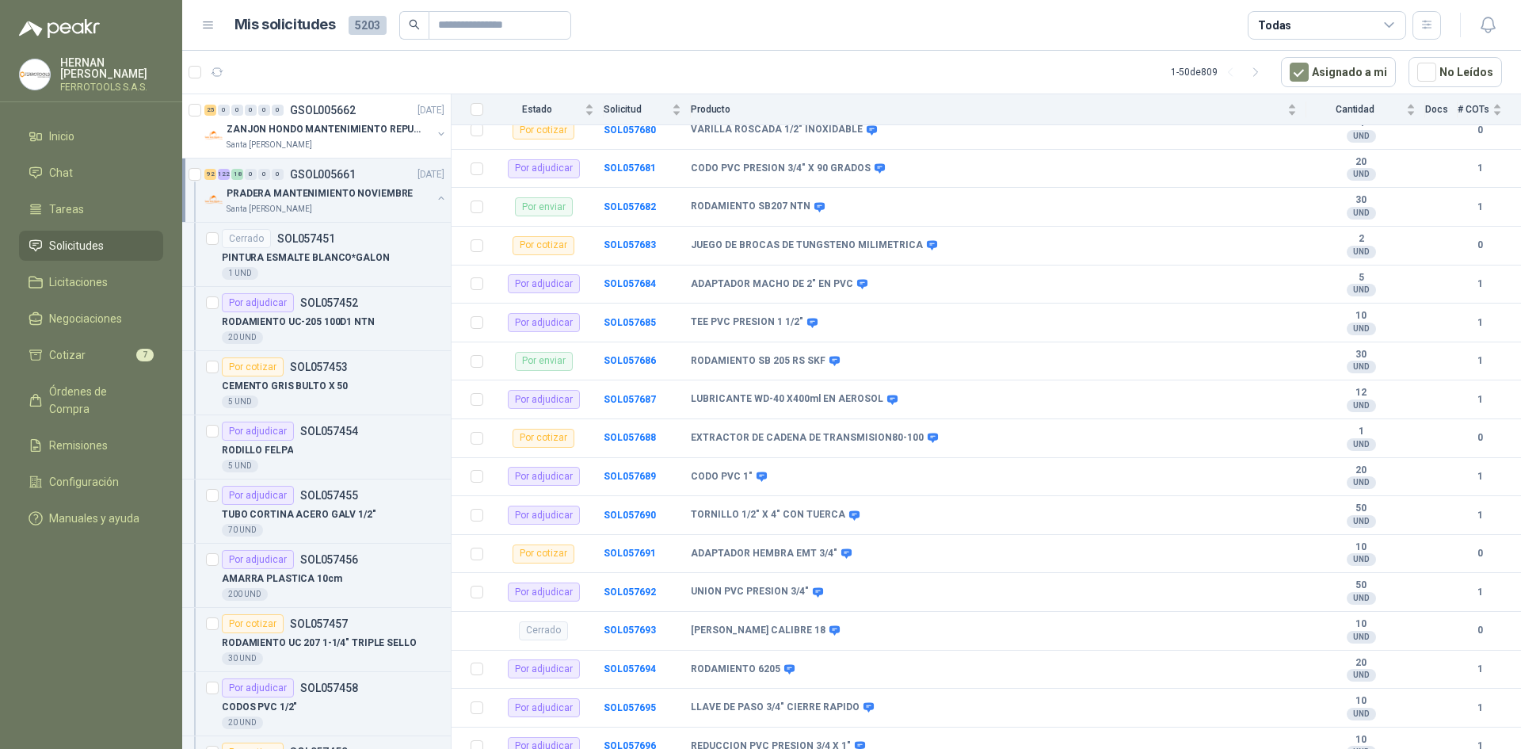
click at [419, 193] on div "PRADERA MANTENIMIENTO NOVIEMBRE Santa [PERSON_NAME]" at bounding box center [325, 200] width 243 height 32
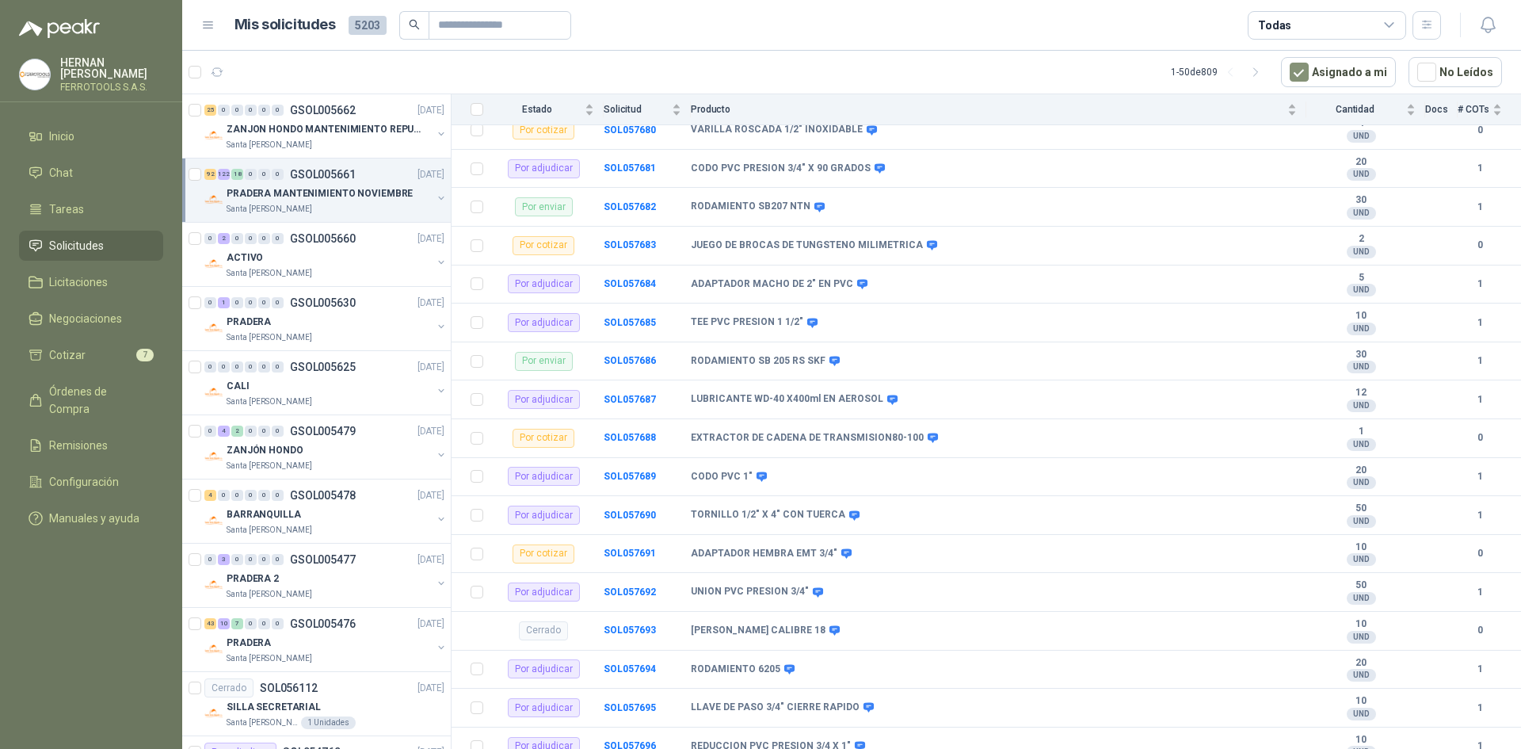
scroll to position [6, 0]
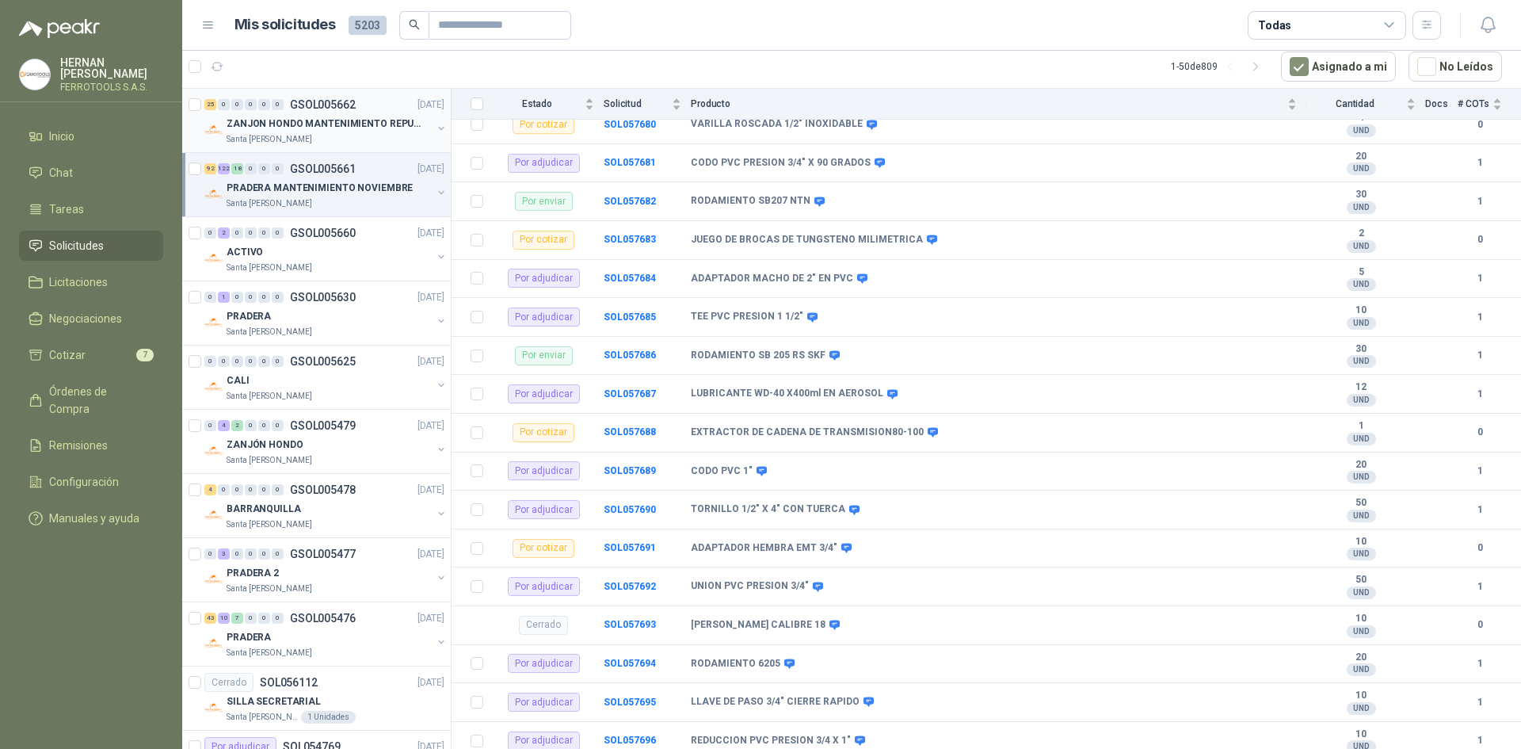
click at [344, 134] on div "Santa [PERSON_NAME]" at bounding box center [329, 139] width 205 height 13
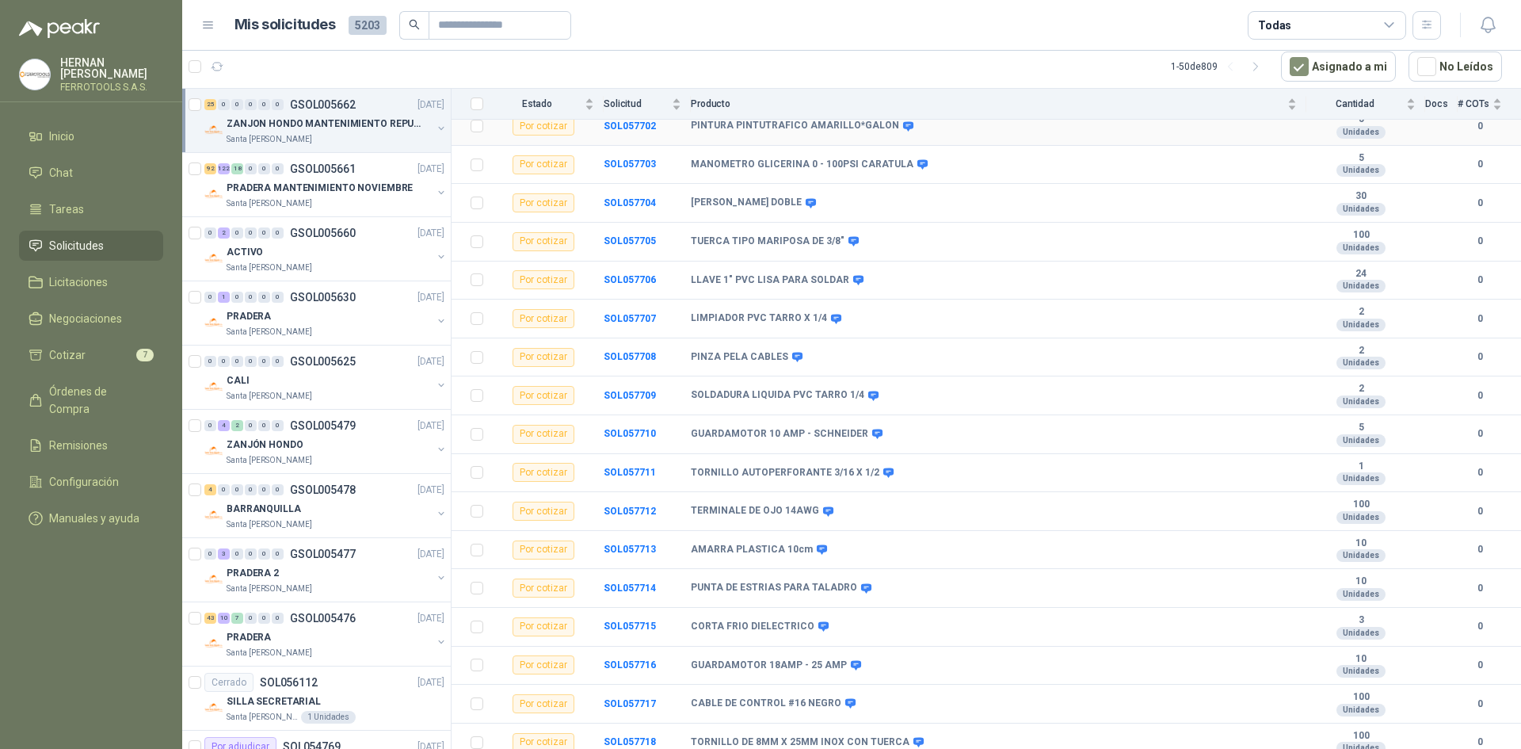
scroll to position [514, 0]
